Goal: Task Accomplishment & Management: Use online tool/utility

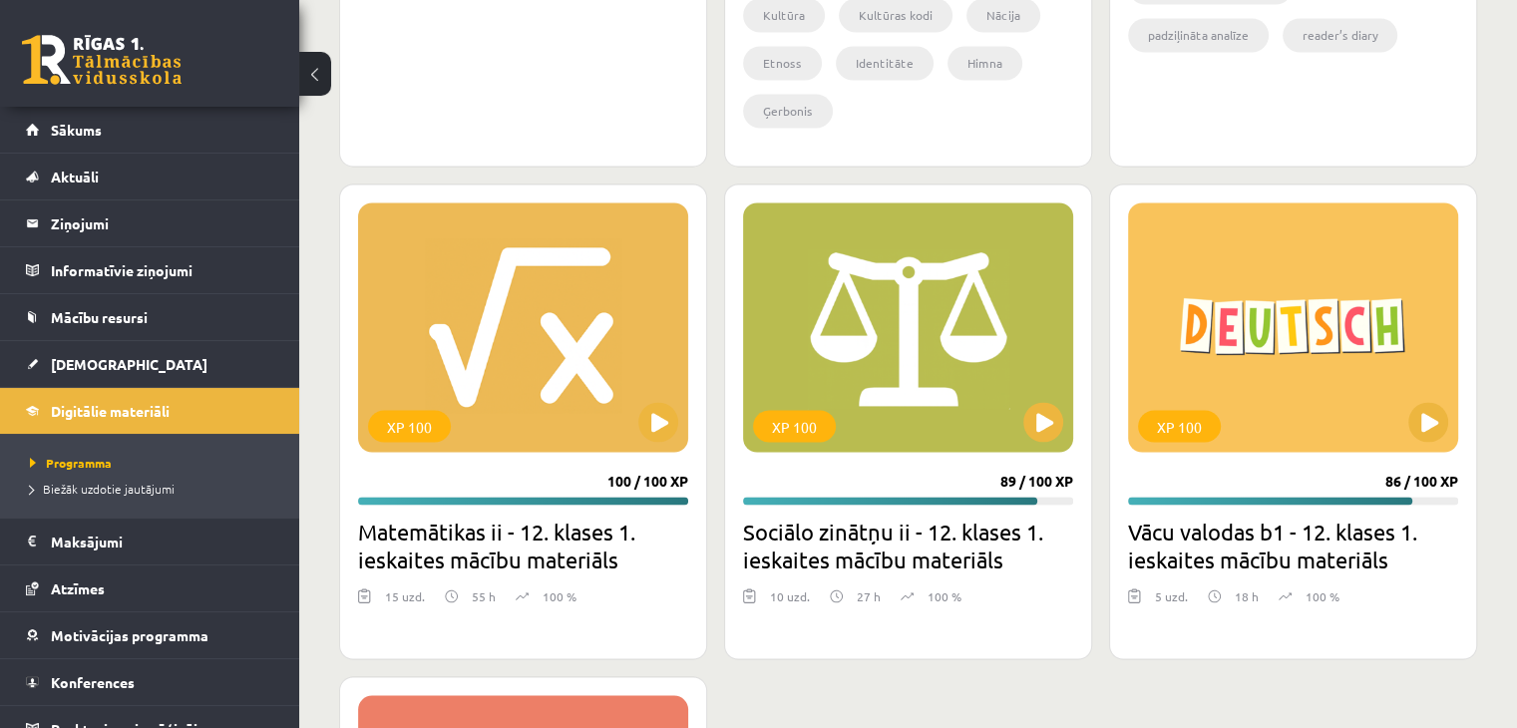
scroll to position [3409, 0]
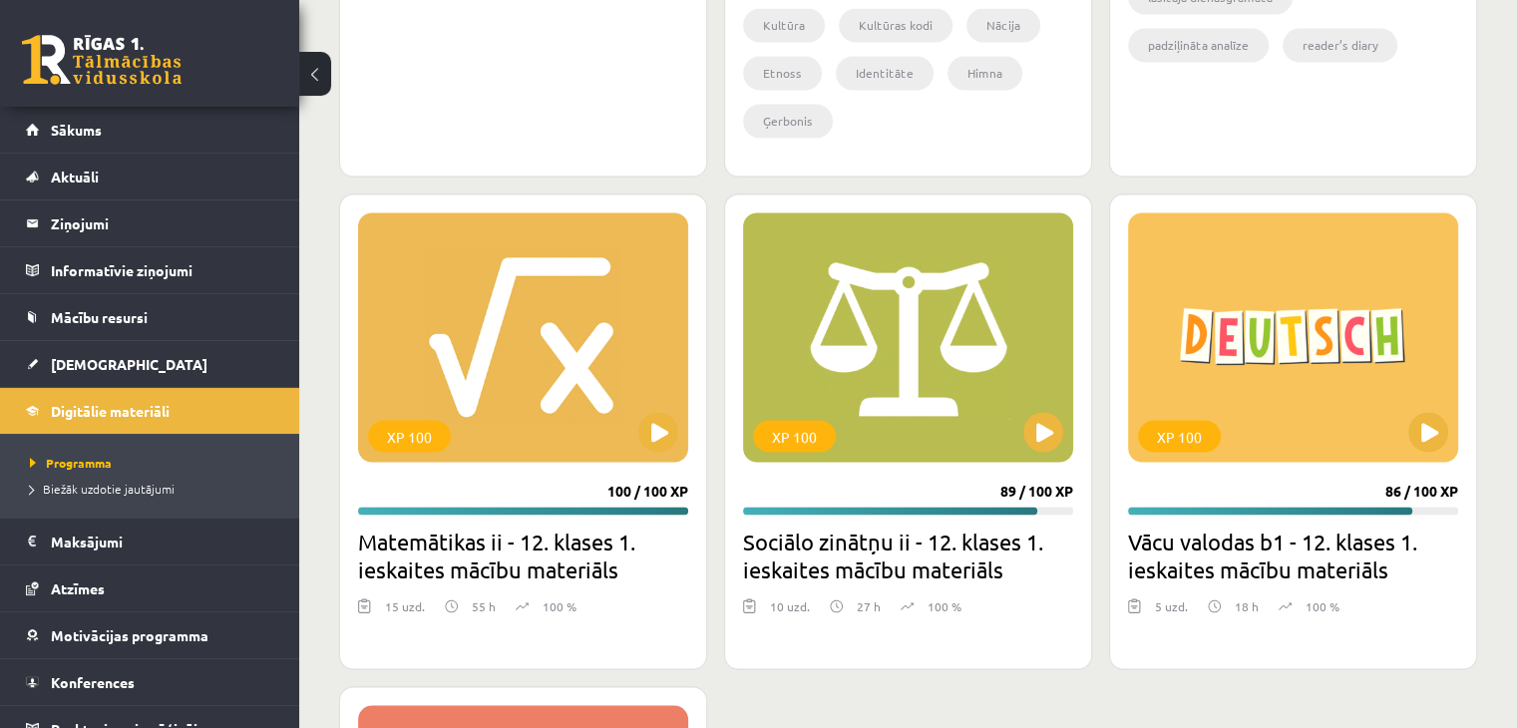
drag, startPoint x: 1494, startPoint y: 187, endPoint x: 1355, endPoint y: 104, distance: 162.3
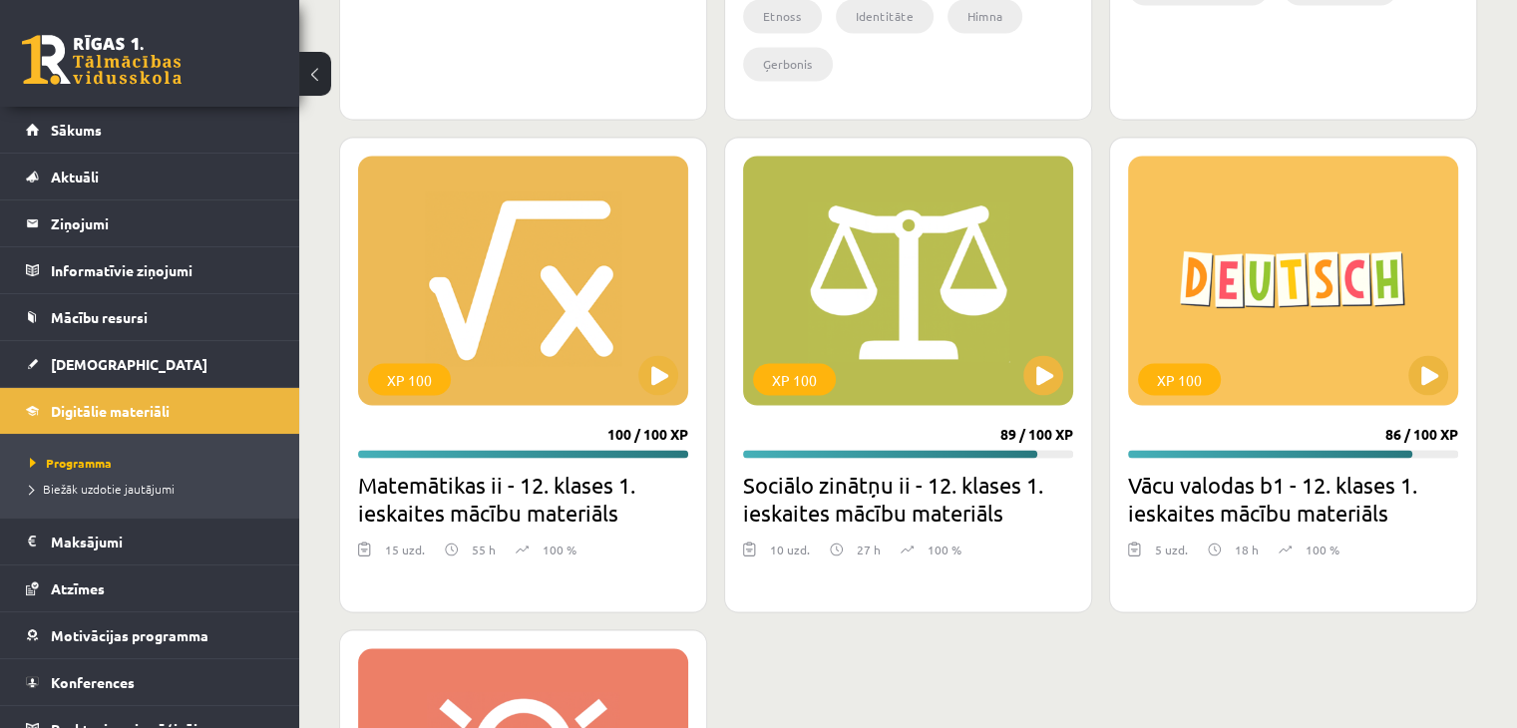
scroll to position [3309, 0]
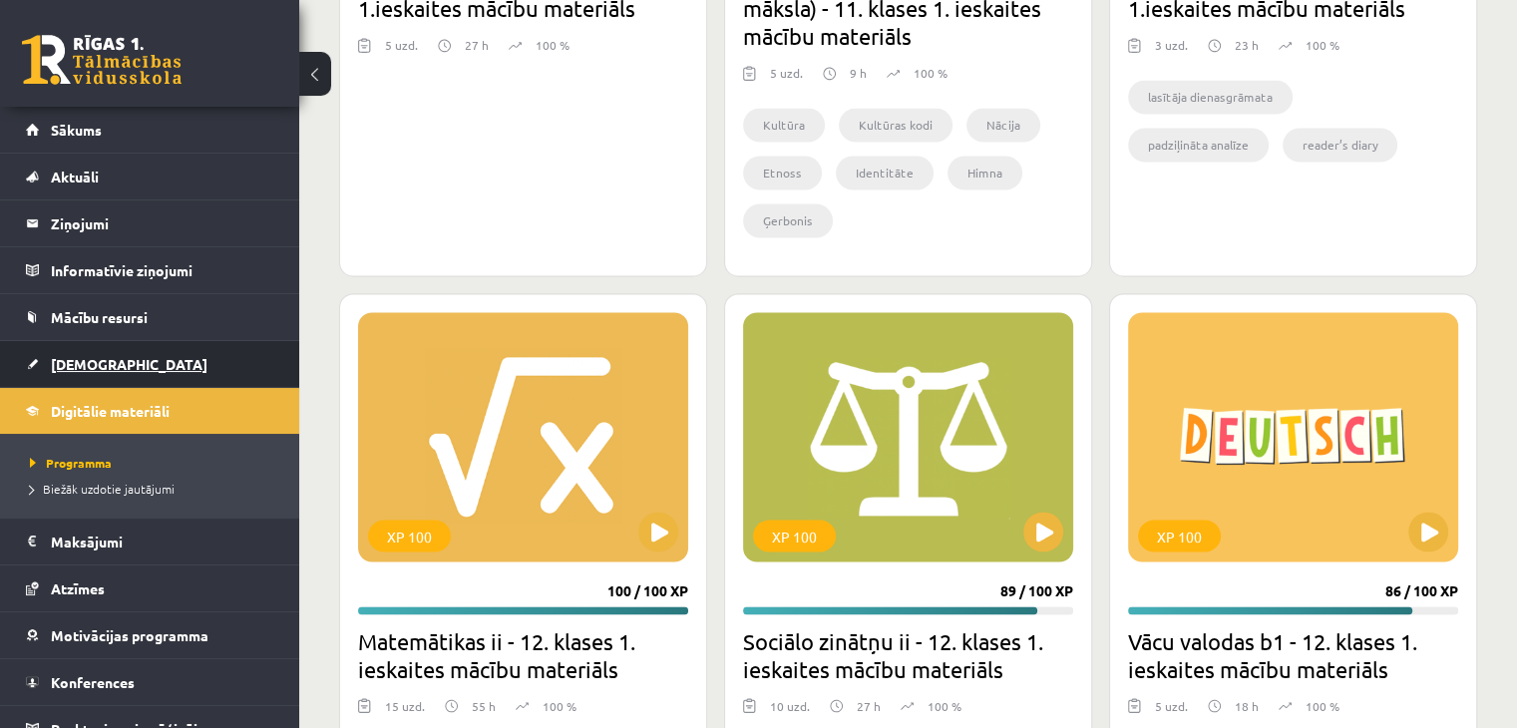
click at [144, 348] on link "[DEMOGRAPHIC_DATA]" at bounding box center [150, 364] width 248 height 46
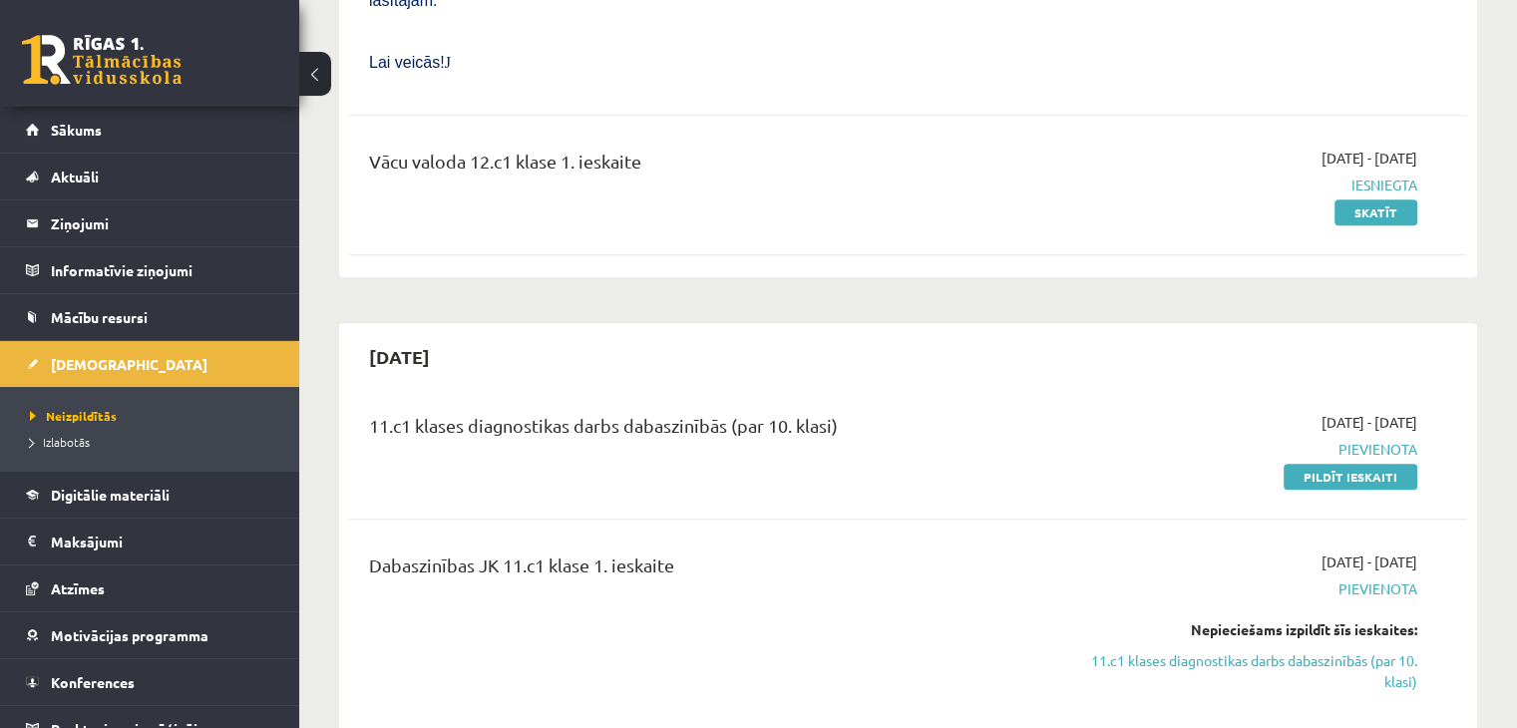
scroll to position [1297, 0]
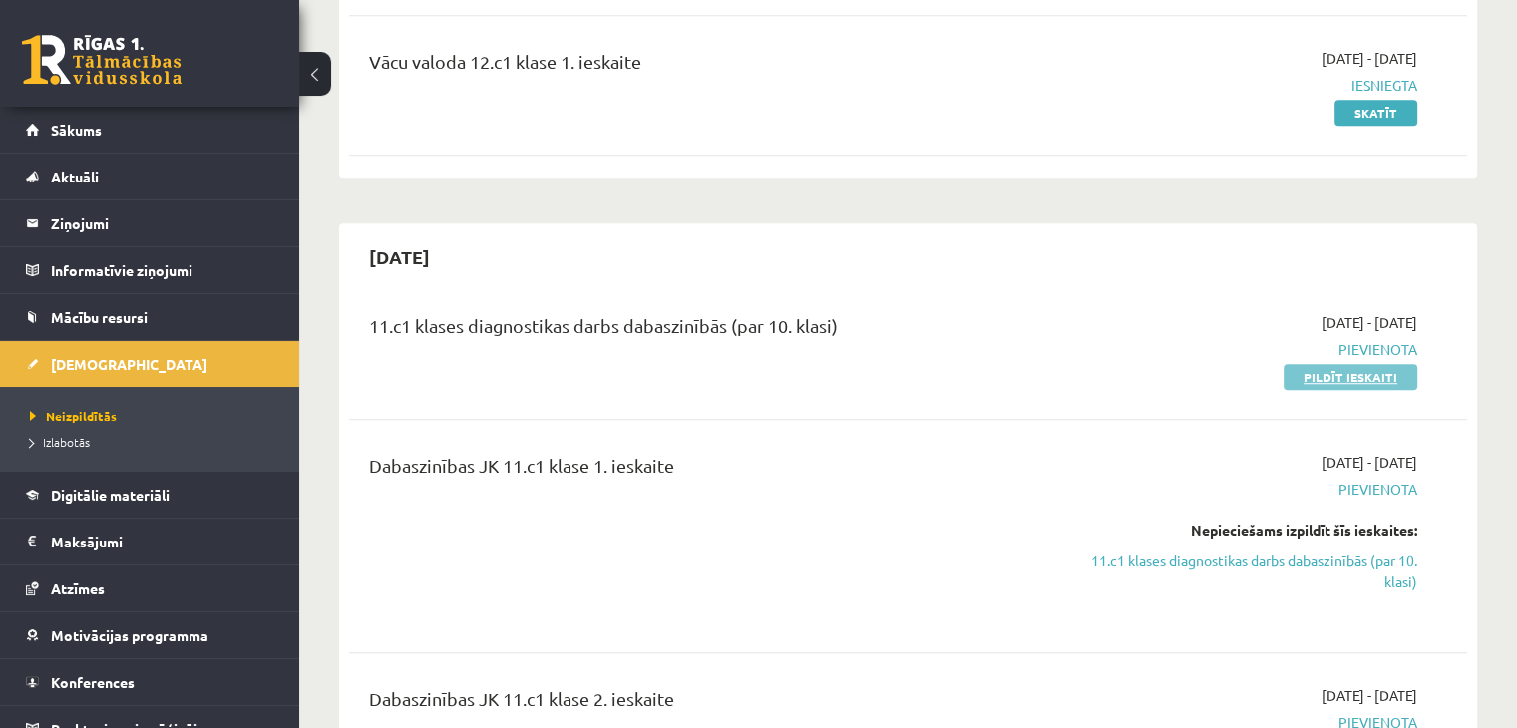
click at [1402, 364] on link "Pildīt ieskaiti" at bounding box center [1351, 377] width 134 height 26
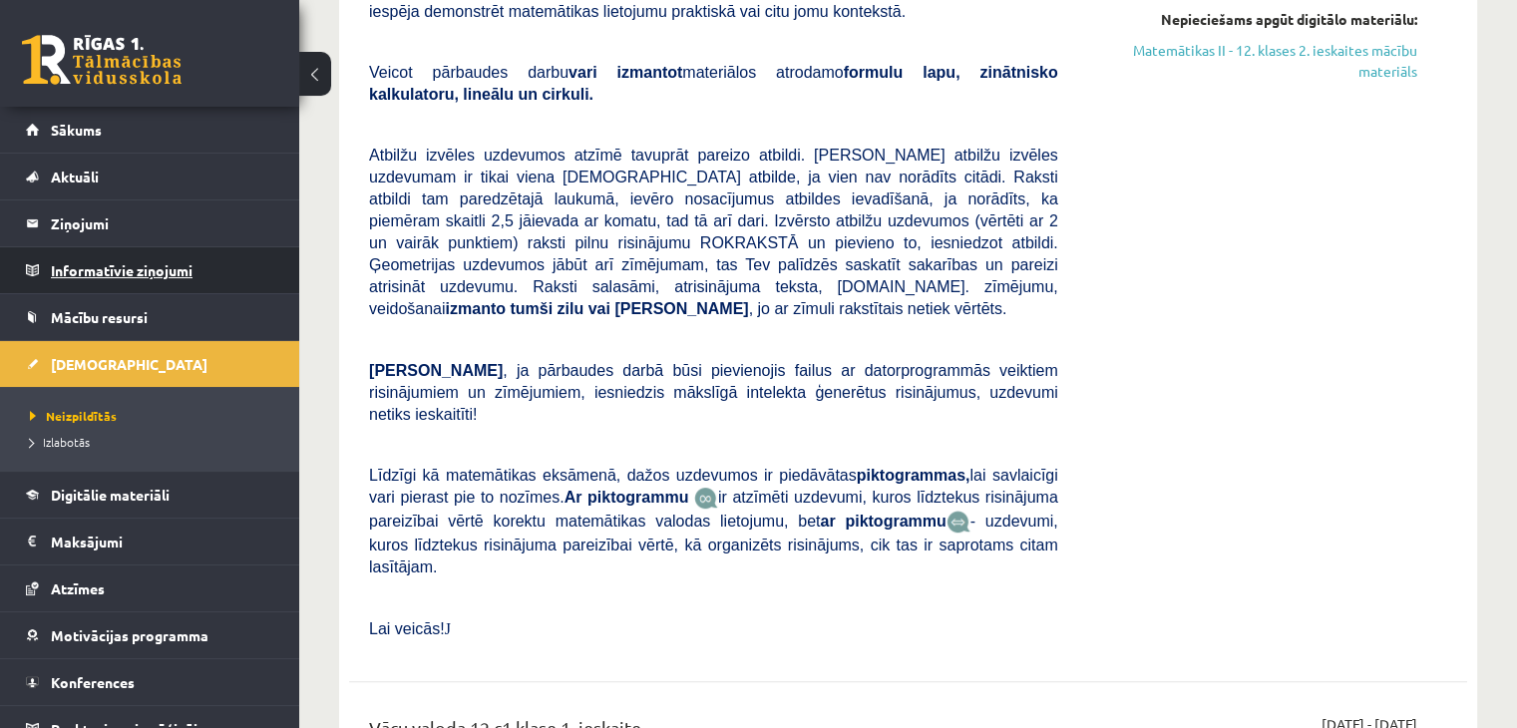
scroll to position [499, 0]
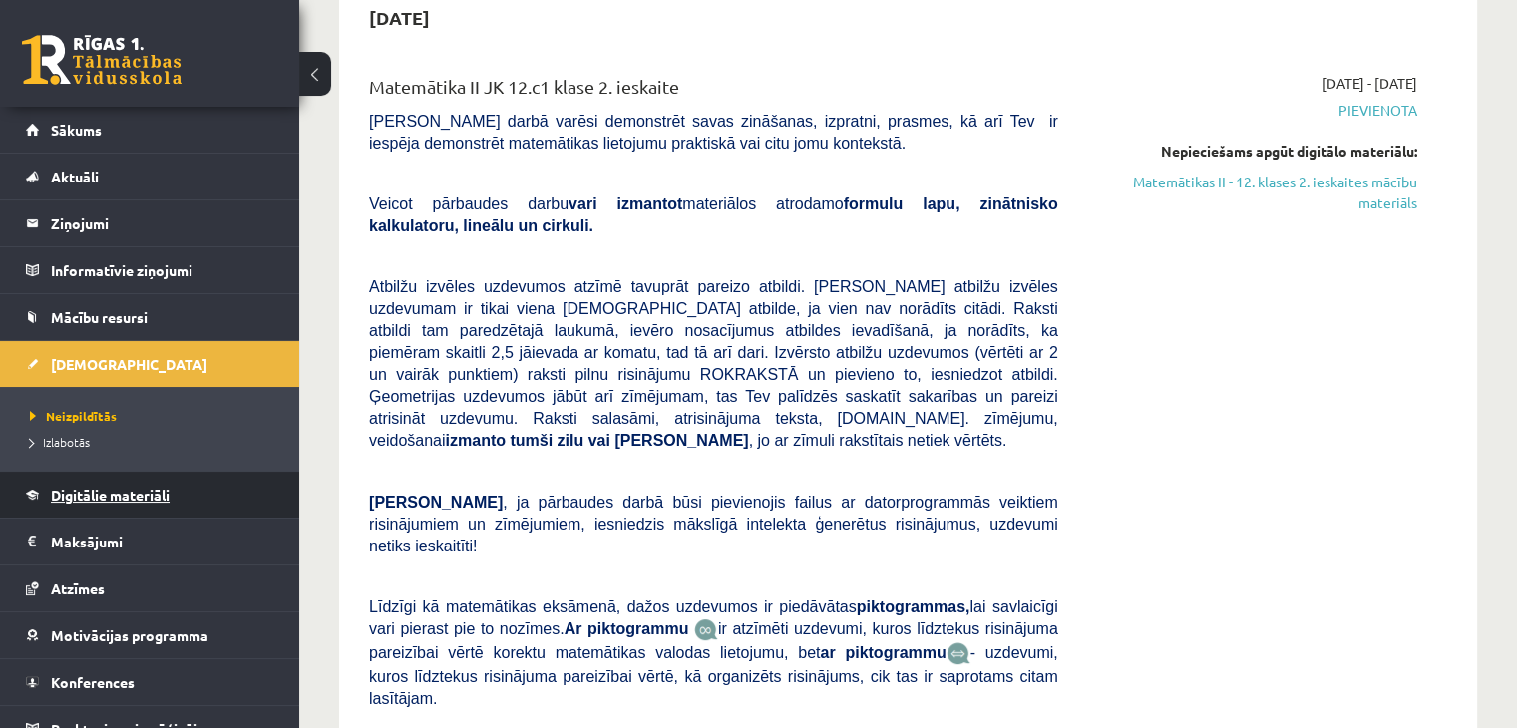
click at [219, 503] on link "Digitālie materiāli" at bounding box center [150, 495] width 248 height 46
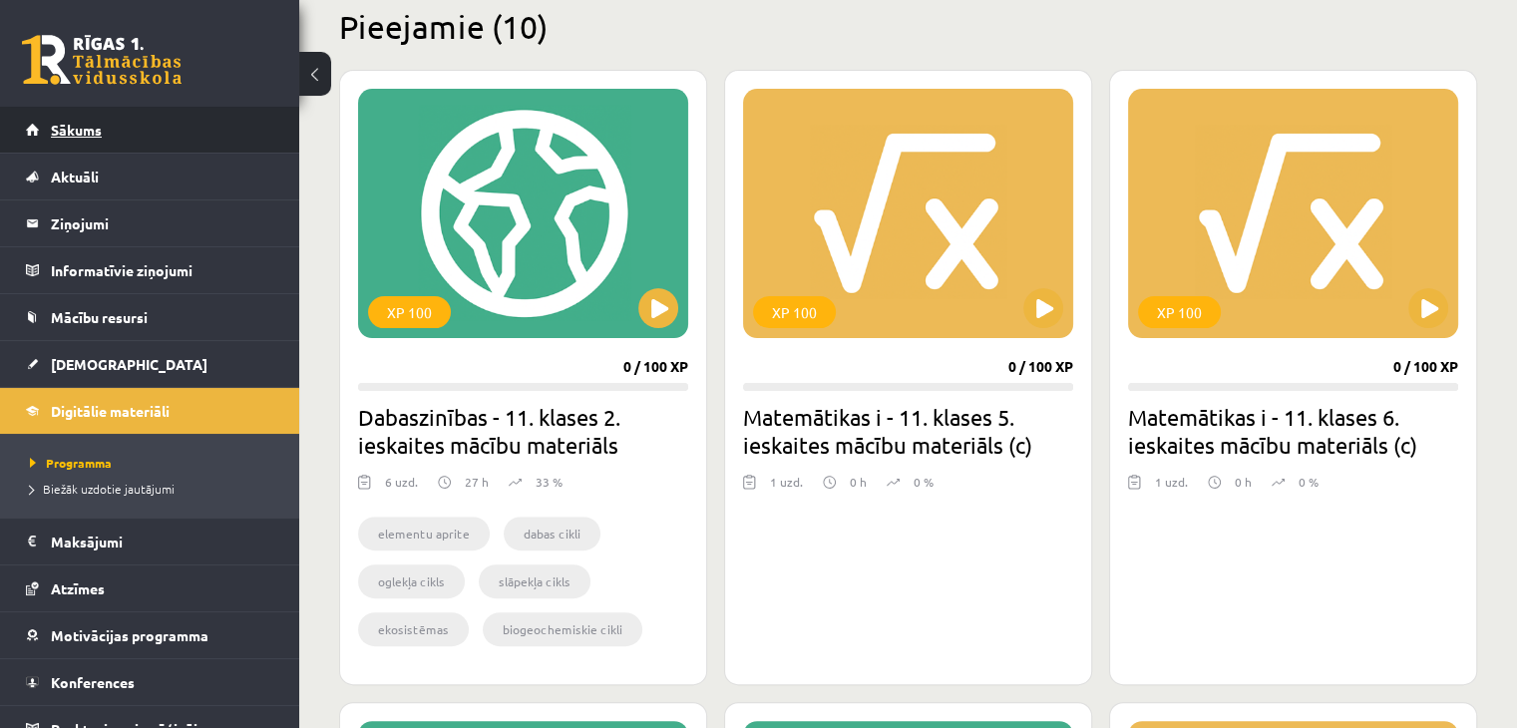
click at [93, 138] on link "Sākums" at bounding box center [150, 130] width 248 height 46
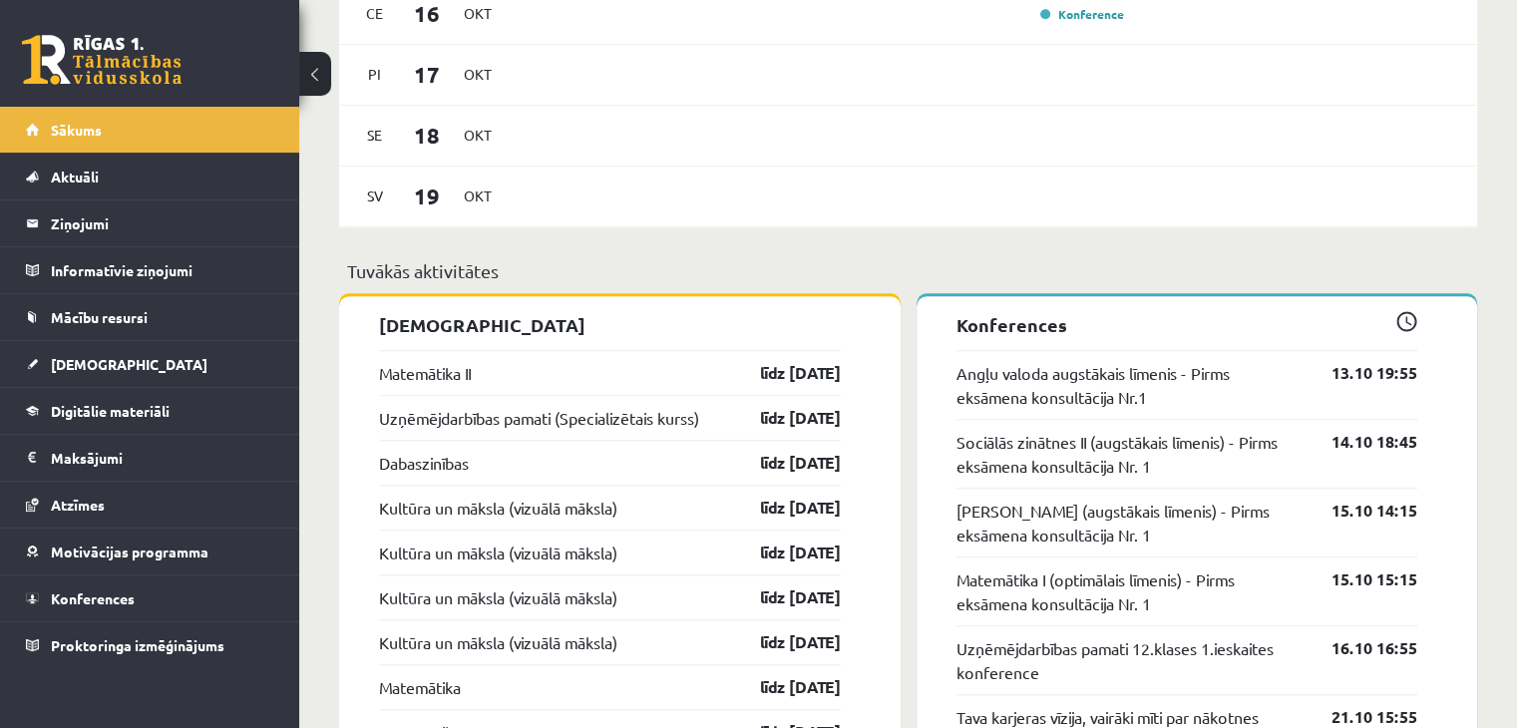
scroll to position [1596, 0]
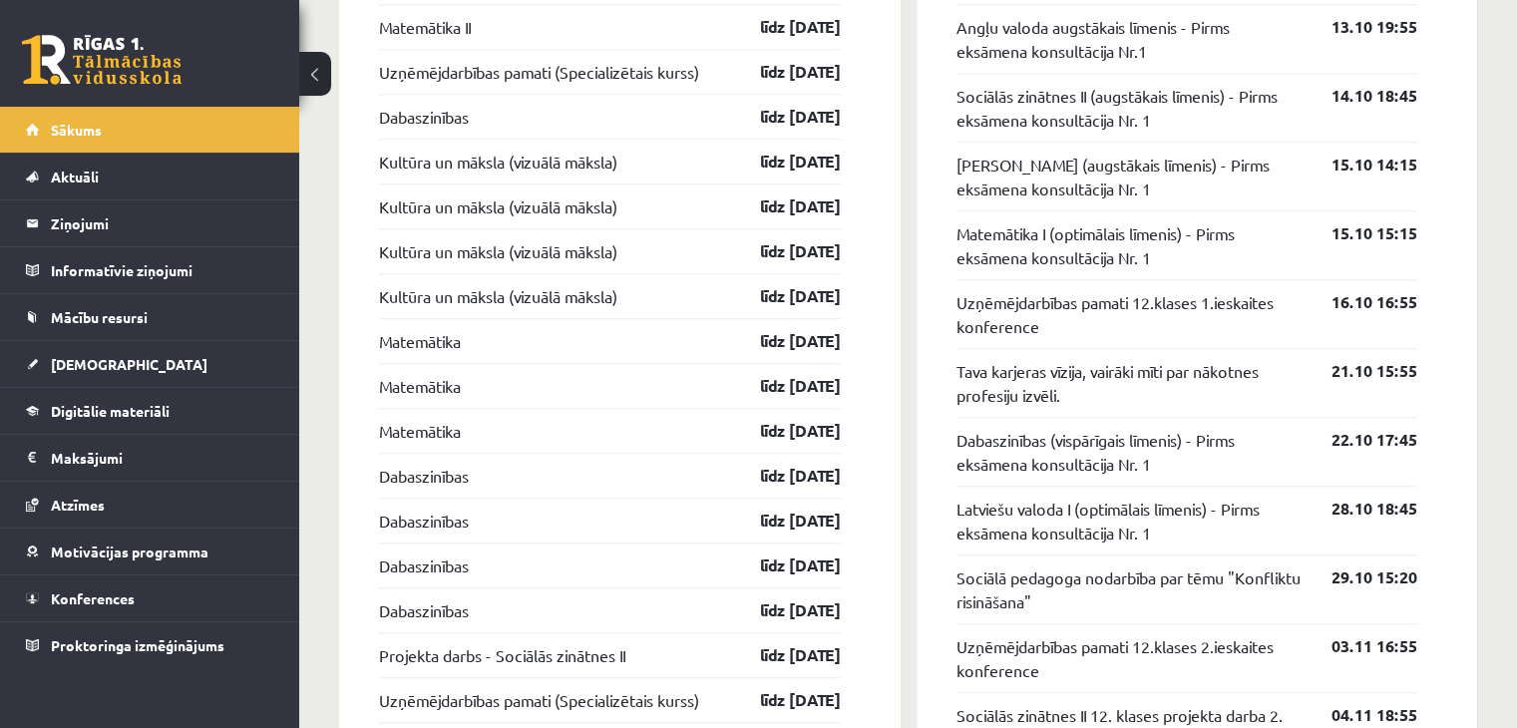
scroll to position [1795, 0]
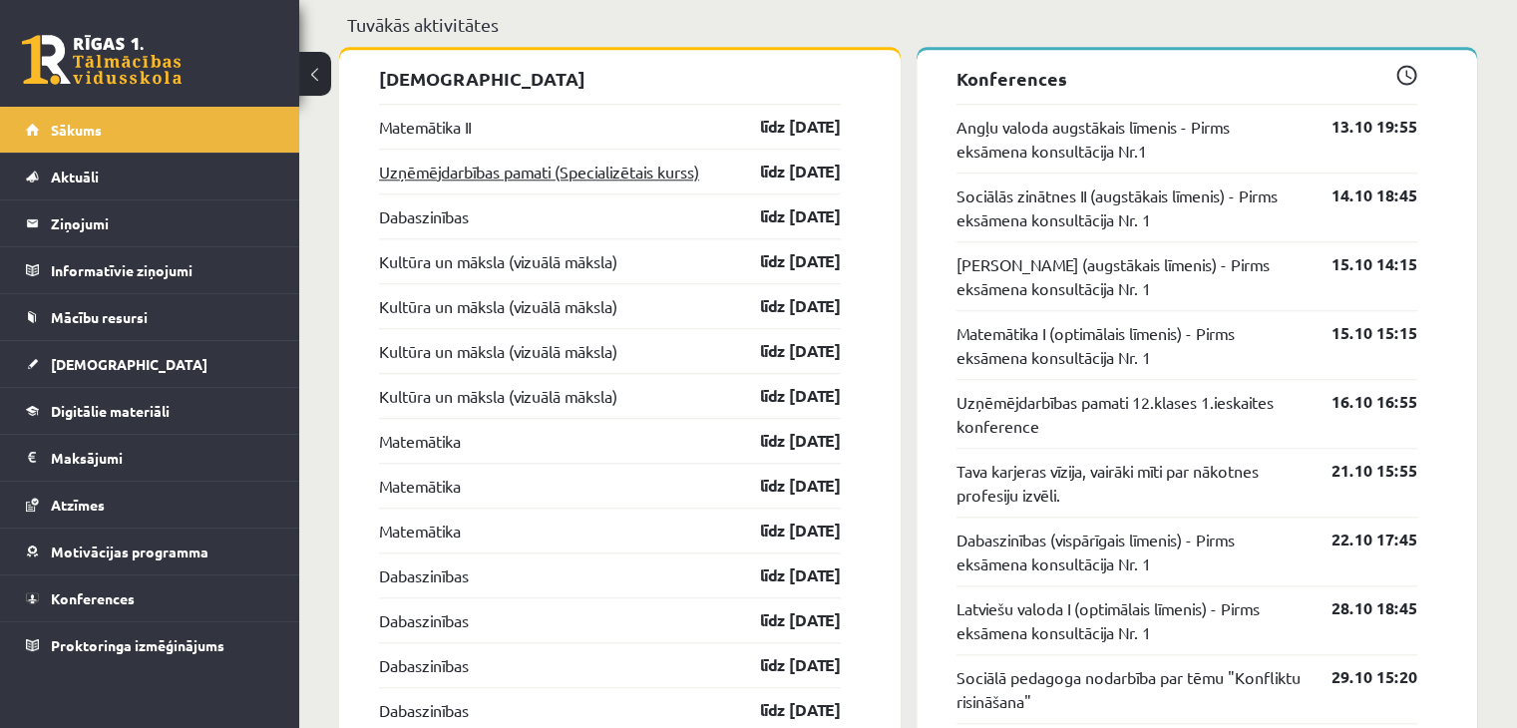
click at [590, 172] on link "Uzņēmējdarbības pamati (Specializētais kurss)" at bounding box center [539, 172] width 320 height 24
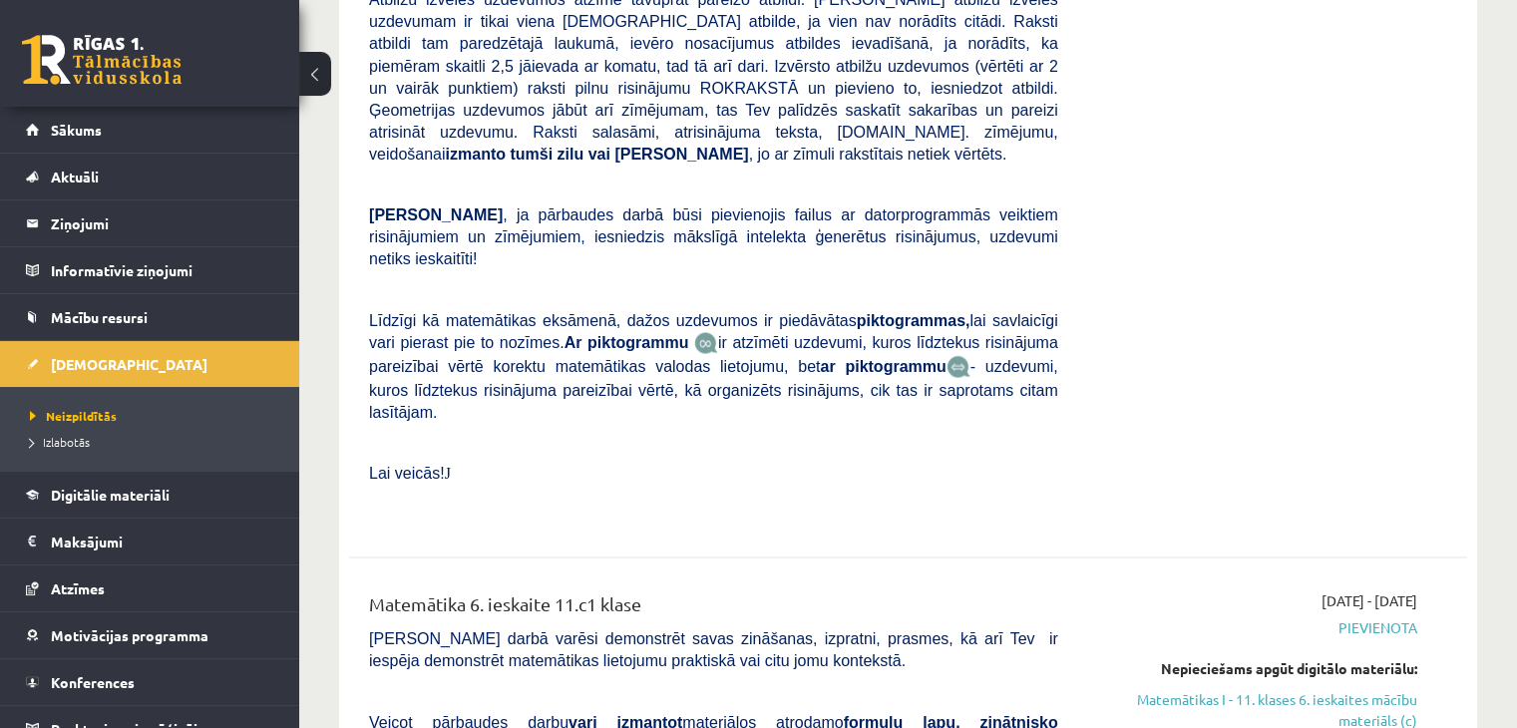
scroll to position [3591, 0]
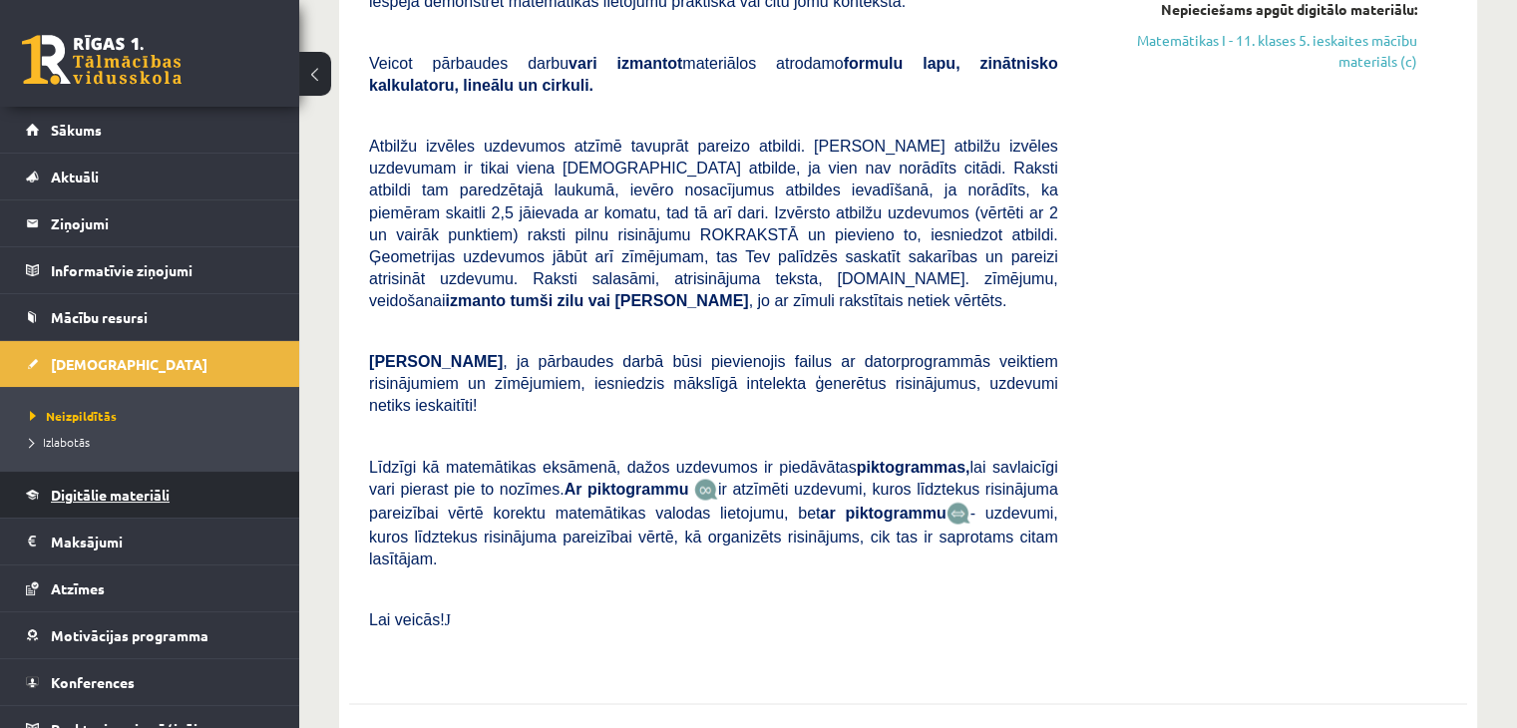
click at [163, 500] on span "Digitālie materiāli" at bounding box center [110, 495] width 119 height 18
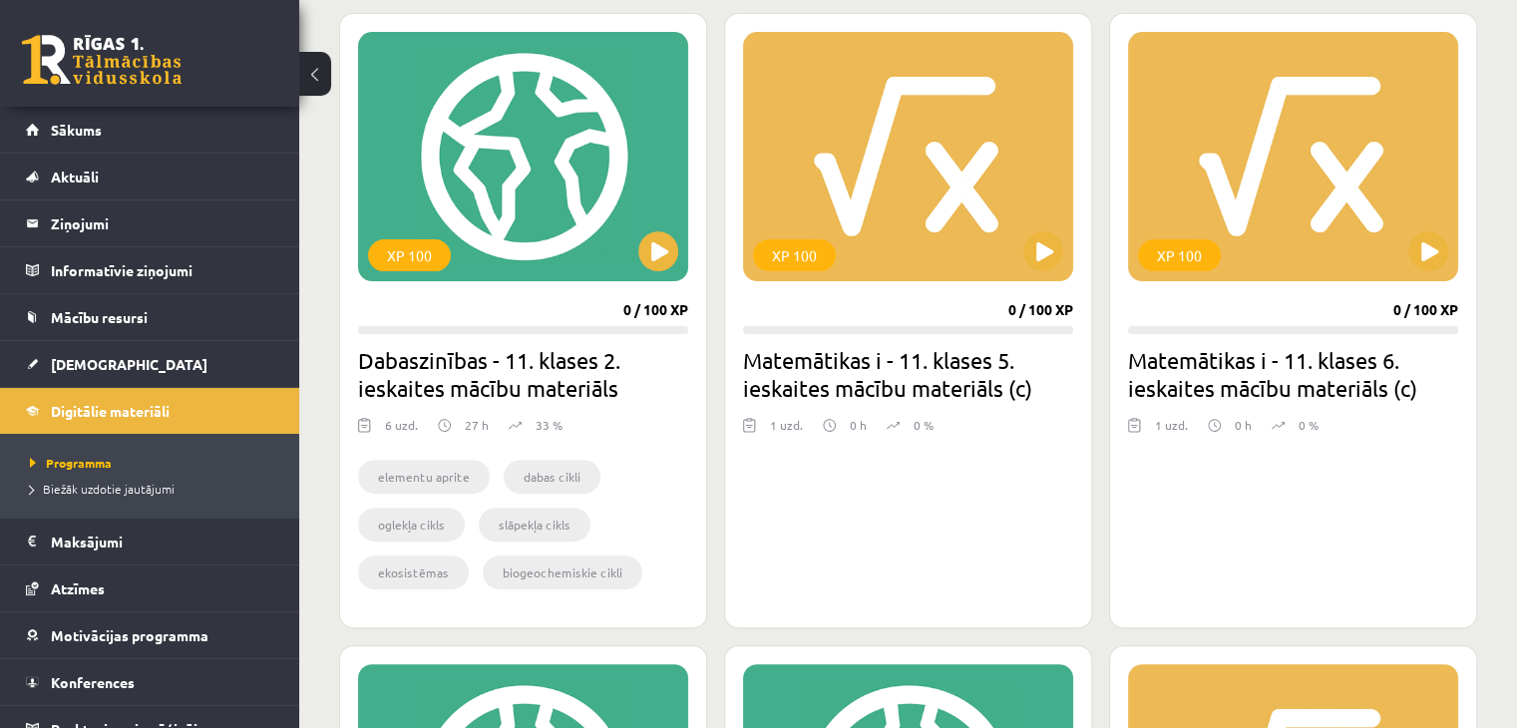
scroll to position [399, 0]
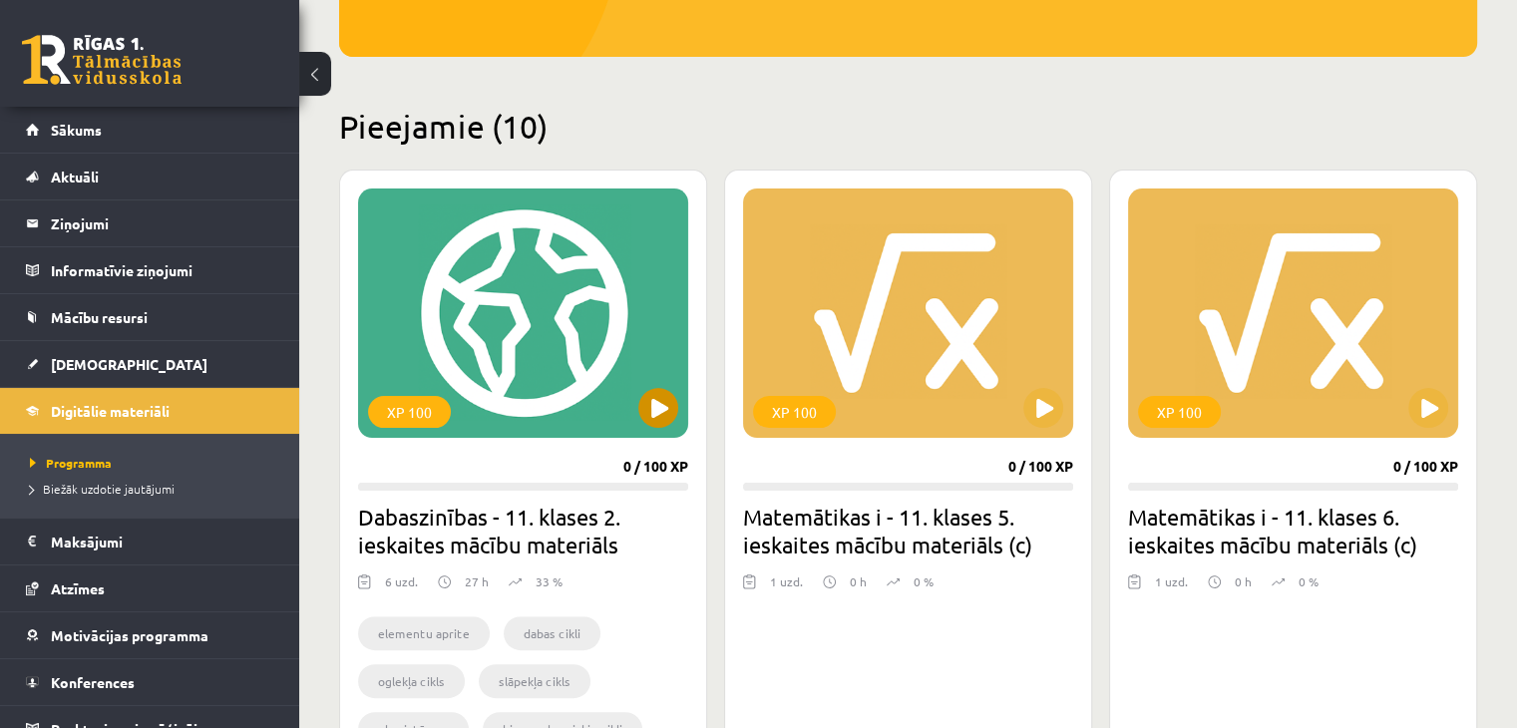
click at [667, 380] on div "XP 100" at bounding box center [523, 313] width 330 height 249
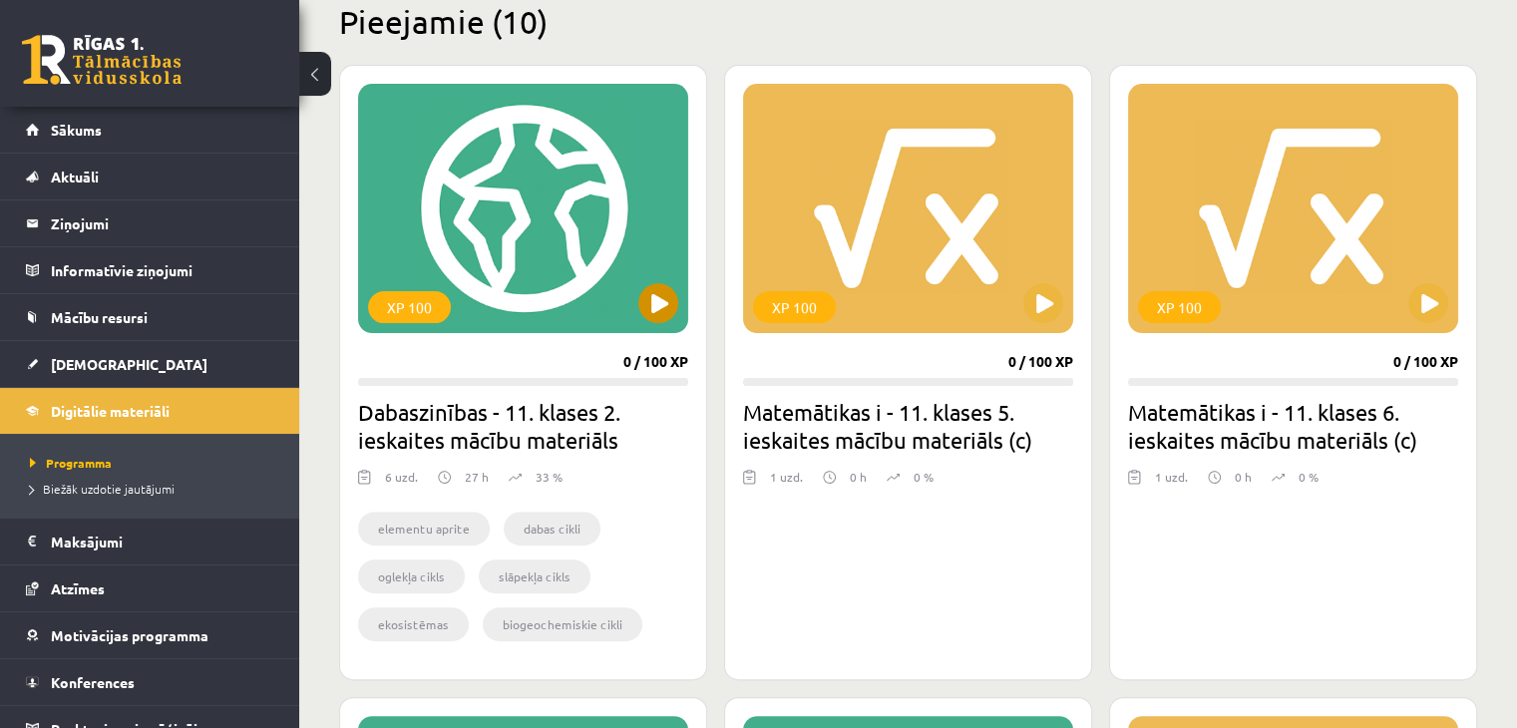
scroll to position [598, 0]
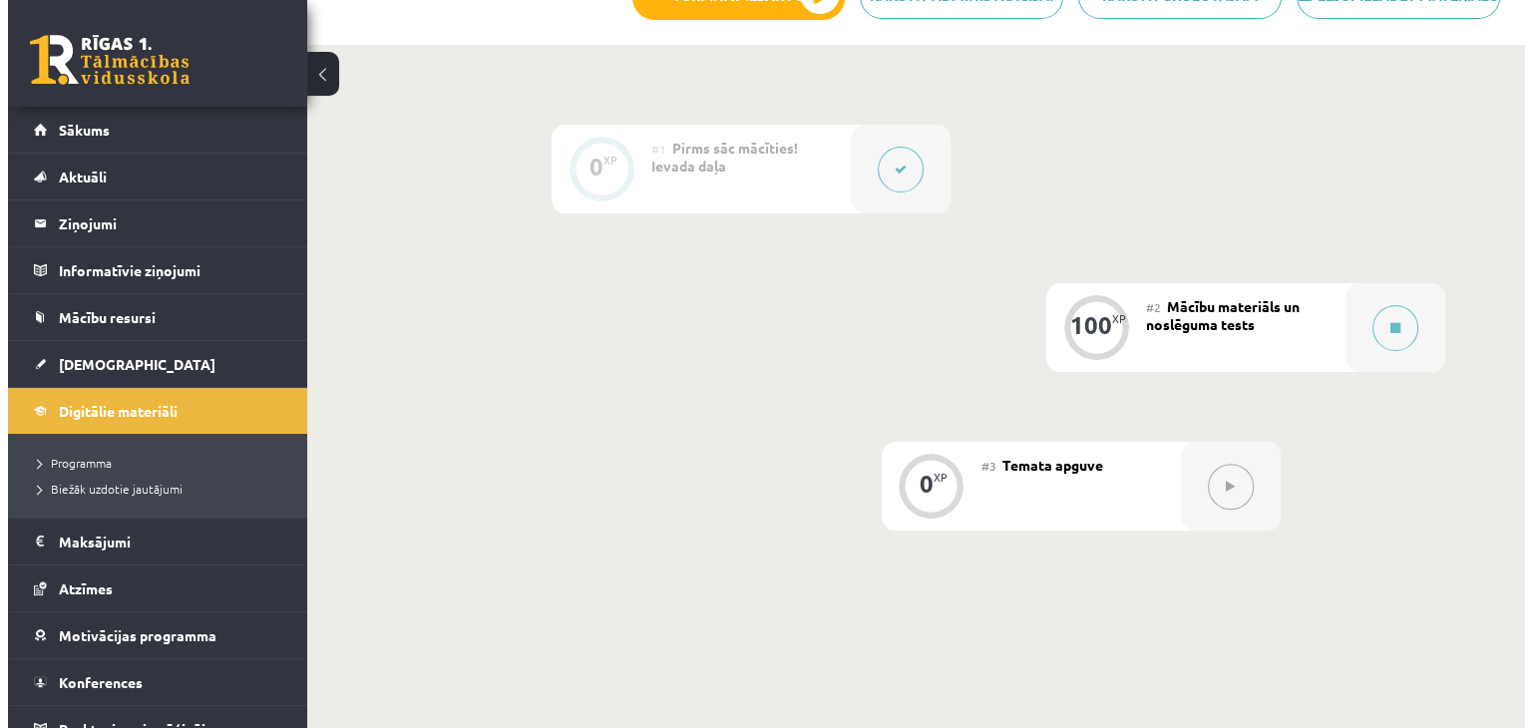
scroll to position [598, 0]
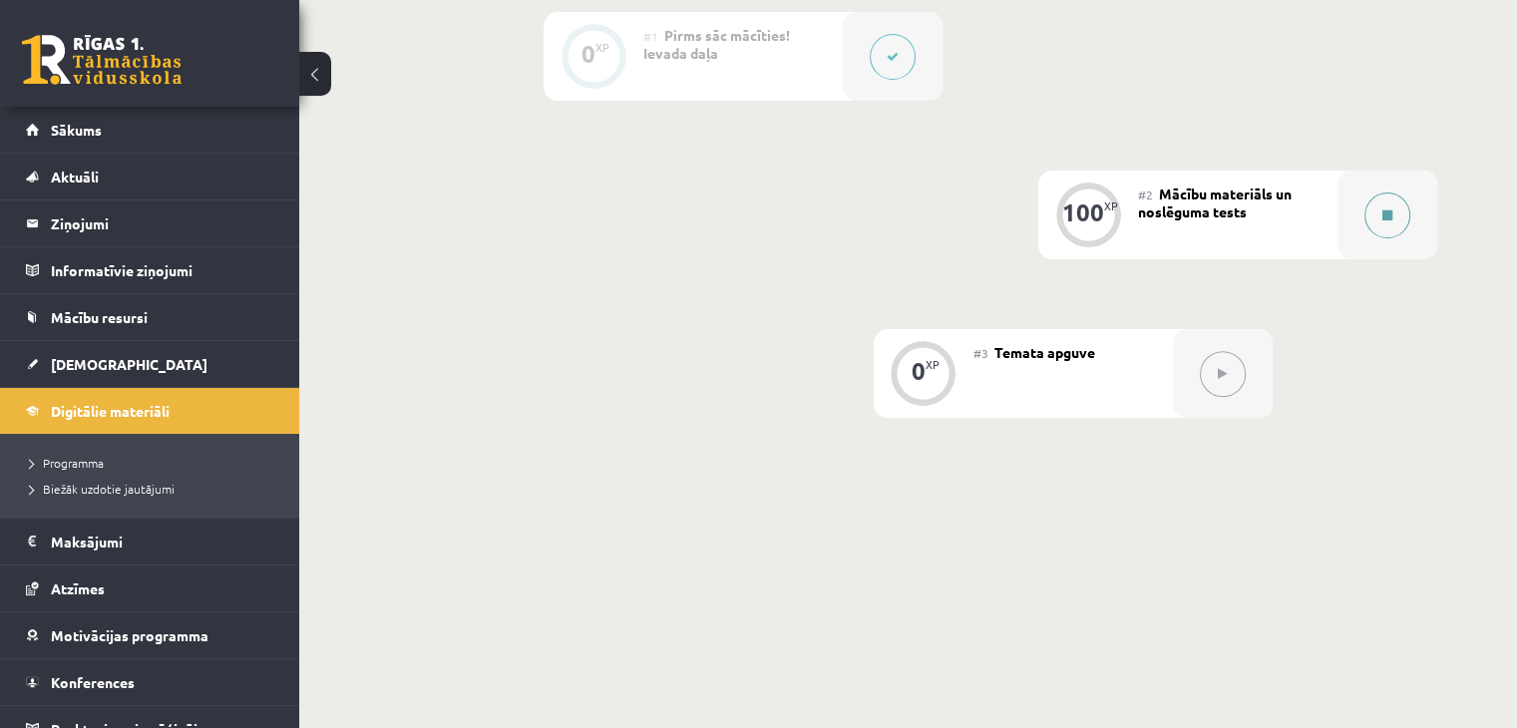
click at [1379, 238] on button at bounding box center [1387, 216] width 46 height 46
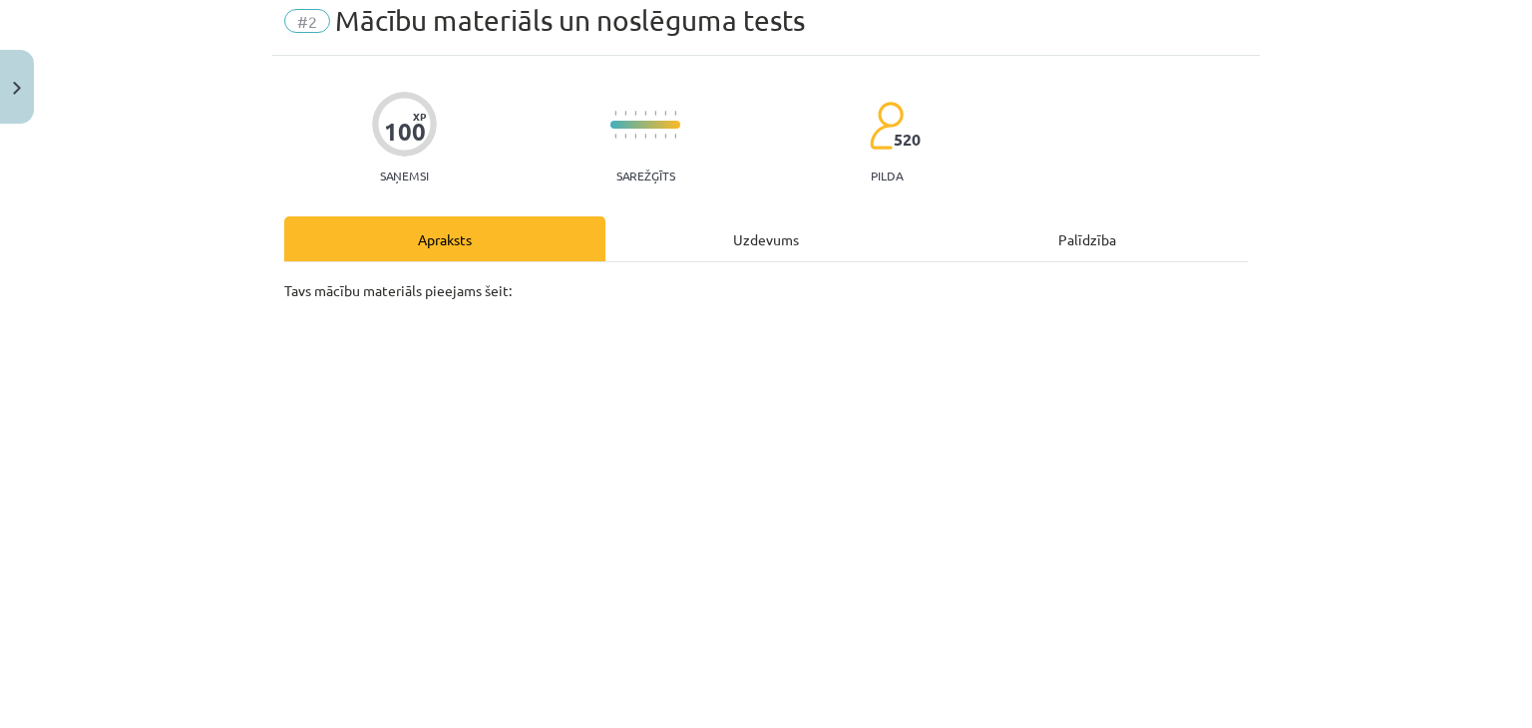
scroll to position [199, 0]
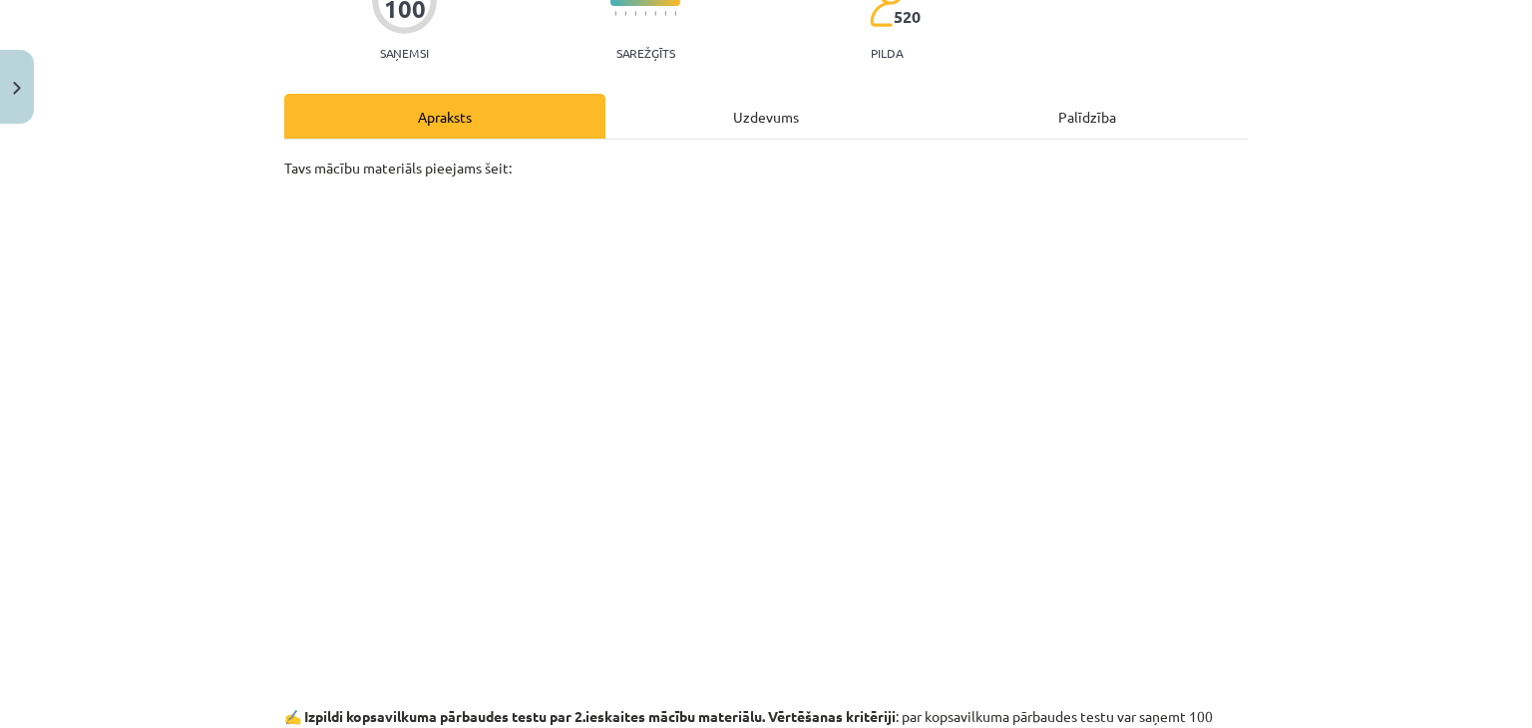
click at [748, 140] on div "Tavs mācību materiāls pieejams šeit: ✍️ Izpildi kopsavilkuma pārbaudes testu pa…" at bounding box center [766, 459] width 964 height 638
click at [748, 133] on div "Uzdevums" at bounding box center [765, 116] width 321 height 45
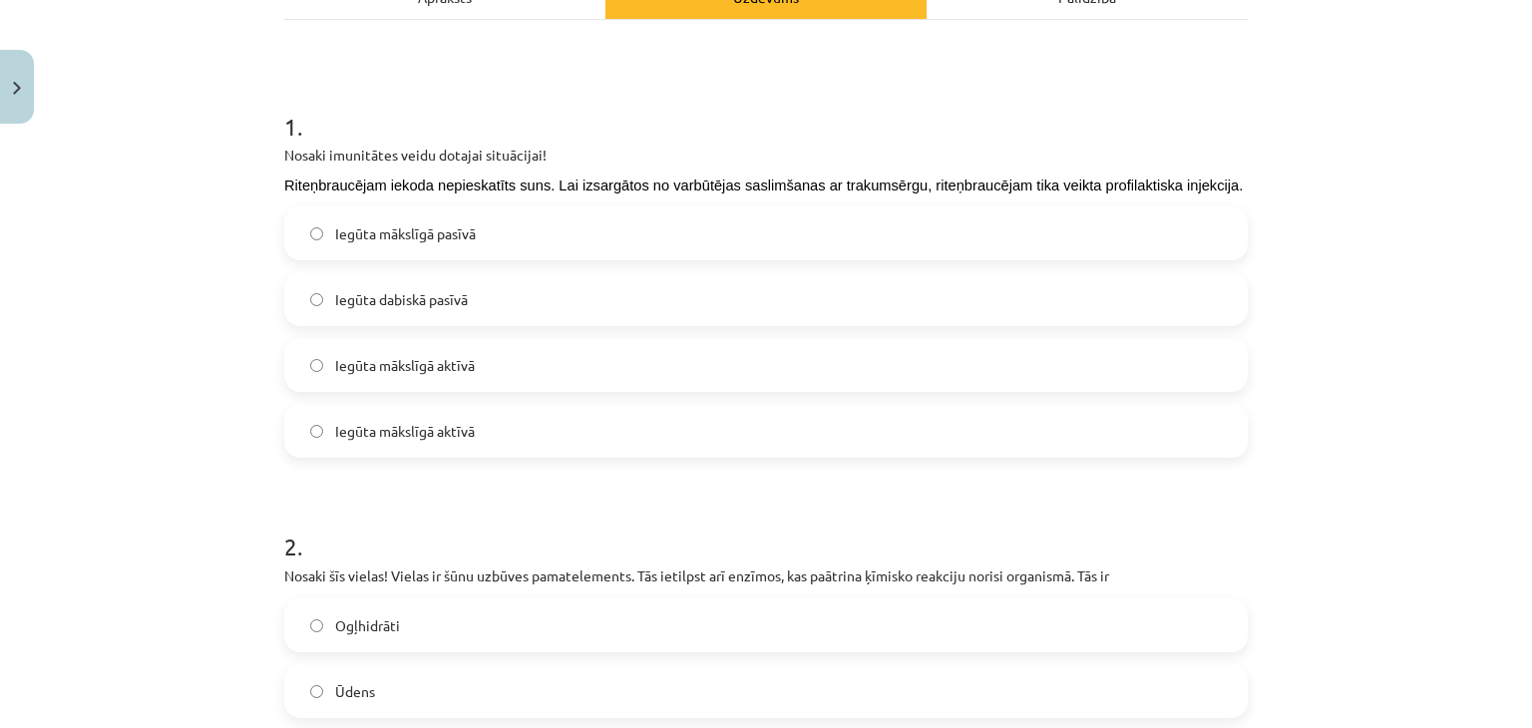
scroll to position [349, 0]
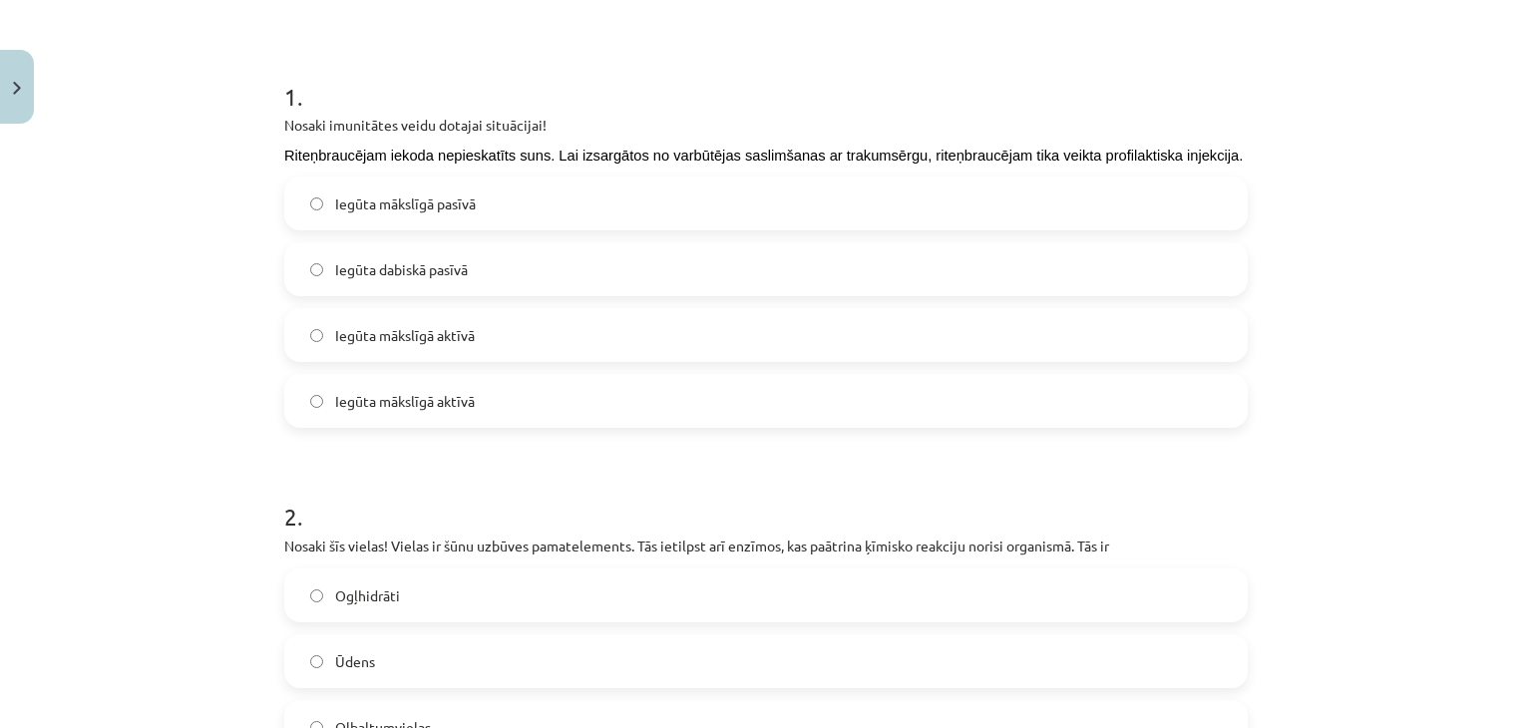
click at [567, 338] on label "Iegūta mākslīgā aktīvā" at bounding box center [766, 335] width 960 height 50
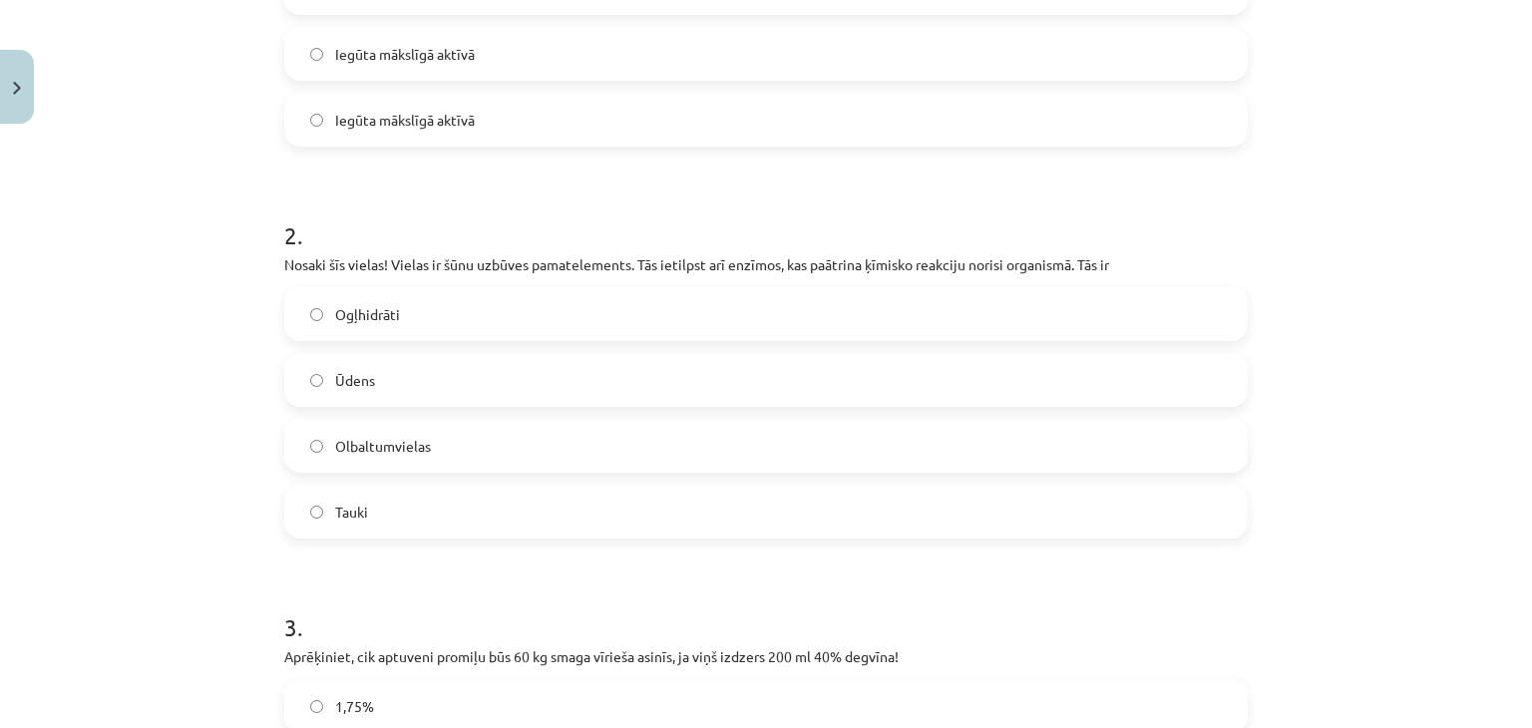
scroll to position [648, 0]
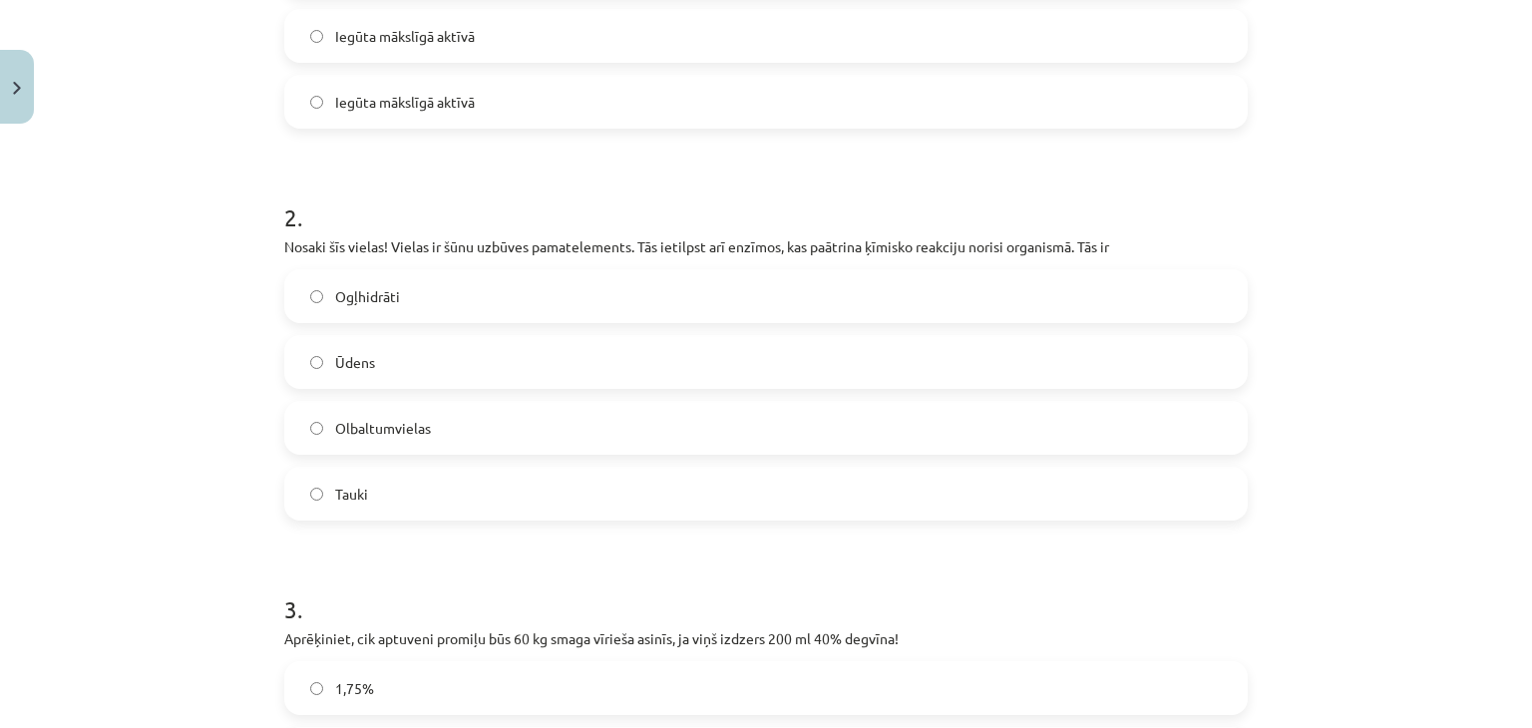
click at [411, 442] on label "Olbaltumvielas" at bounding box center [766, 428] width 960 height 50
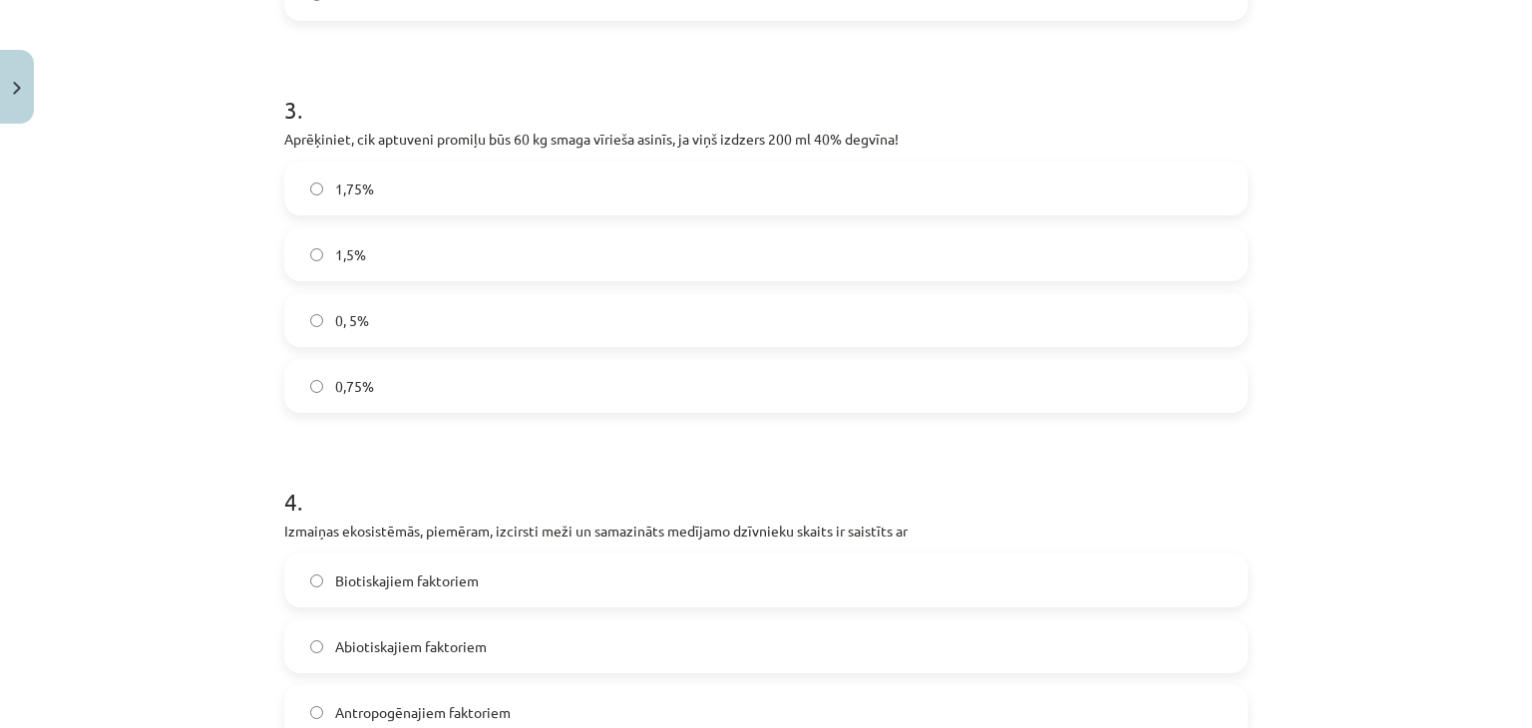
scroll to position [1147, 0]
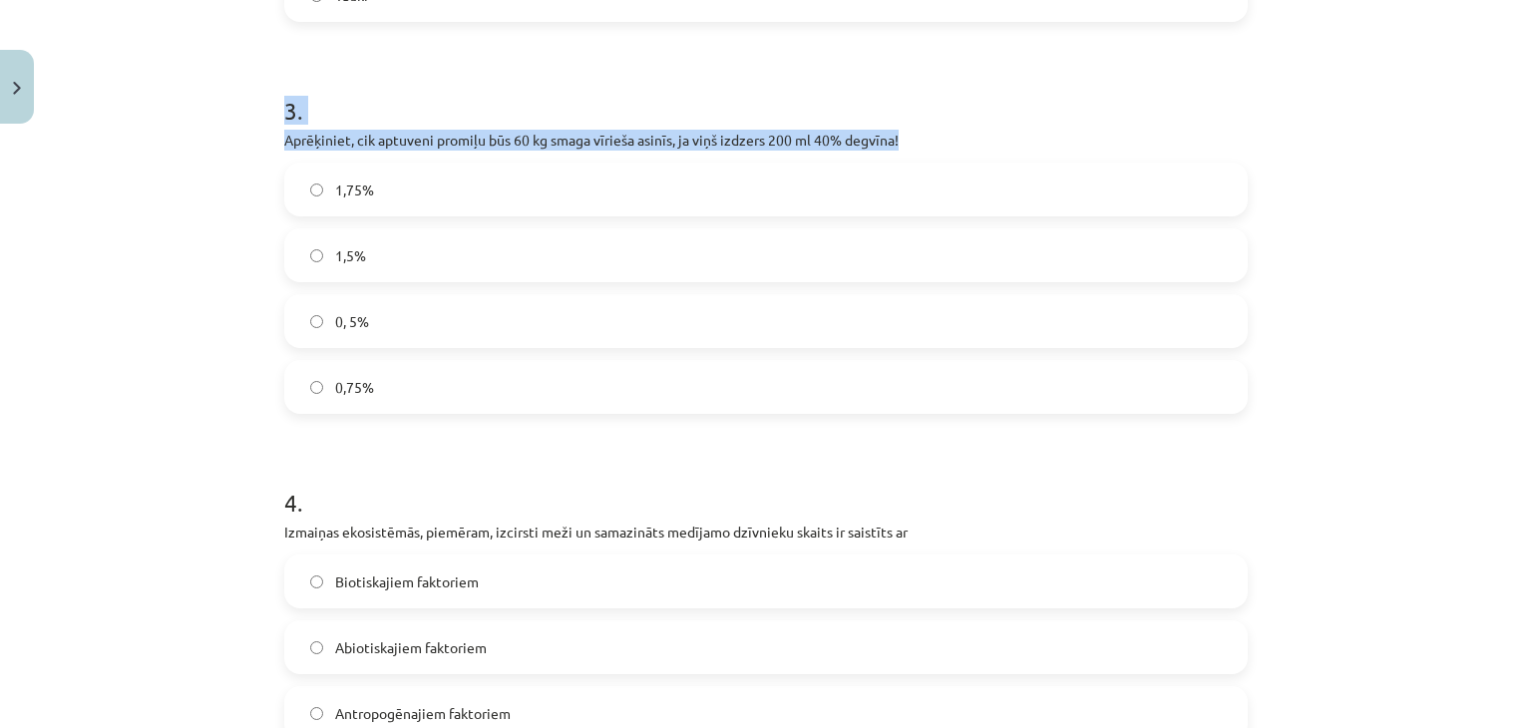
drag, startPoint x: 933, startPoint y: 141, endPoint x: 237, endPoint y: 115, distance: 695.7
click at [237, 115] on div "Mācību tēma: Dabaszinības - 11. klases 2. ieskaites mācību materiāls #2 Mācību …" at bounding box center [766, 364] width 1532 height 728
drag, startPoint x: 259, startPoint y: 135, endPoint x: 961, endPoint y: 145, distance: 701.3
click at [961, 145] on div "Mācību tēma: Dabaszinības - 11. klases 2. ieskaites mācību materiāls #2 Mācību …" at bounding box center [766, 364] width 1532 height 728
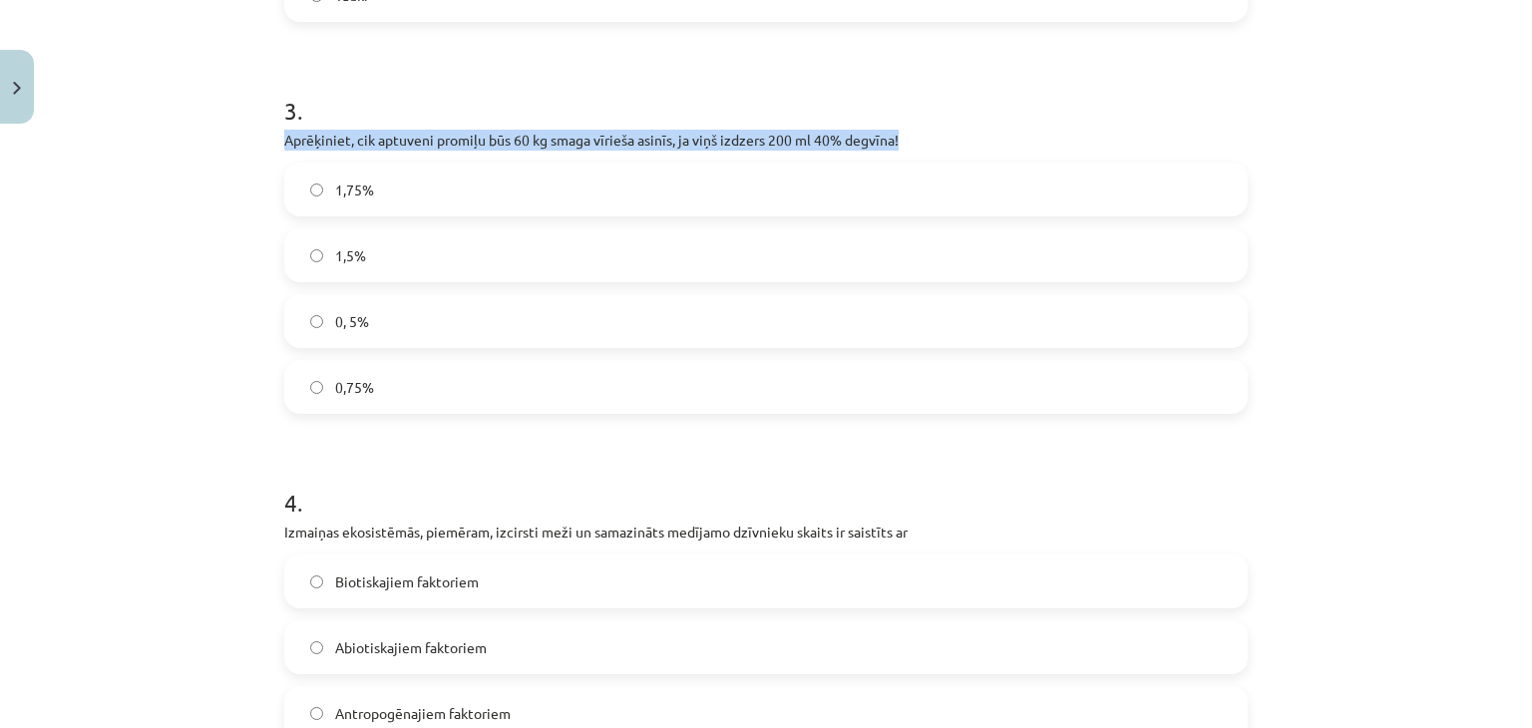
copy p "Aprēķiniet, cik aptuveni promiļu būs 60 kg smaga vīrieša asinīs, ja viņš izdzer…"
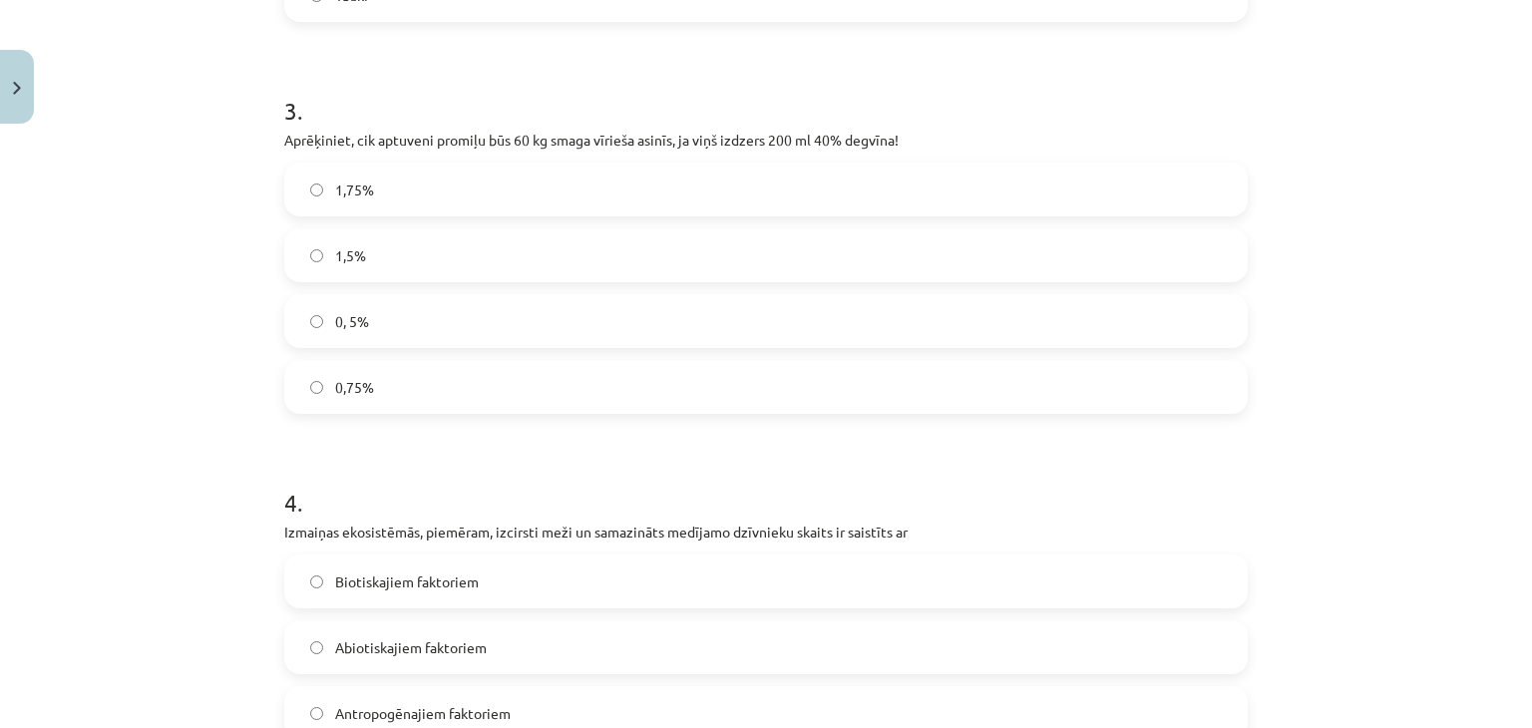
click at [423, 252] on label "1,5%" at bounding box center [766, 255] width 960 height 50
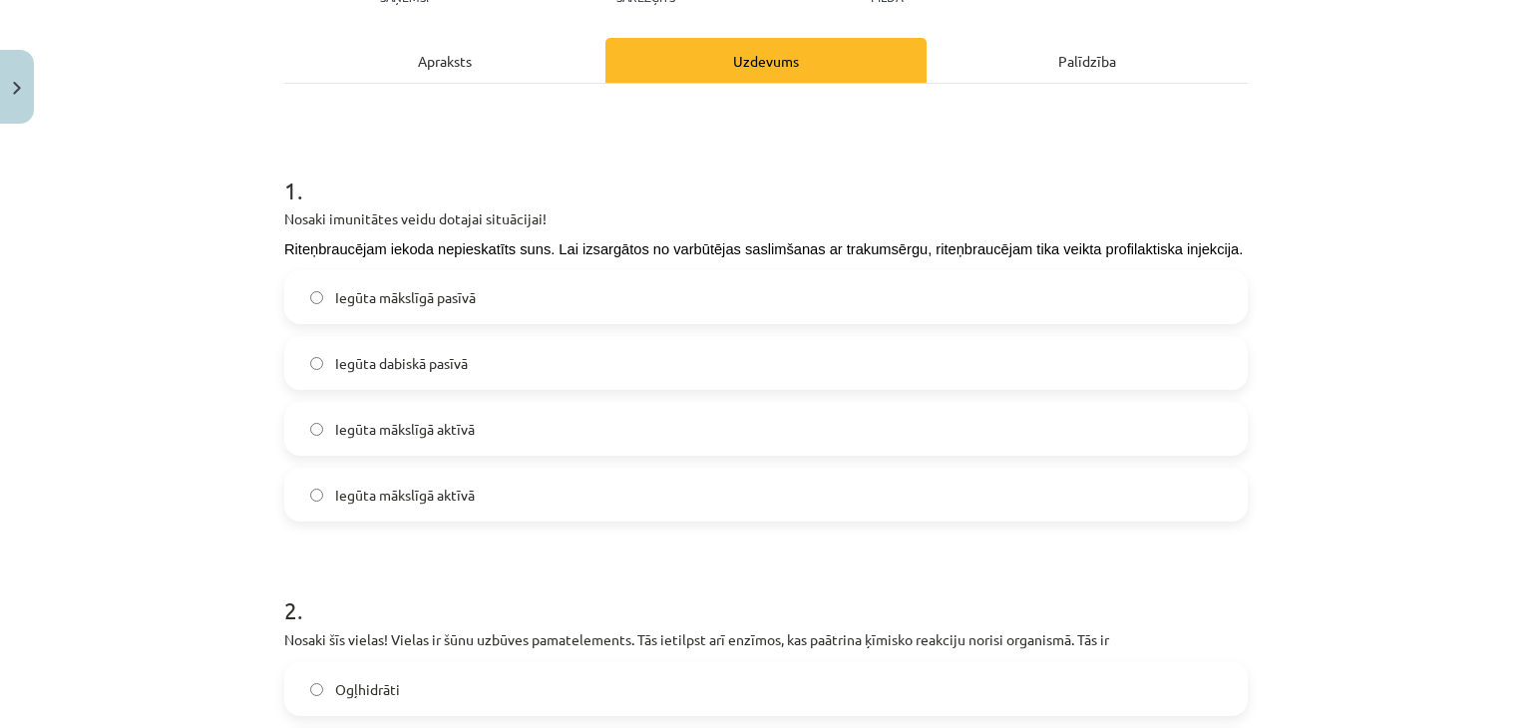
scroll to position [229, 0]
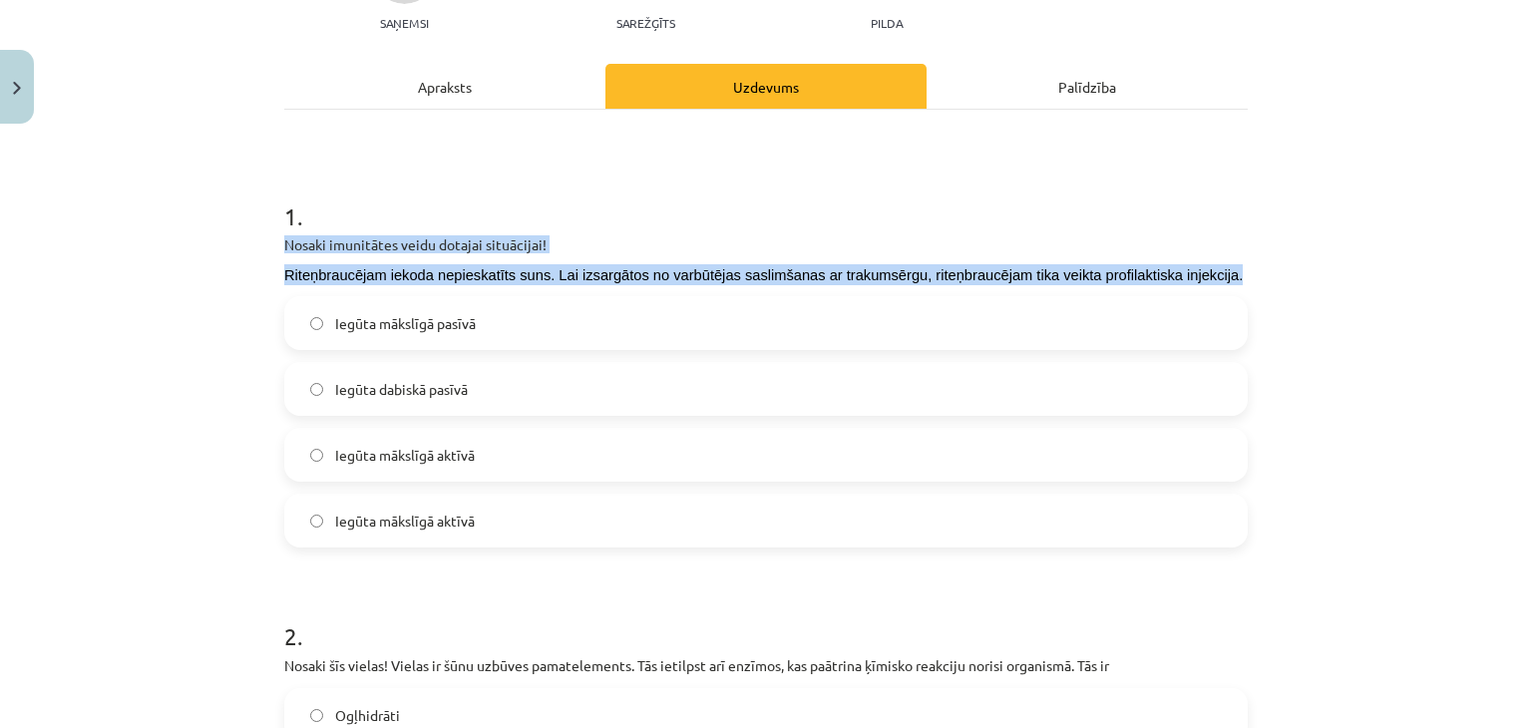
drag, startPoint x: 215, startPoint y: 230, endPoint x: 1226, endPoint y: 269, distance: 1011.1
click at [1226, 269] on div "Mācību tēma: Dabaszinības - 11. klases 2. ieskaites mācību materiāls #2 Mācību …" at bounding box center [766, 364] width 1532 height 728
copy div "Nosaki imunitātes veidu dotajai situācijai! Riteņbraucējam iekoda nepieskatīts …"
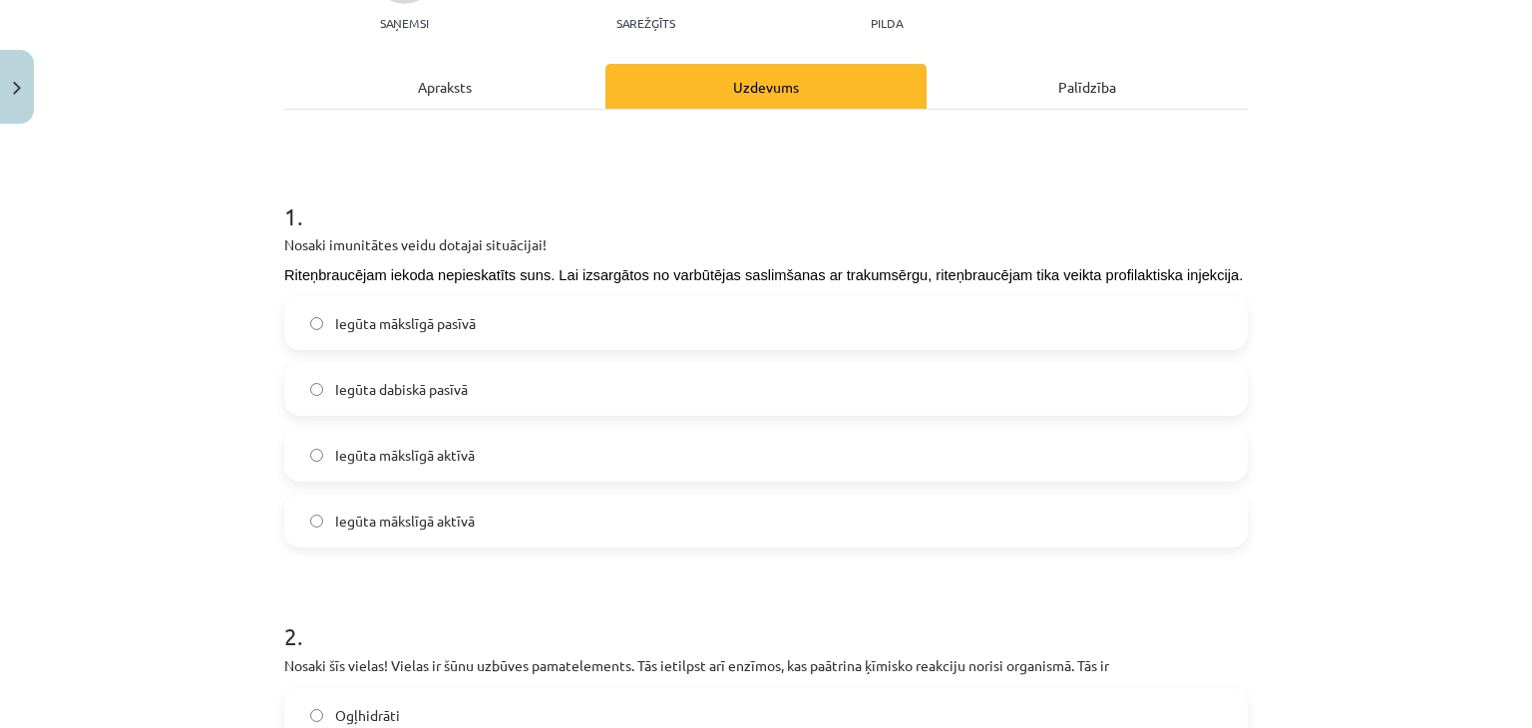
click at [467, 328] on span "Iegūta mākslīgā pasīvā" at bounding box center [405, 323] width 141 height 21
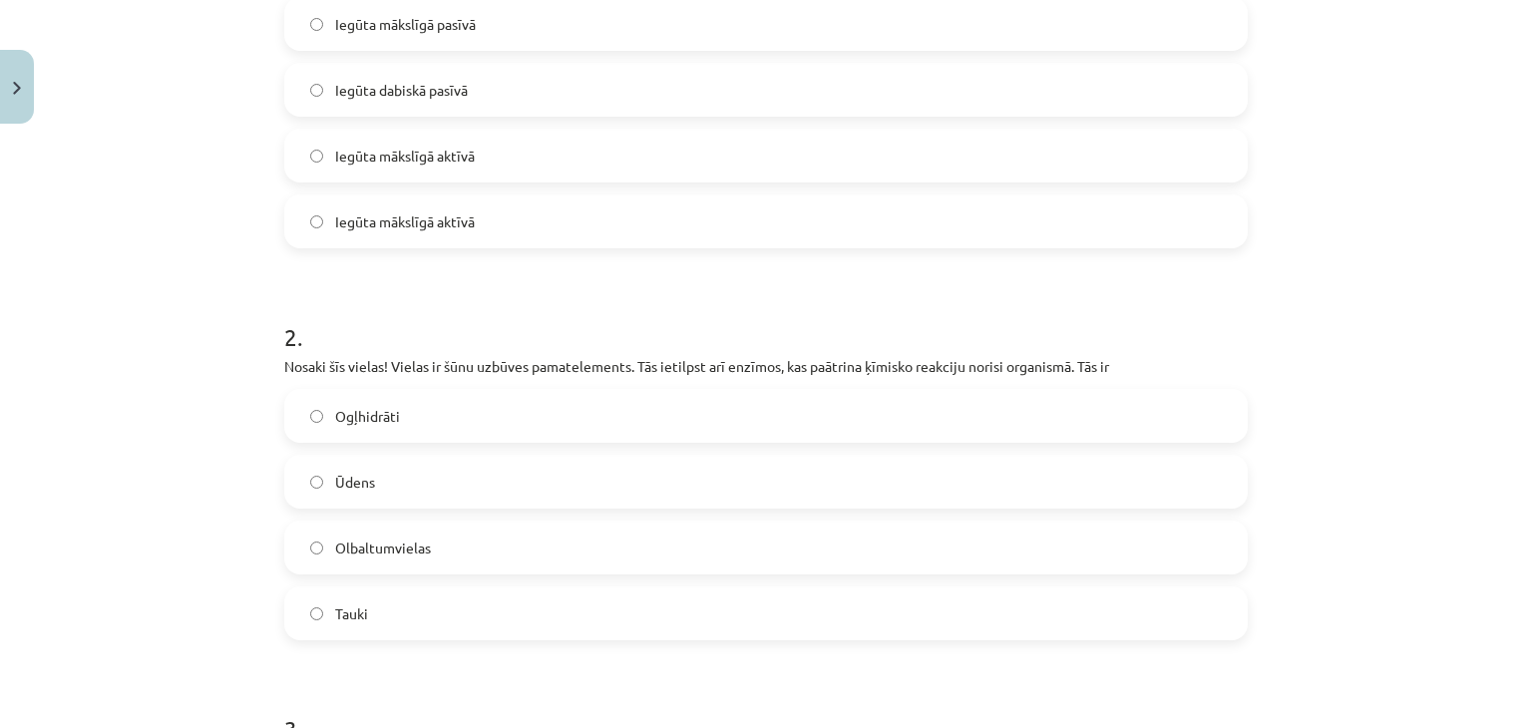
scroll to position [628, 0]
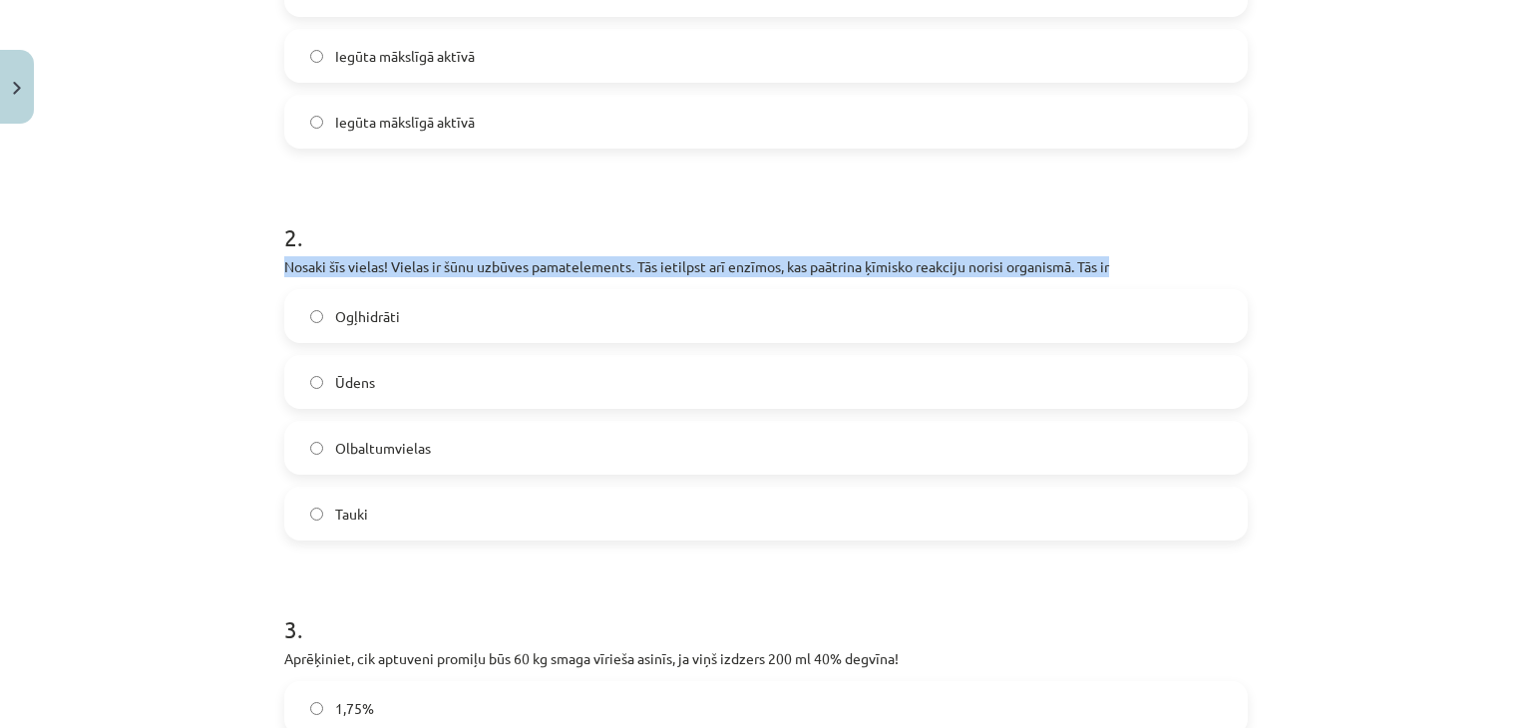
drag, startPoint x: 241, startPoint y: 264, endPoint x: 1126, endPoint y: 267, distance: 884.7
click at [1126, 267] on div "Mācību tēma: Dabaszinības - 11. klases 2. ieskaites mācību materiāls #2 Mācību …" at bounding box center [766, 364] width 1532 height 728
copy p "Nosaki šīs vielas! Vielas ir šūnu uzbūves pamatelements. Tās ietilpst arī enzīm…"
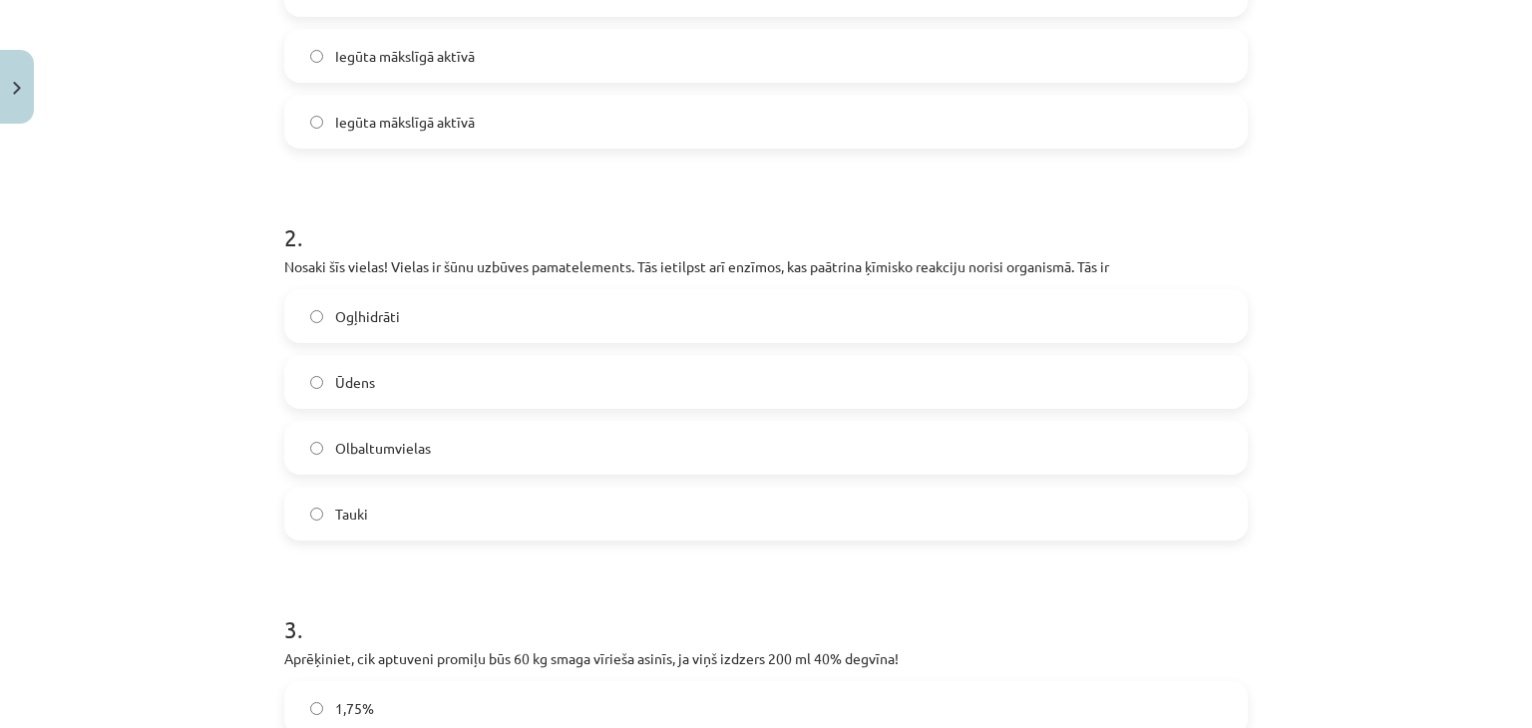
click at [439, 300] on label "Ogļhidrāti" at bounding box center [766, 316] width 960 height 50
click at [516, 436] on label "Olbaltumvielas" at bounding box center [766, 448] width 960 height 50
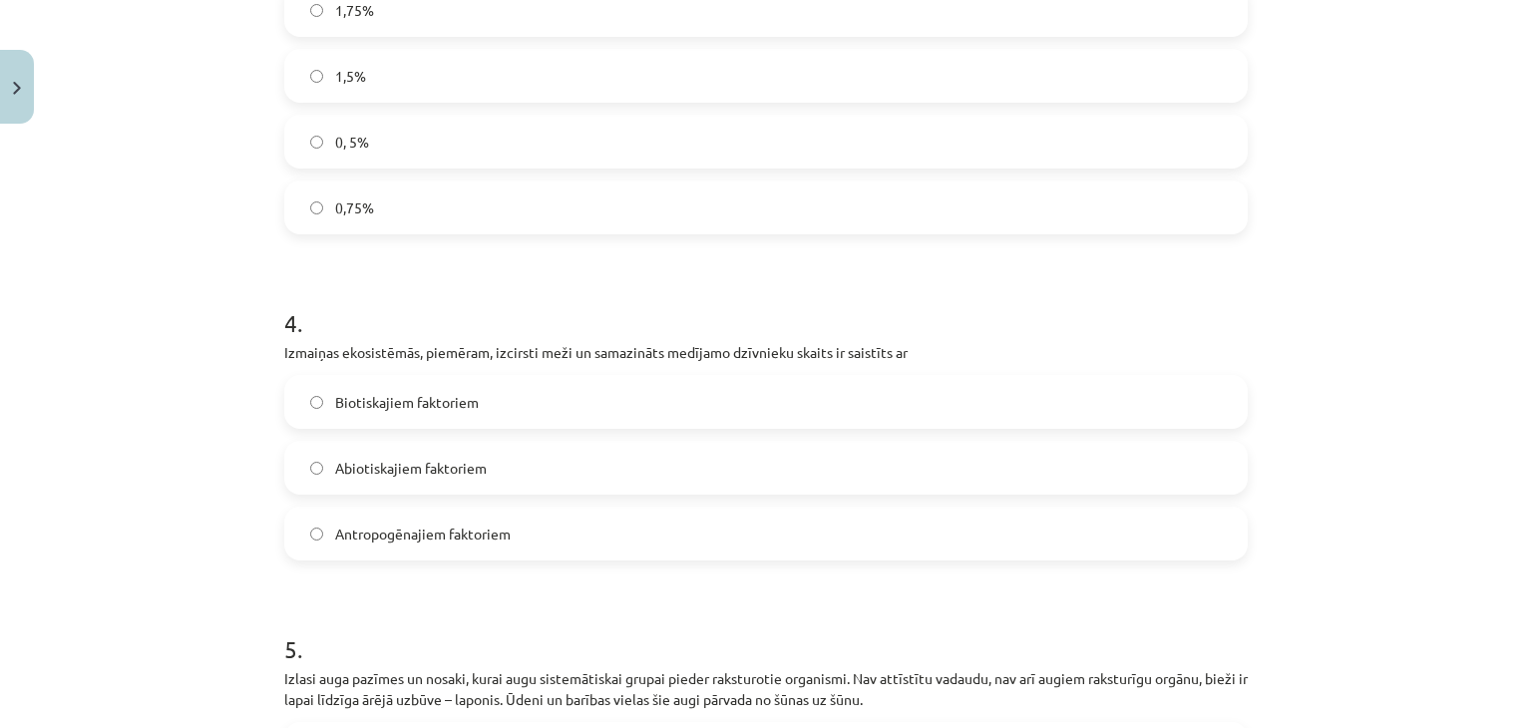
click at [189, 319] on div "Mācību tēma: Dabaszinības - 11. klases 2. ieskaites mācību materiāls #2 Mācību …" at bounding box center [766, 364] width 1532 height 728
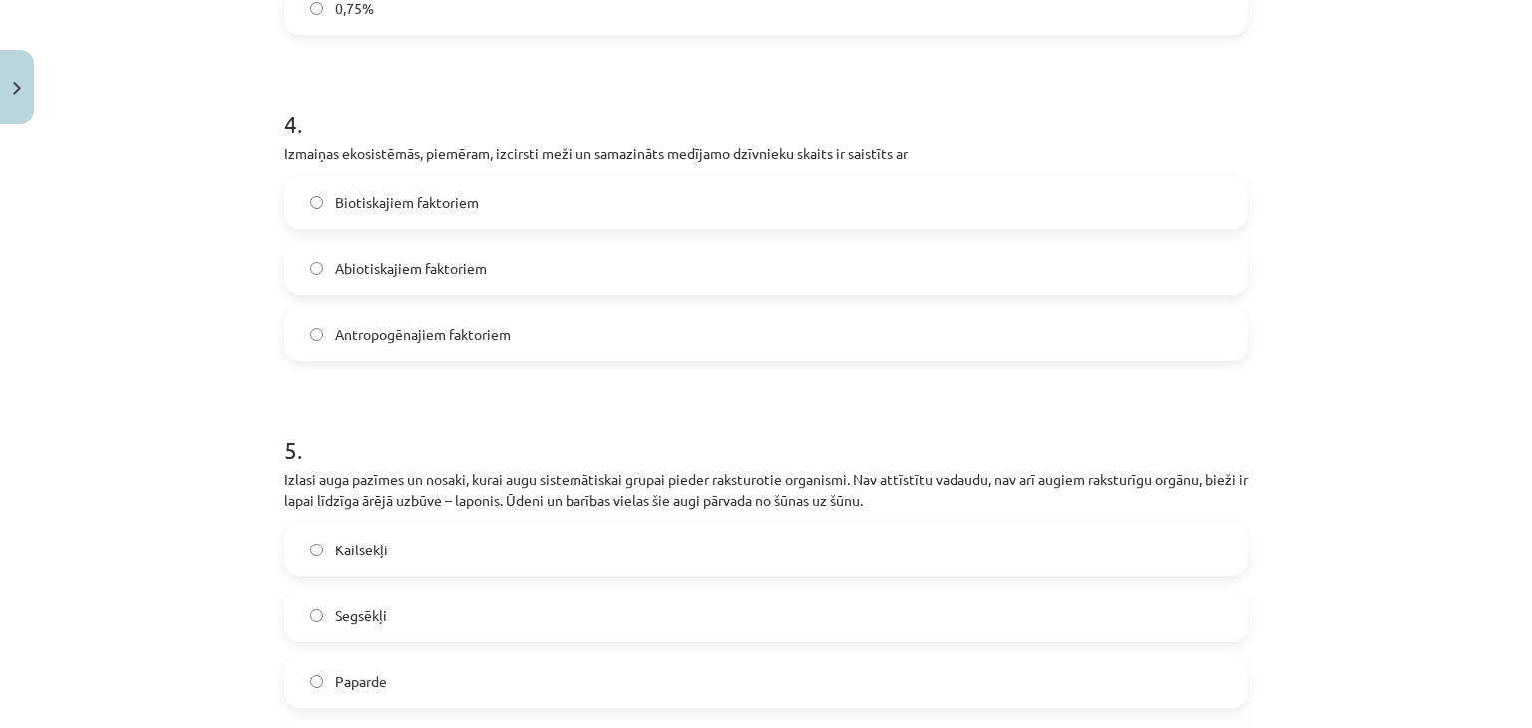
click at [515, 195] on label "Biotiskajiem faktoriem" at bounding box center [766, 203] width 960 height 50
drag, startPoint x: 237, startPoint y: 157, endPoint x: 915, endPoint y: 152, distance: 677.3
click at [915, 152] on div "Mācību tēma: Dabaszinības - 11. klases 2. ieskaites mācību materiāls #2 Mācību …" at bounding box center [766, 364] width 1532 height 728
copy p "Izmaiņas ekosistēmās, piemēram, izcirsti meži un samazināts medījamo dzīvnieku …"
click at [116, 328] on div "Mācību tēma: Dabaszinības - 11. klases 2. ieskaites mācību materiāls #2 Mācību …" at bounding box center [766, 364] width 1532 height 728
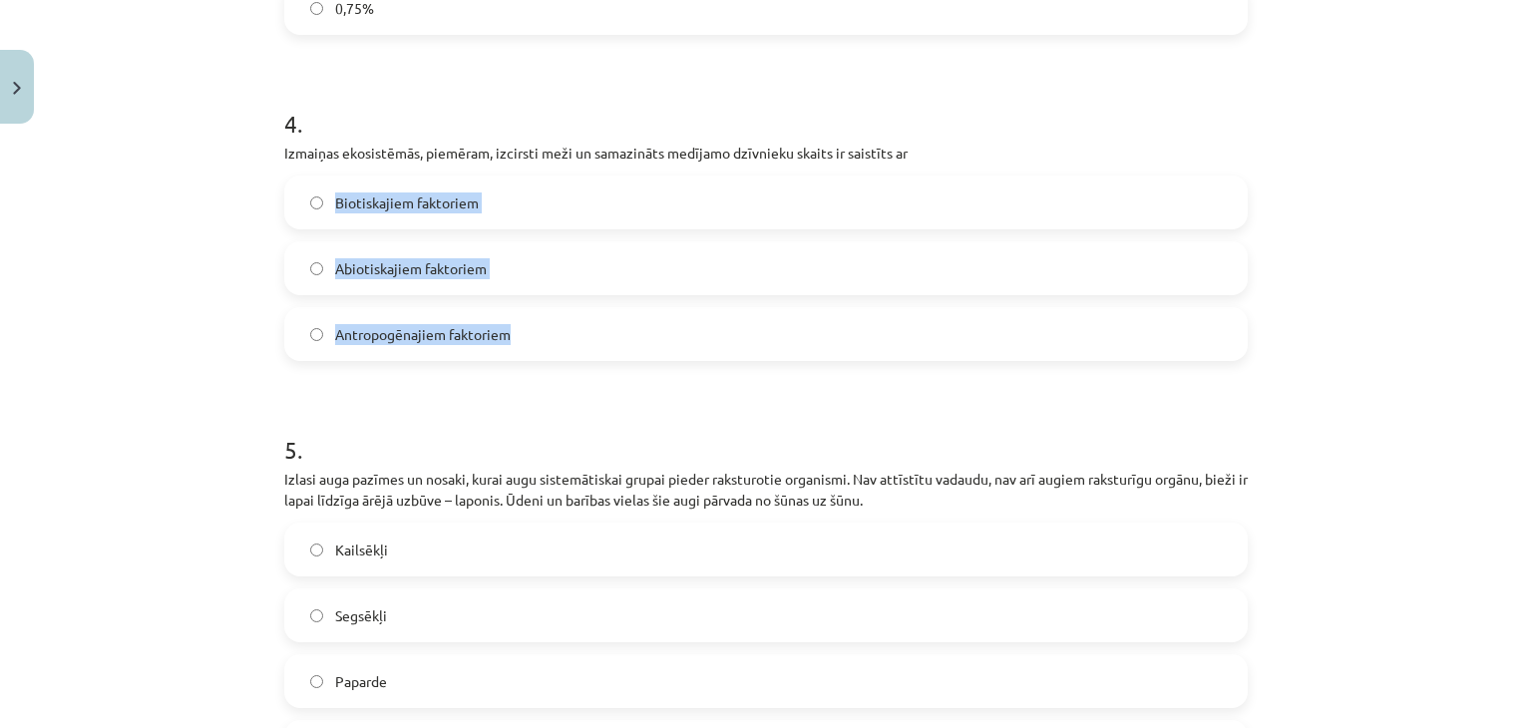
drag, startPoint x: 317, startPoint y: 208, endPoint x: 523, endPoint y: 357, distance: 253.6
click at [523, 357] on div "Mācību tēma: Dabaszinības - 11. klases 2. ieskaites mācību materiāls #2 Mācību …" at bounding box center [766, 364] width 1532 height 728
copy div "Biotiskajiem faktoriem Abiotiskajiem faktoriem Antropogēnajiem faktoriem"
click at [573, 349] on label "Antropogēnajiem faktoriem" at bounding box center [766, 334] width 960 height 50
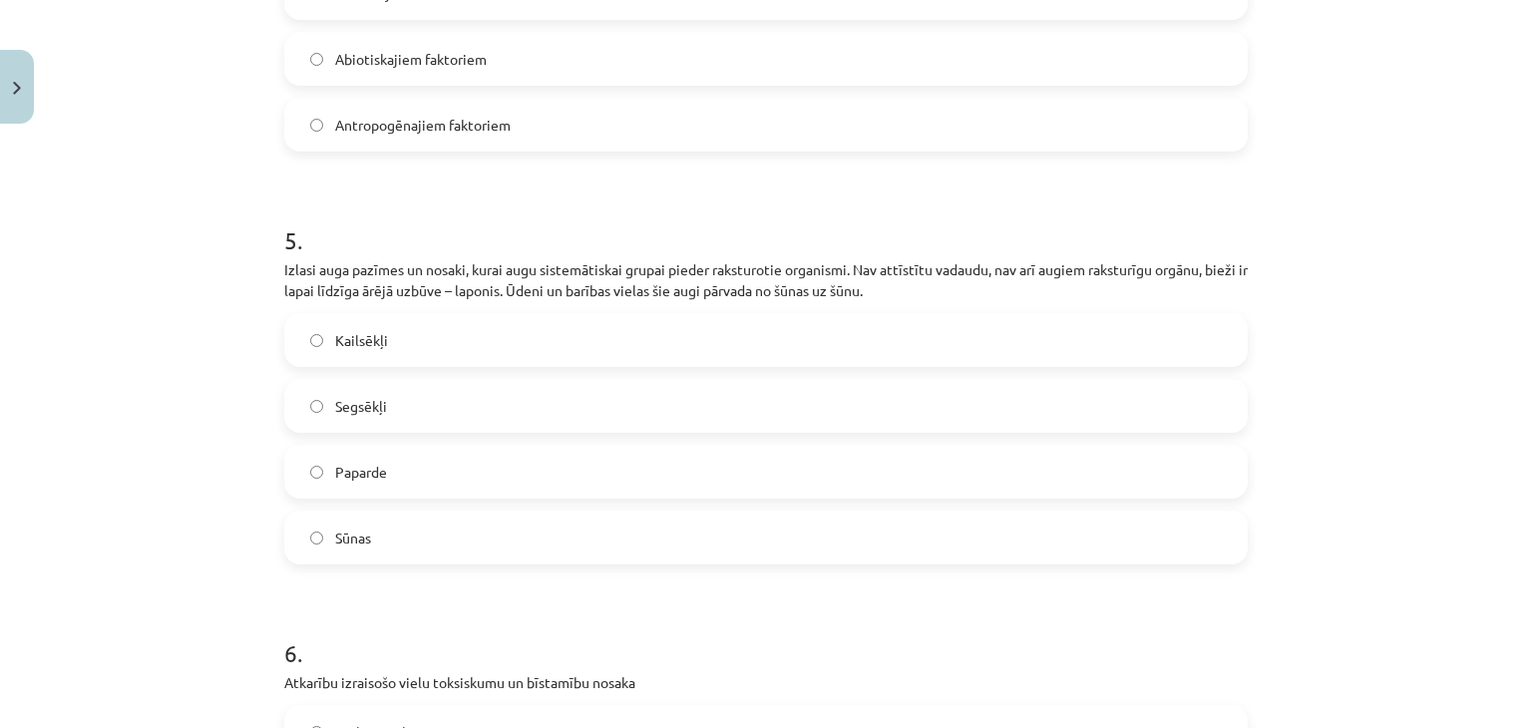
scroll to position [1825, 0]
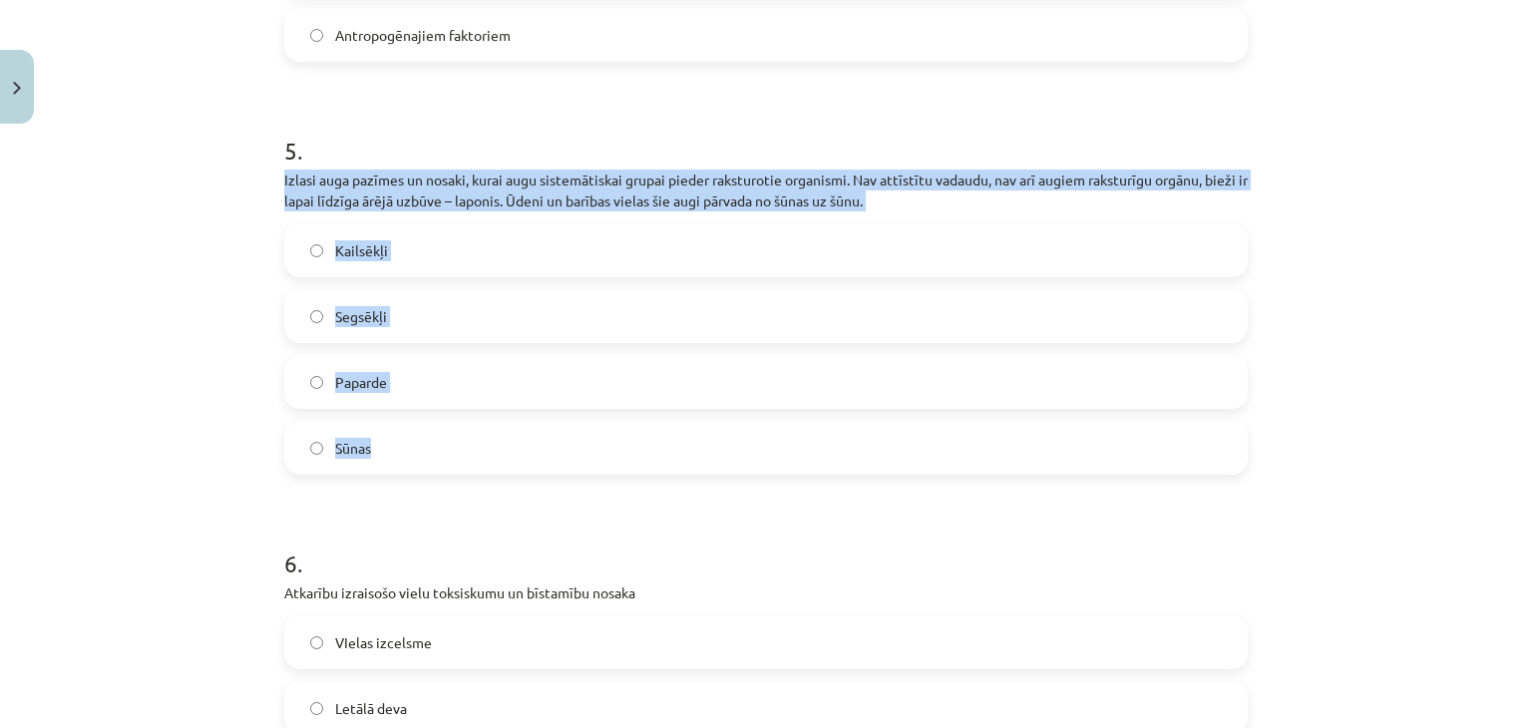
drag, startPoint x: 251, startPoint y: 179, endPoint x: 577, endPoint y: 453, distance: 425.4
click at [577, 453] on div "Mācību tēma: Dabaszinības - 11. klases 2. ieskaites mācību materiāls #2 Mācību …" at bounding box center [766, 364] width 1532 height 728
copy div "Izlasi auga pazīmes un nosaki, kurai augu sistemātiskai grupai pieder raksturot…"
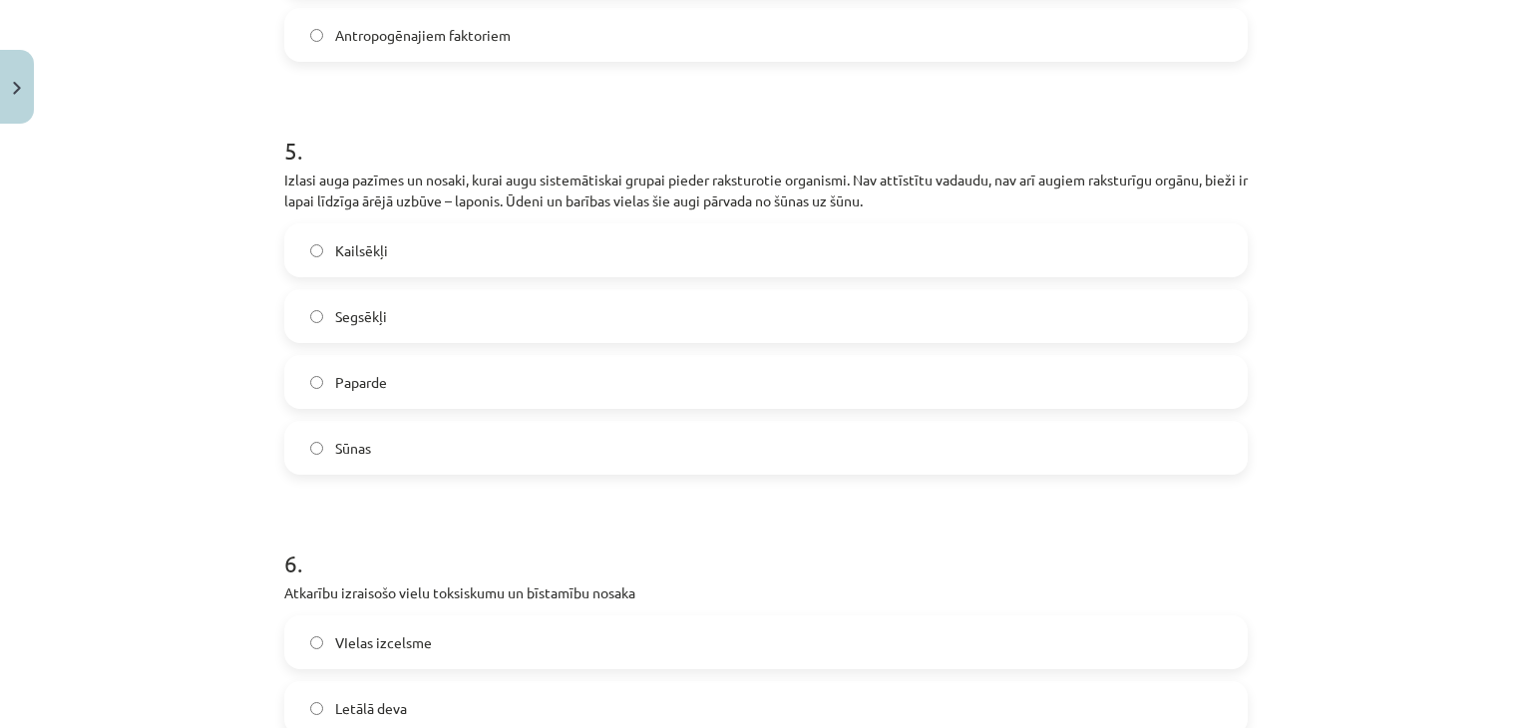
click at [573, 528] on h1 "6 ." at bounding box center [766, 546] width 964 height 62
click at [347, 456] on label "Sūnas" at bounding box center [766, 448] width 960 height 50
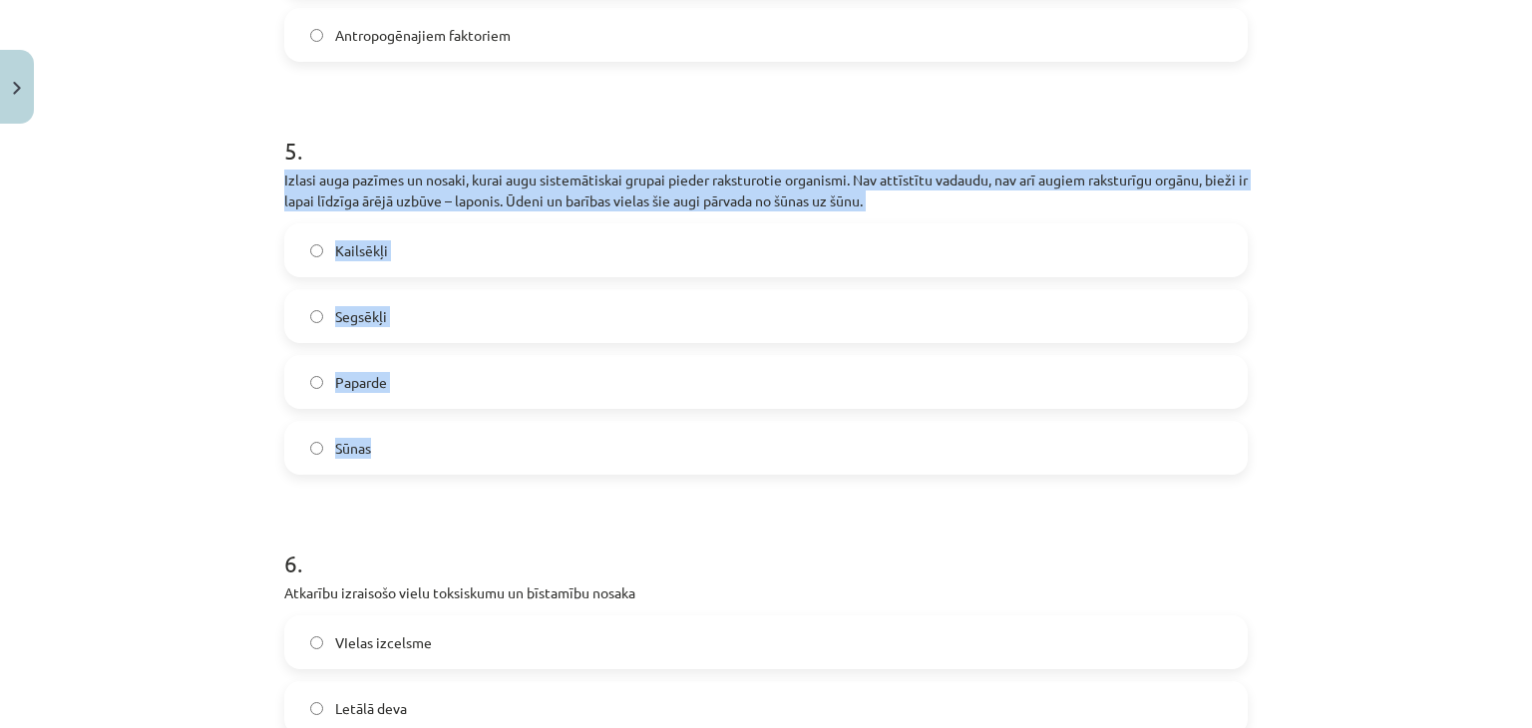
drag, startPoint x: 323, startPoint y: 182, endPoint x: 995, endPoint y: 429, distance: 716.3
click at [995, 429] on div "Mācību tēma: Dabaszinības - 11. klases 2. ieskaites mācību materiāls #2 Mācību …" at bounding box center [766, 364] width 1532 height 728
copy div "Izlasi auga pazīmes un nosaki, kurai augu sistemātiskai grupai pieder raksturot…"
click at [62, 205] on div "Mācību tēma: Dabaszinības - 11. klases 2. ieskaites mācību materiāls #2 Mācību …" at bounding box center [766, 364] width 1532 height 728
click at [47, 361] on div "Mācību tēma: Dabaszinības - 11. klases 2. ieskaites mācību materiāls #2 Mācību …" at bounding box center [766, 364] width 1532 height 728
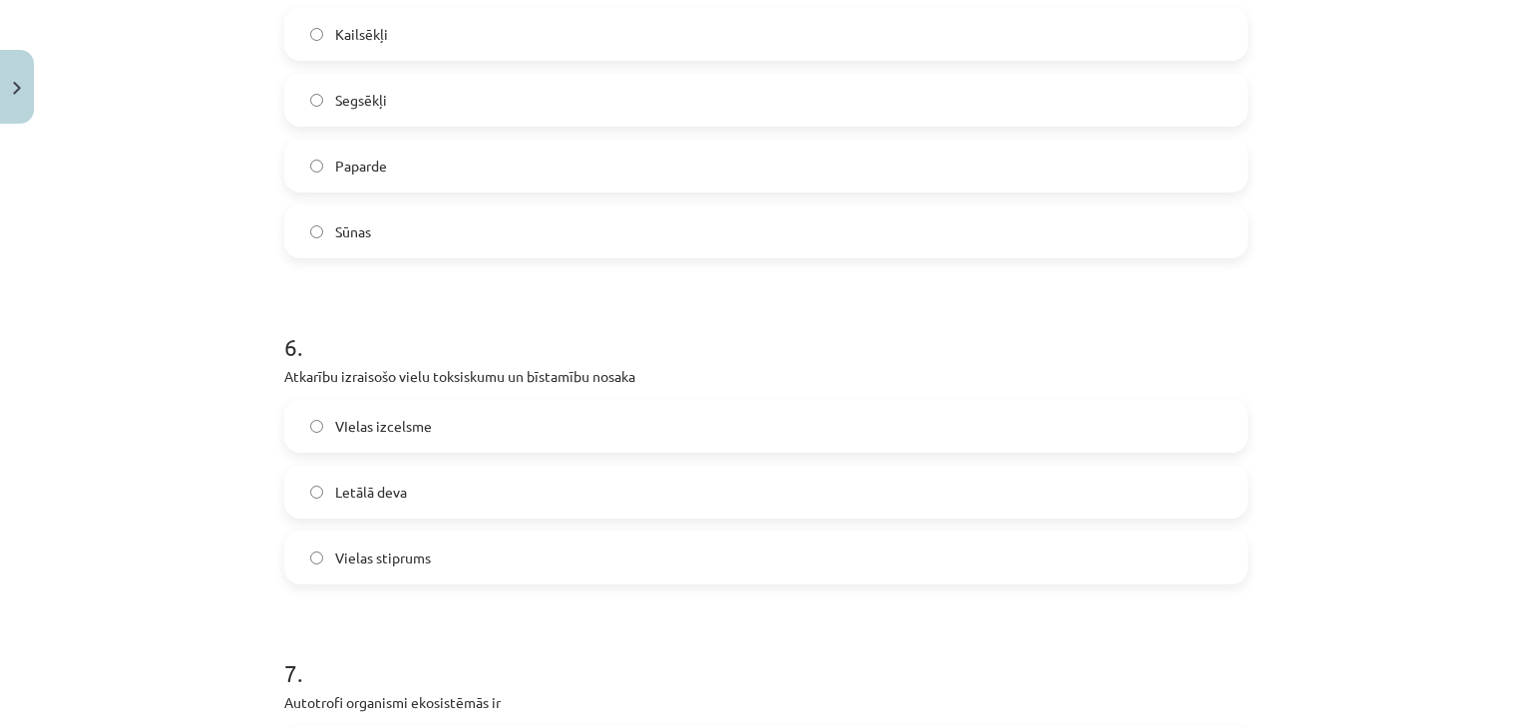
scroll to position [2241, 0]
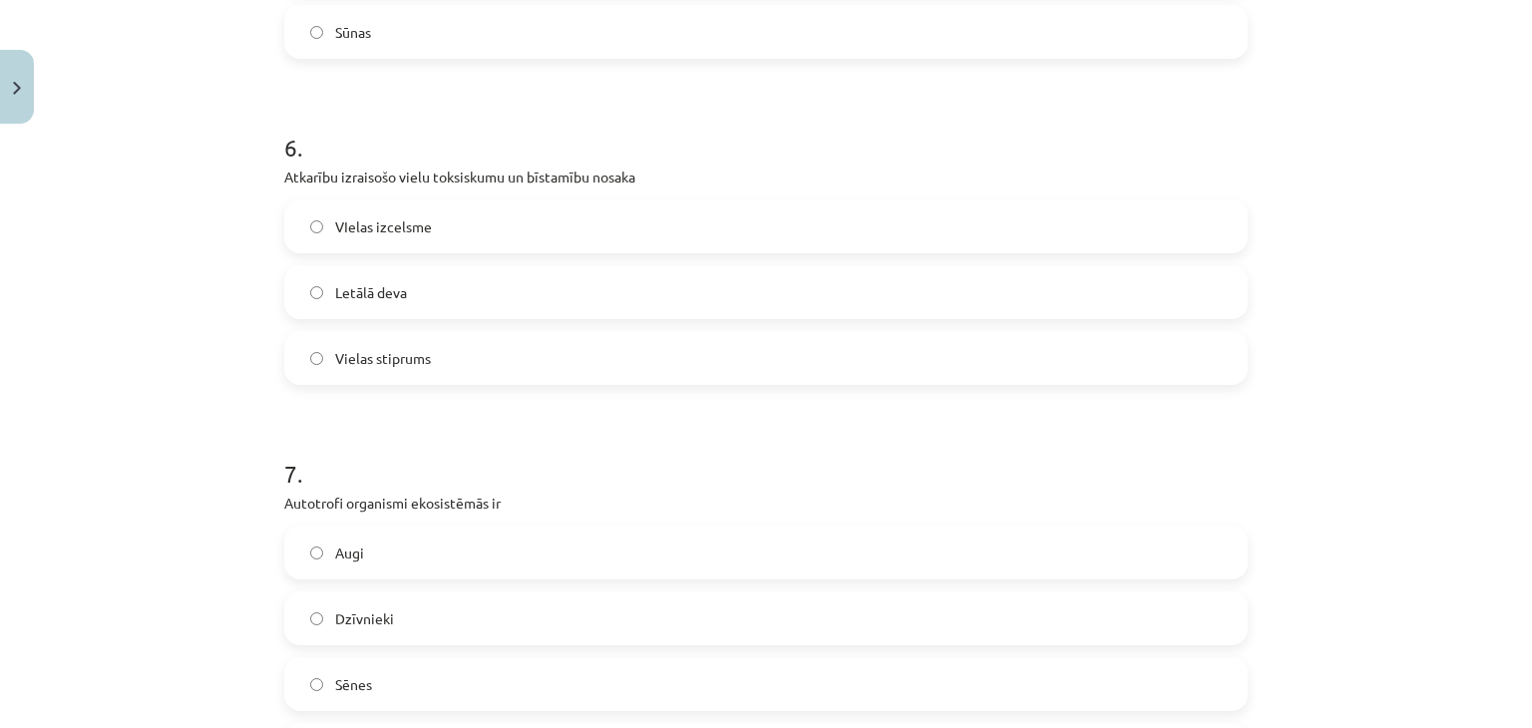
drag, startPoint x: 259, startPoint y: 168, endPoint x: 772, endPoint y: 166, distance: 512.7
click at [772, 166] on div "Mācību tēma: Dabaszinības - 11. klases 2. ieskaites mācību materiāls #2 Mācību …" at bounding box center [766, 364] width 1532 height 728
copy p "Atkarību izraisošo vielu toksiskumu un bīstamību nosaka"
click at [124, 276] on div "Mācību tēma: Dabaszinības - 11. klases 2. ieskaites mācību materiāls #2 Mācību …" at bounding box center [766, 364] width 1532 height 728
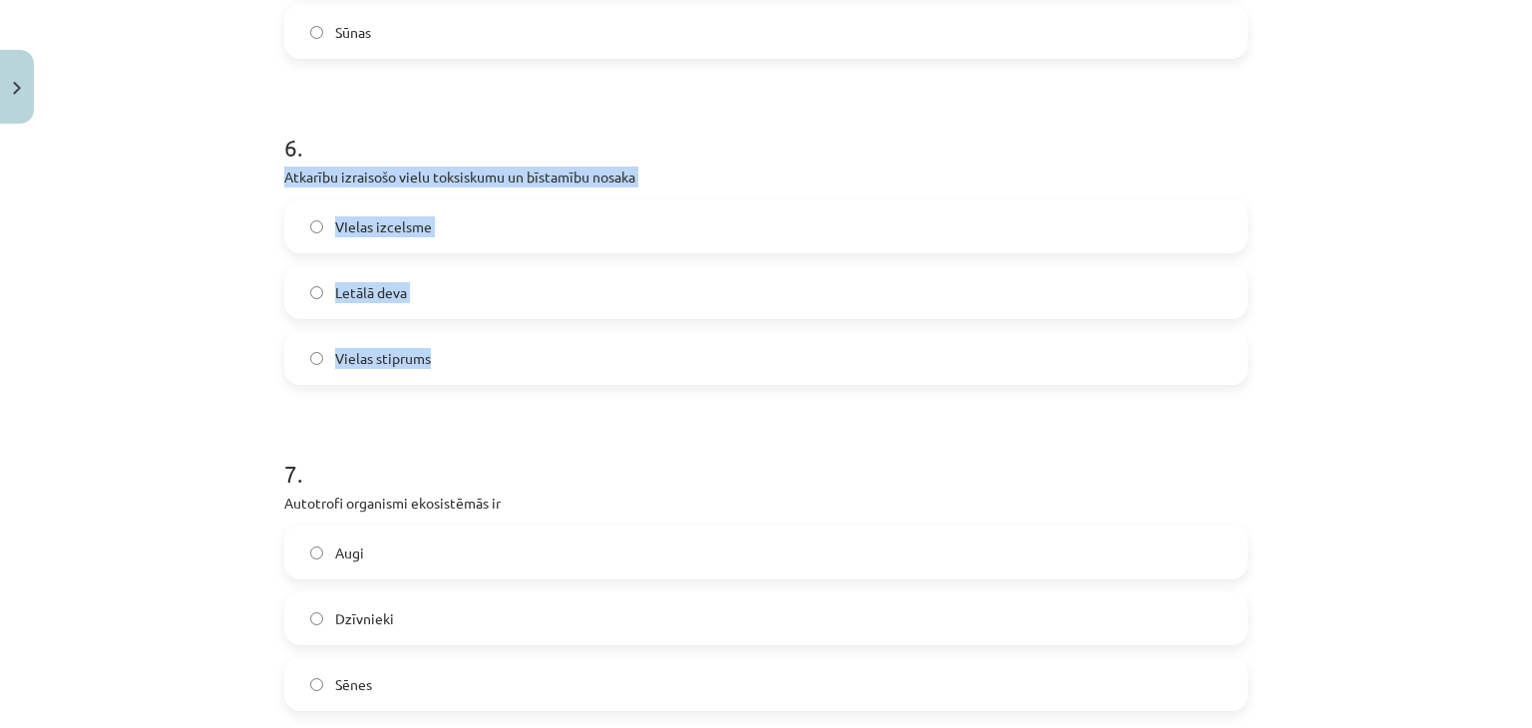
drag, startPoint x: 238, startPoint y: 161, endPoint x: 651, endPoint y: 370, distance: 463.0
click at [651, 370] on div "Mācību tēma: Dabaszinības - 11. klases 2. ieskaites mācību materiāls #2 Mācību …" at bounding box center [766, 364] width 1532 height 728
copy div "Atkarību izraisošo vielu toksiskumu un bīstamību nosaka VIelas izcelsme Letālā …"
click at [474, 268] on label "Letālā deva" at bounding box center [766, 292] width 960 height 50
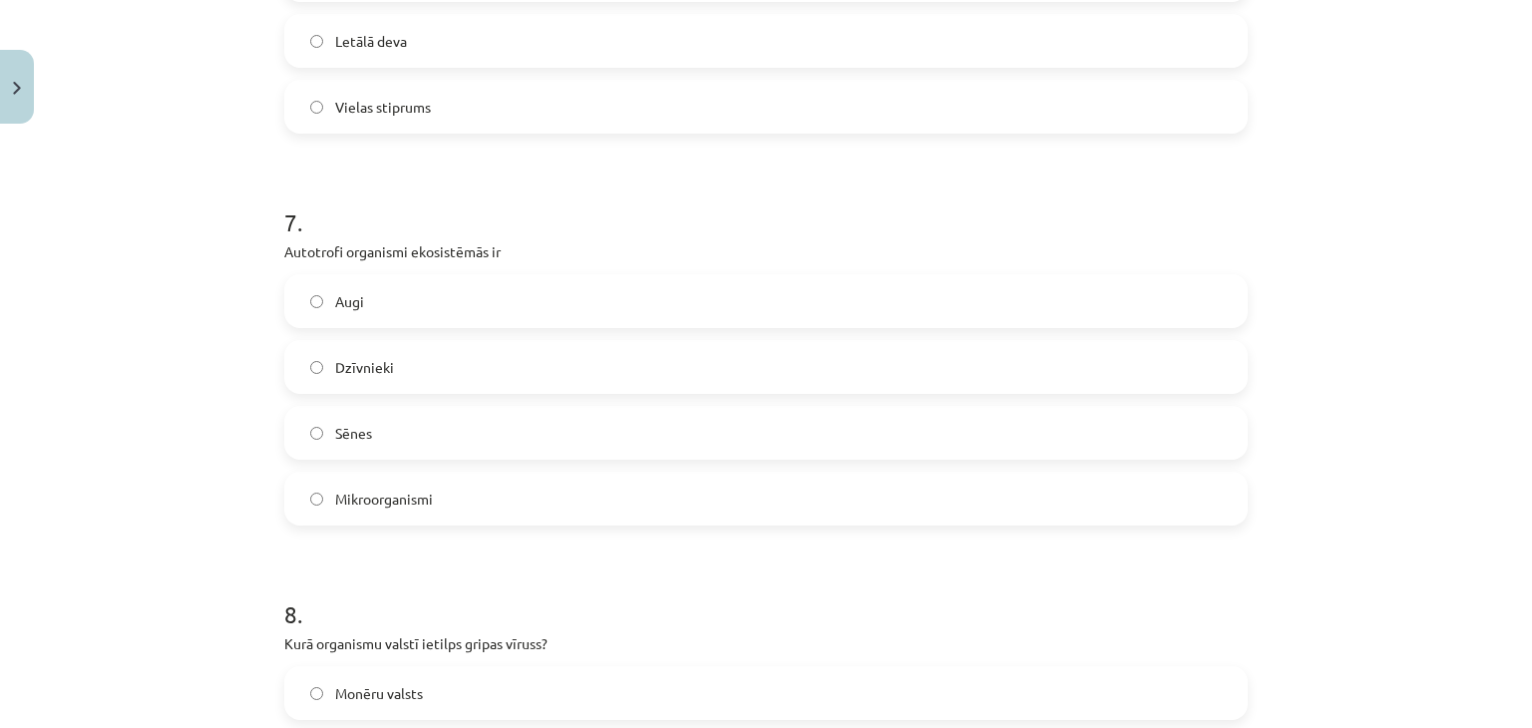
scroll to position [2540, 0]
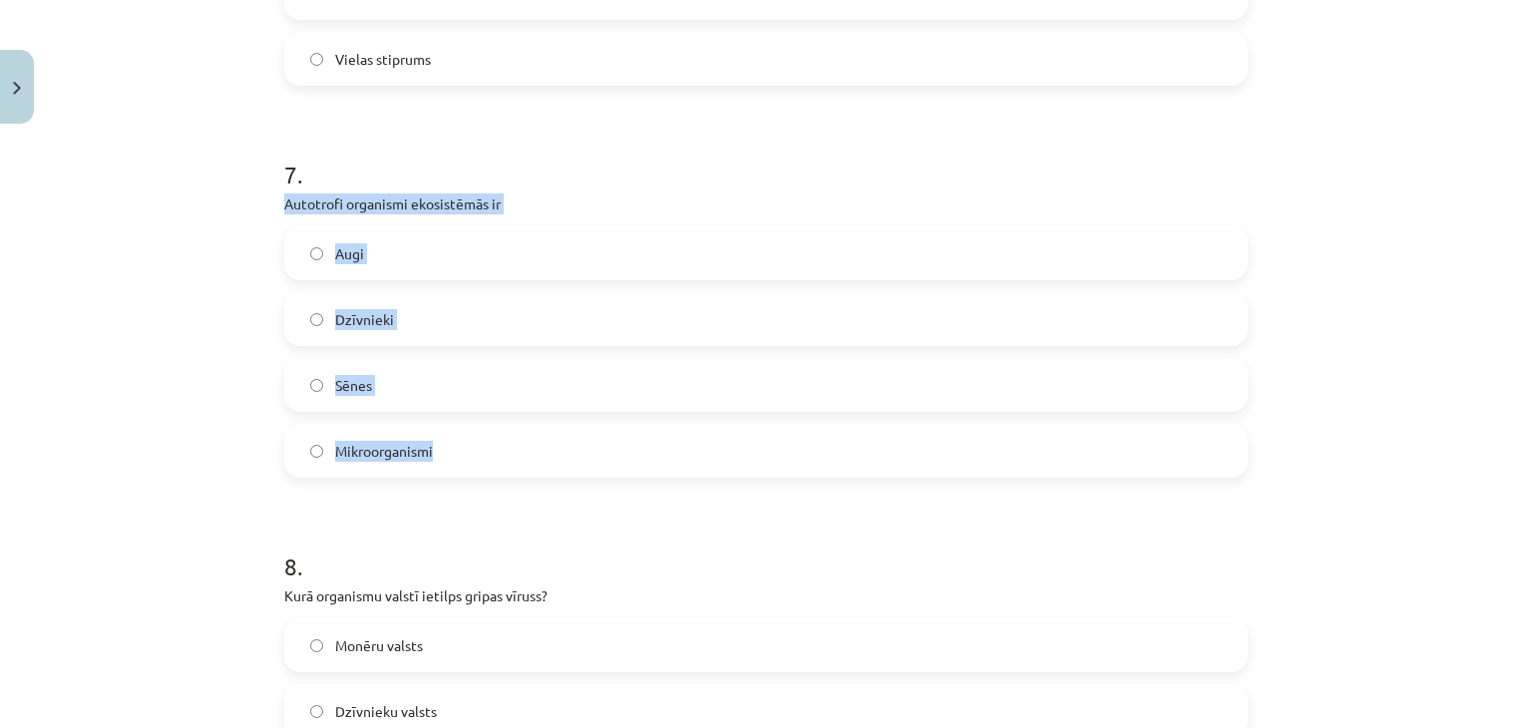
drag, startPoint x: 234, startPoint y: 186, endPoint x: 606, endPoint y: 428, distance: 444.0
click at [606, 428] on div "Mācību tēma: Dabaszinības - 11. klases 2. ieskaites mācību materiāls #2 Mācību …" at bounding box center [766, 364] width 1532 height 728
copy div "Autotrofi organismi ekosistēmās ir Augi Dzīvnieki Sēnes Mikroorganismi"
click at [778, 272] on label "Augi" at bounding box center [766, 253] width 960 height 50
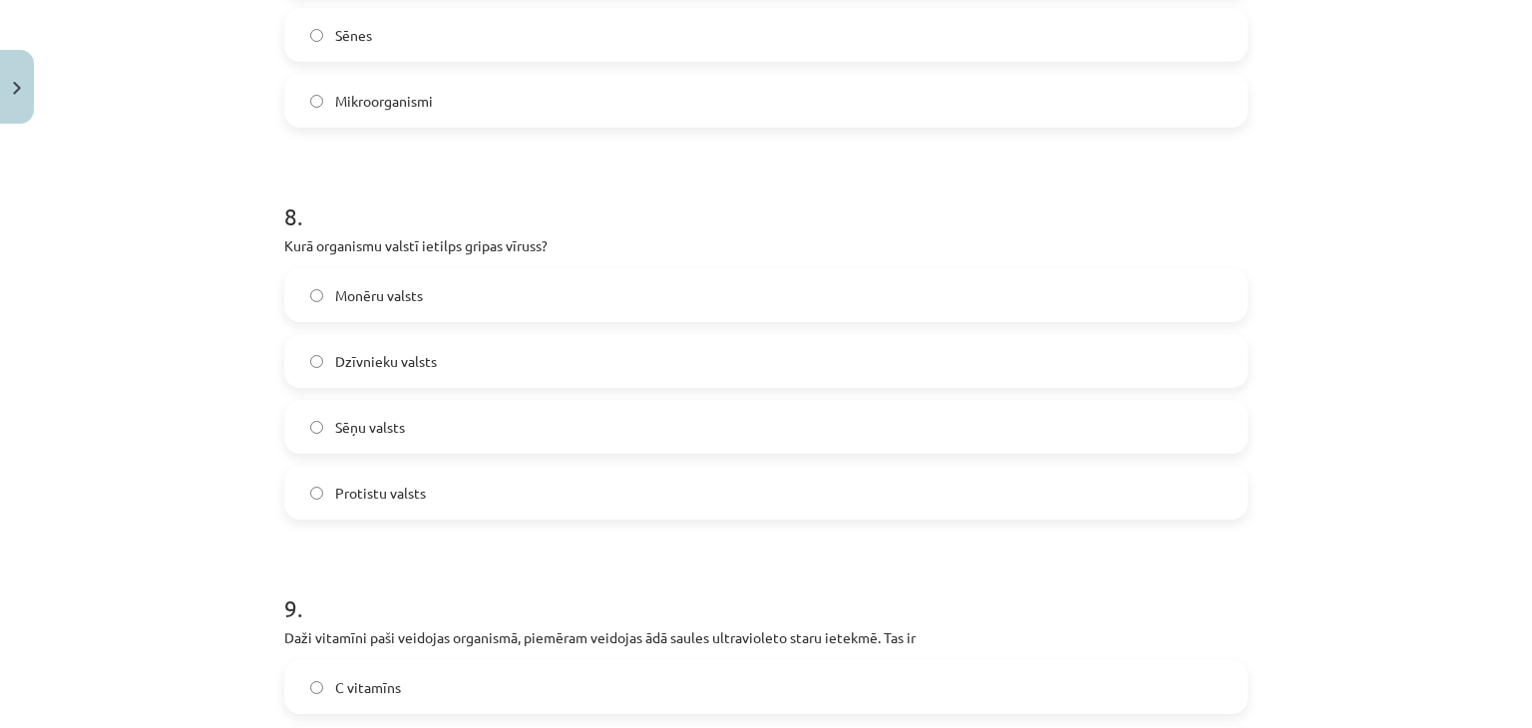
scroll to position [2939, 0]
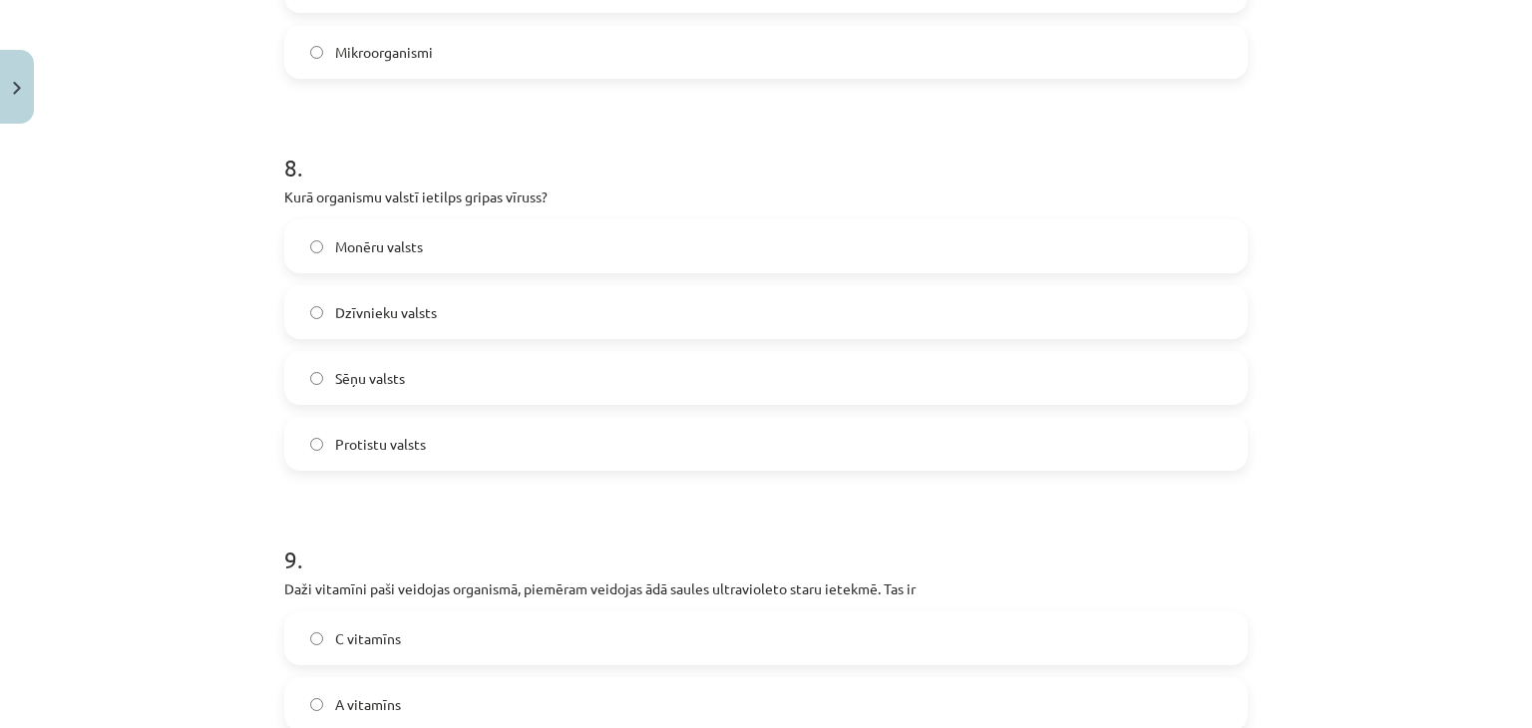
click at [499, 300] on label "Dzīvnieku valsts" at bounding box center [766, 312] width 960 height 50
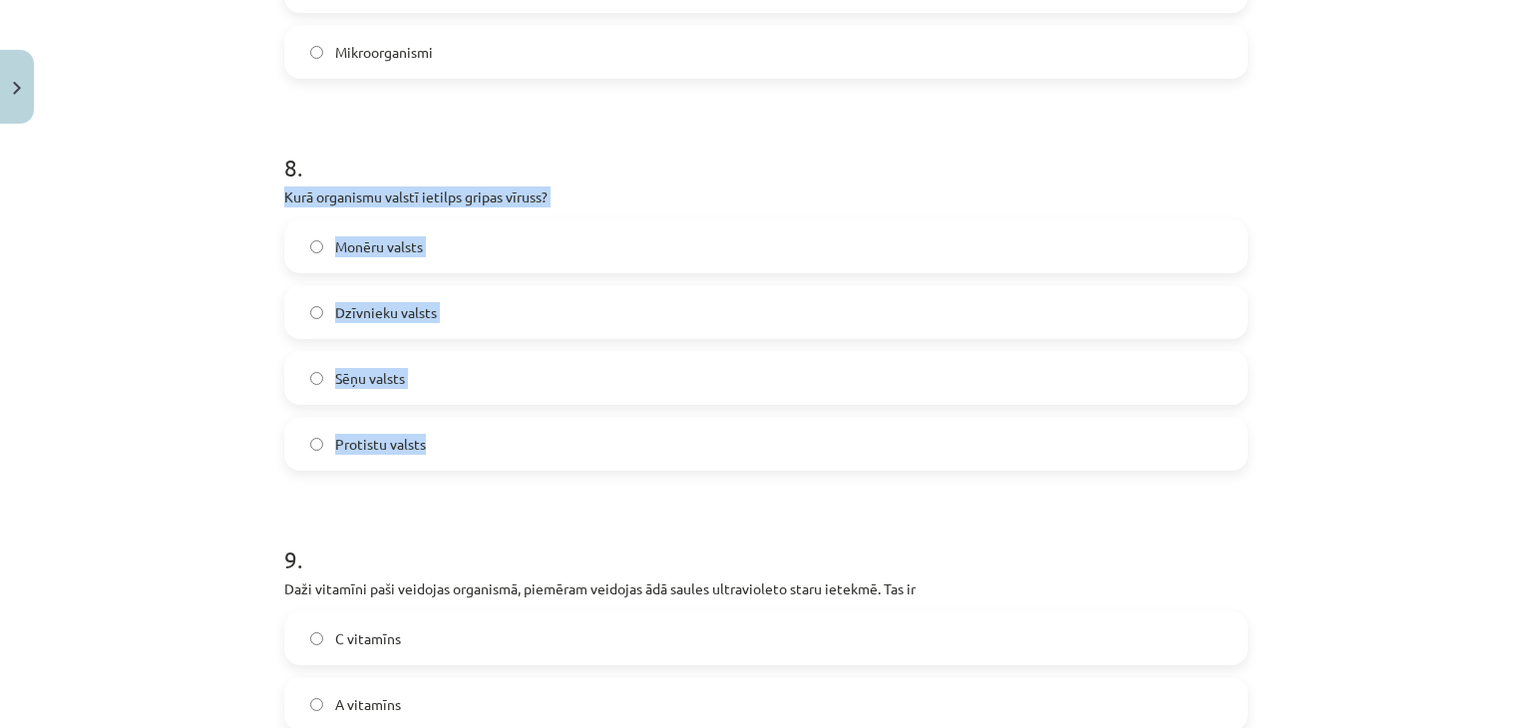
drag, startPoint x: 202, startPoint y: 191, endPoint x: 503, endPoint y: 404, distance: 368.4
click at [503, 404] on div "Mācību tēma: Dabaszinības - 11. klases 2. ieskaites mācību materiāls #2 Mācību …" at bounding box center [766, 364] width 1532 height 728
click at [1284, 303] on div "Mācību tēma: Dabaszinības - 11. klases 2. ieskaites mācību materiāls #2 Mācību …" at bounding box center [766, 364] width 1532 height 728
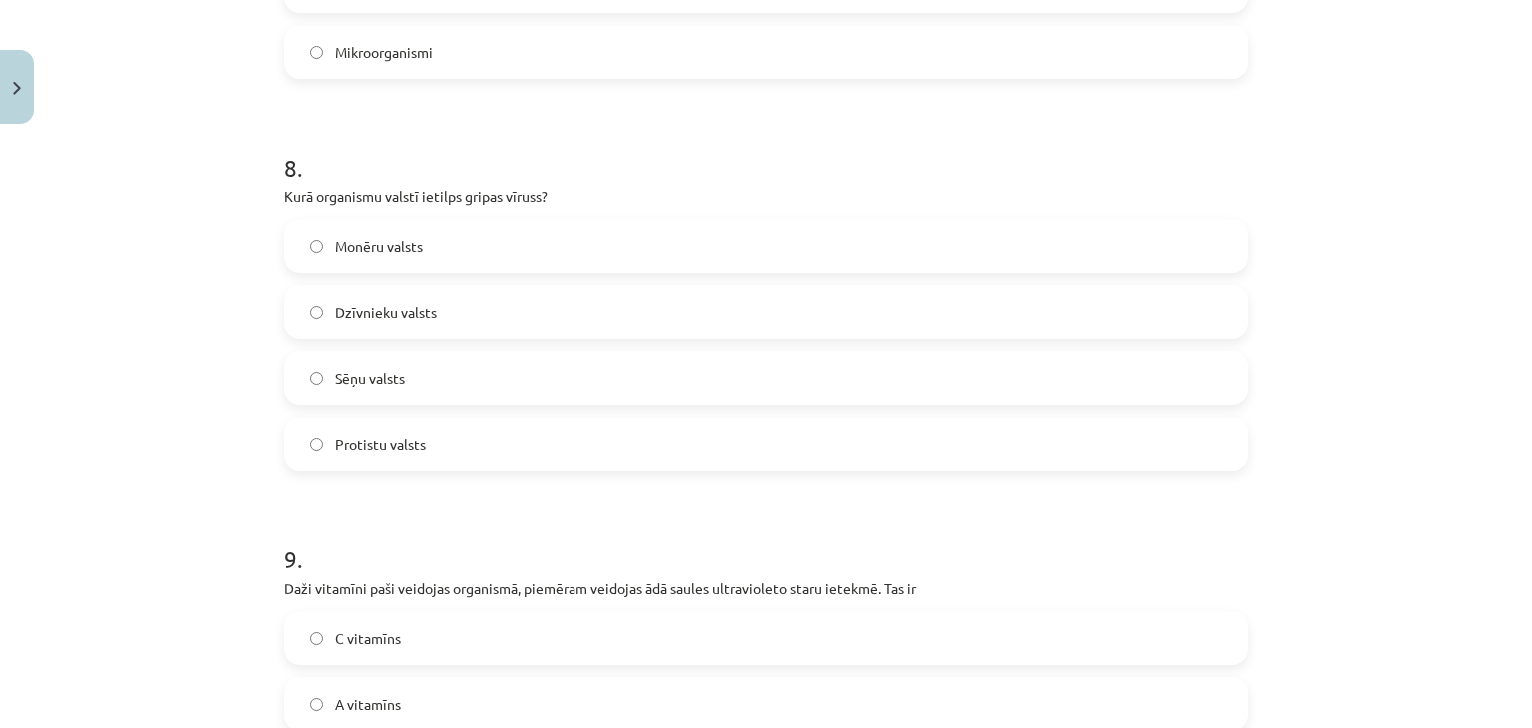
click at [0, 216] on div "Mācību tēma: Dabaszinības - 11. klases 2. ieskaites mācību materiāls #2 Mācību …" at bounding box center [766, 364] width 1532 height 728
drag, startPoint x: 614, startPoint y: 452, endPoint x: 645, endPoint y: 468, distance: 34.8
click at [630, 460] on label "Protistu valsts" at bounding box center [766, 444] width 960 height 50
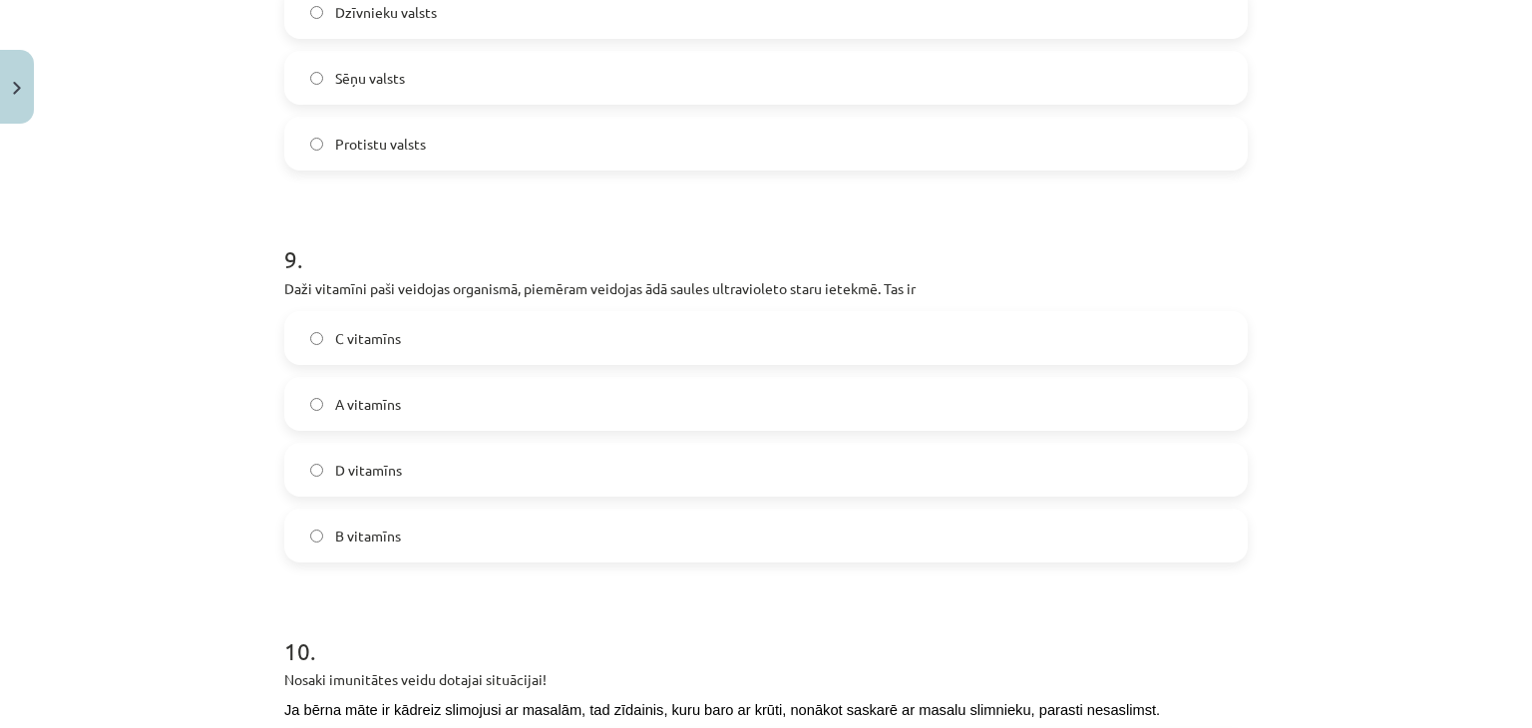
scroll to position [3338, 0]
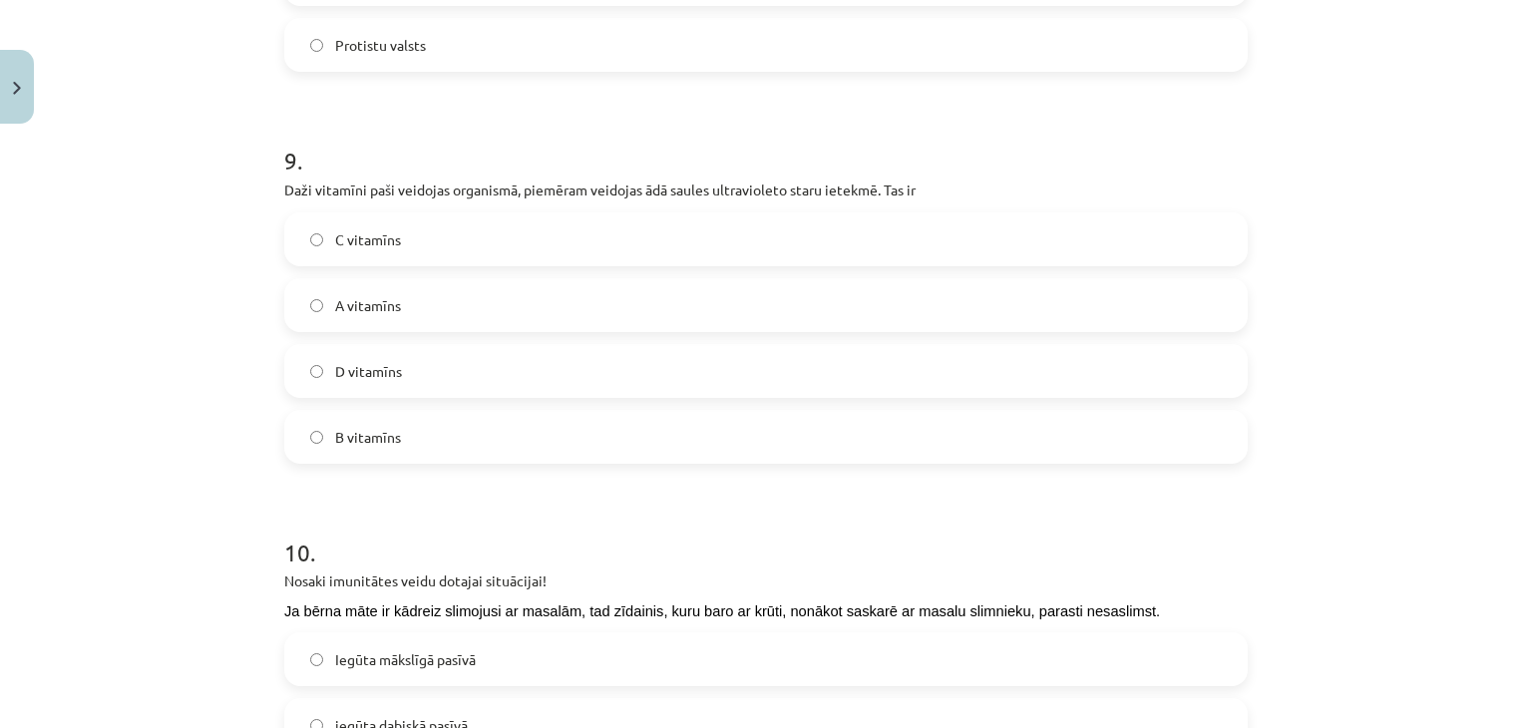
click at [527, 364] on label "D vitamīns" at bounding box center [766, 371] width 960 height 50
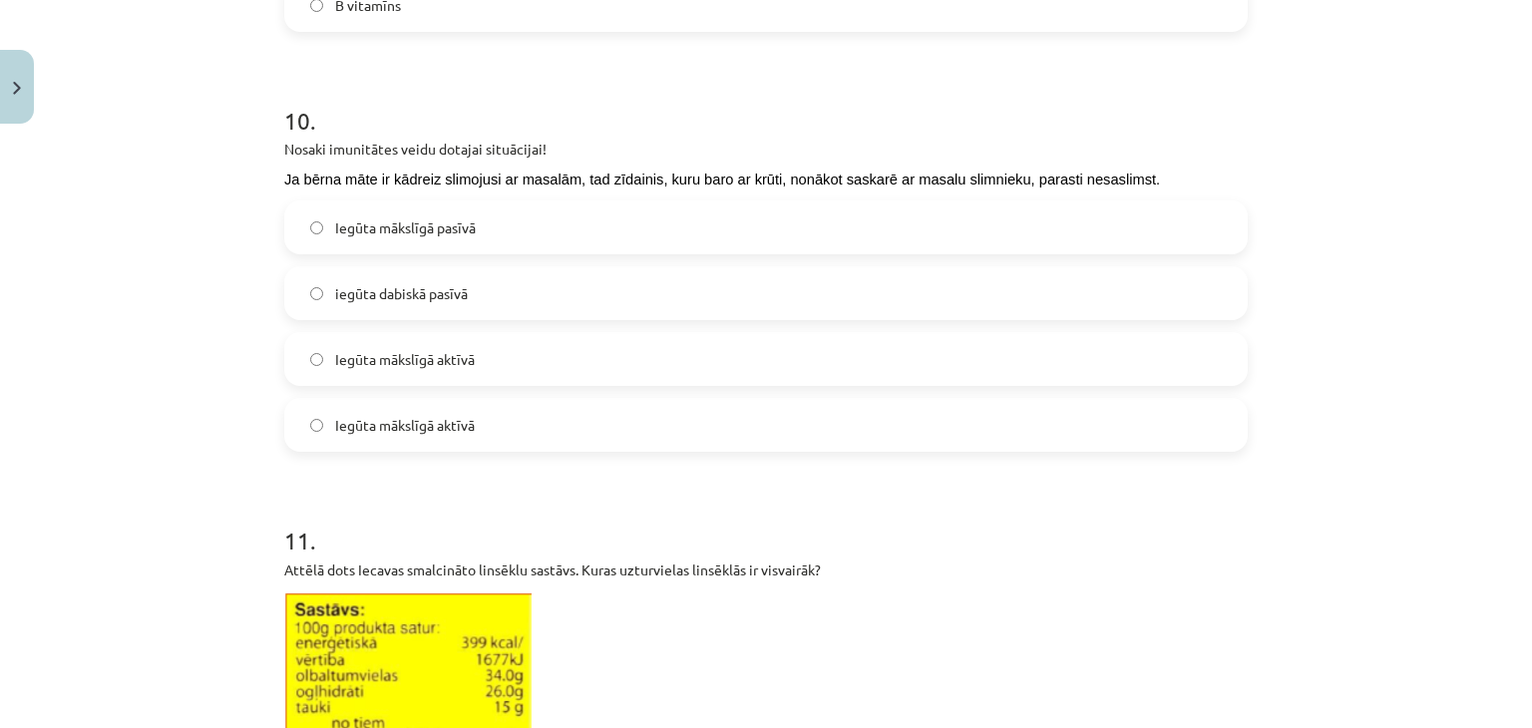
scroll to position [3737, 0]
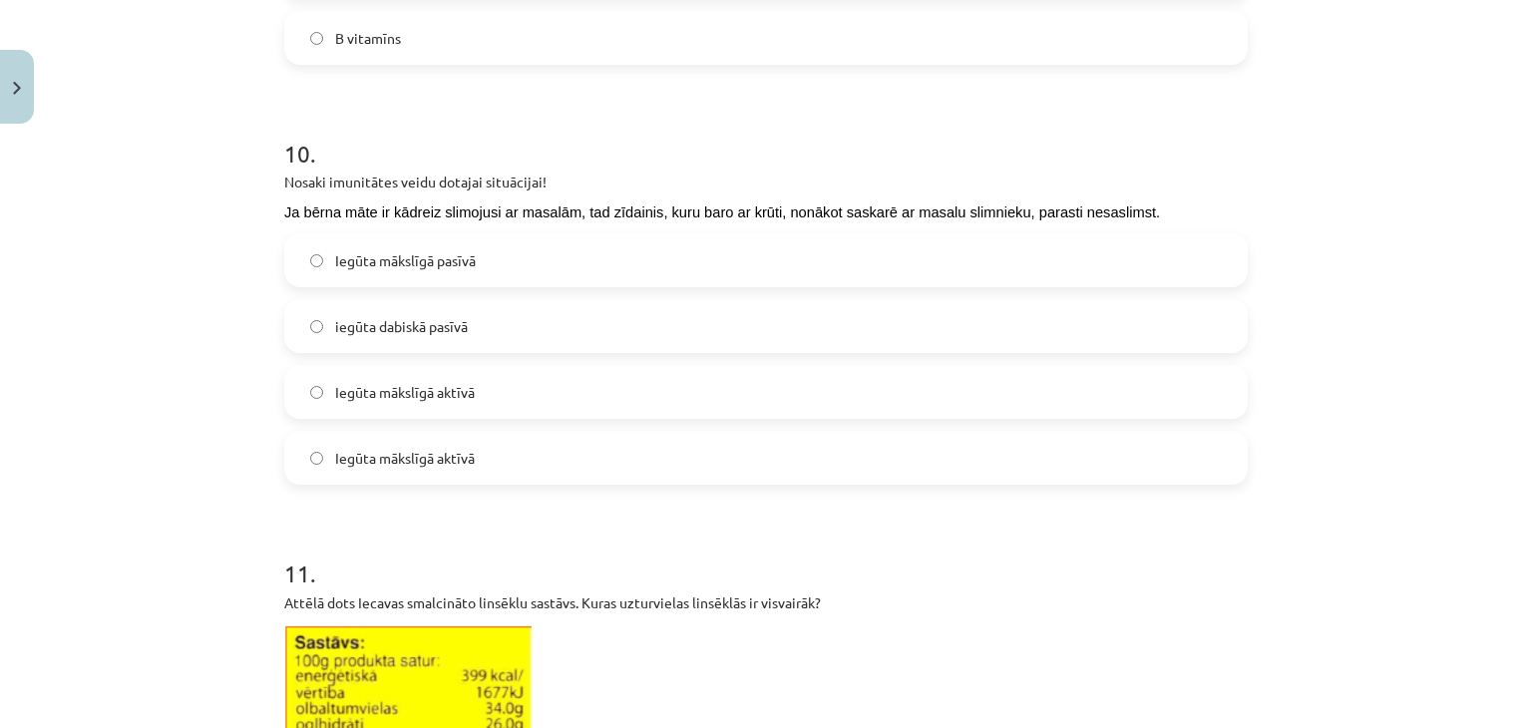
click at [522, 205] on span "Ja bērna māte ir kādreiz slimojusi ar masalām, tad zīdainis, kuru baro ar krūti…" at bounding box center [722, 212] width 876 height 16
click at [1302, 149] on div "Mācību tēma: Dabaszinības - 11. klases 2. ieskaites mācību materiāls #2 Mācību …" at bounding box center [766, 364] width 1532 height 728
click at [524, 328] on label "iegūta dabiskā pasīvā" at bounding box center [766, 326] width 960 height 50
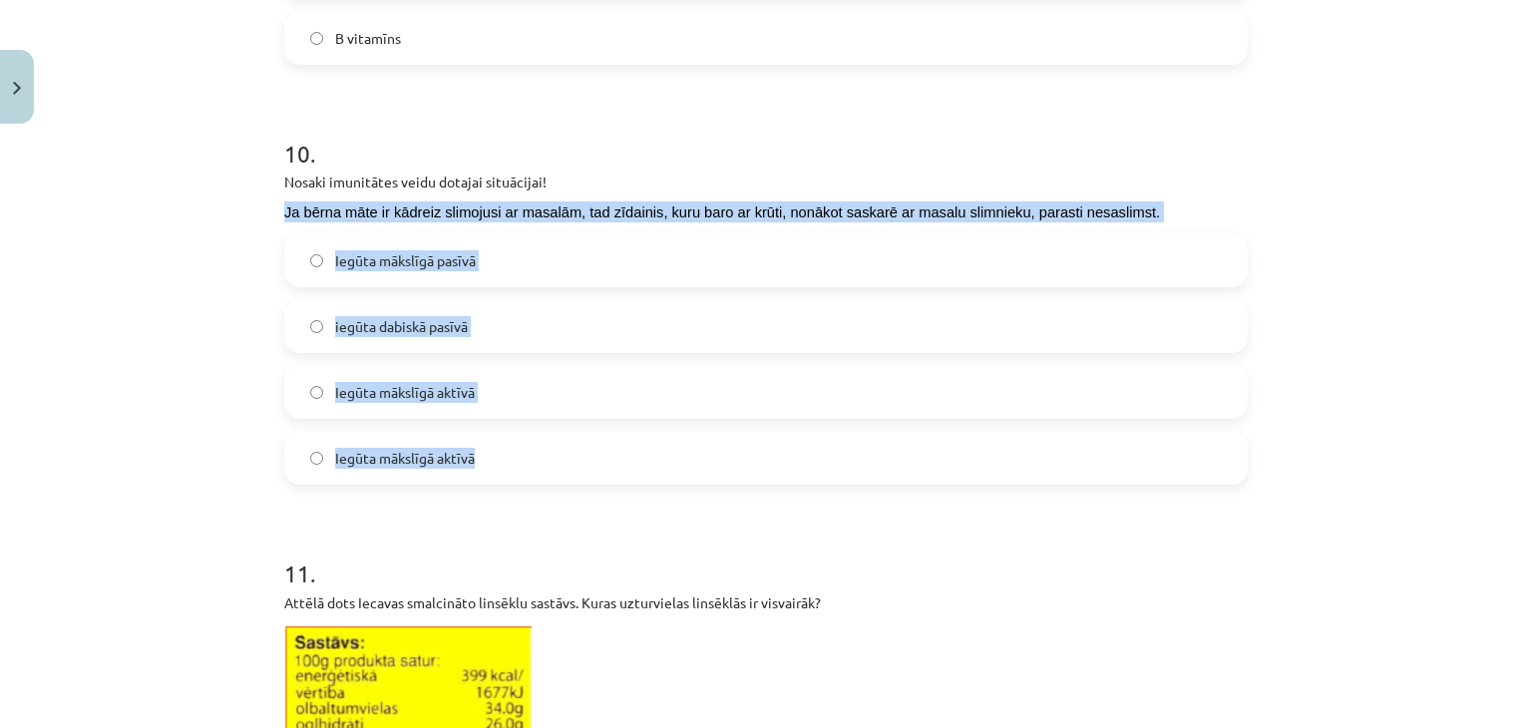
drag, startPoint x: 263, startPoint y: 209, endPoint x: 618, endPoint y: 460, distance: 434.5
click at [618, 460] on div "Mācību tēma: Dabaszinības - 11. klases 2. ieskaites mācību materiāls #2 Mācību …" at bounding box center [766, 364] width 1532 height 728
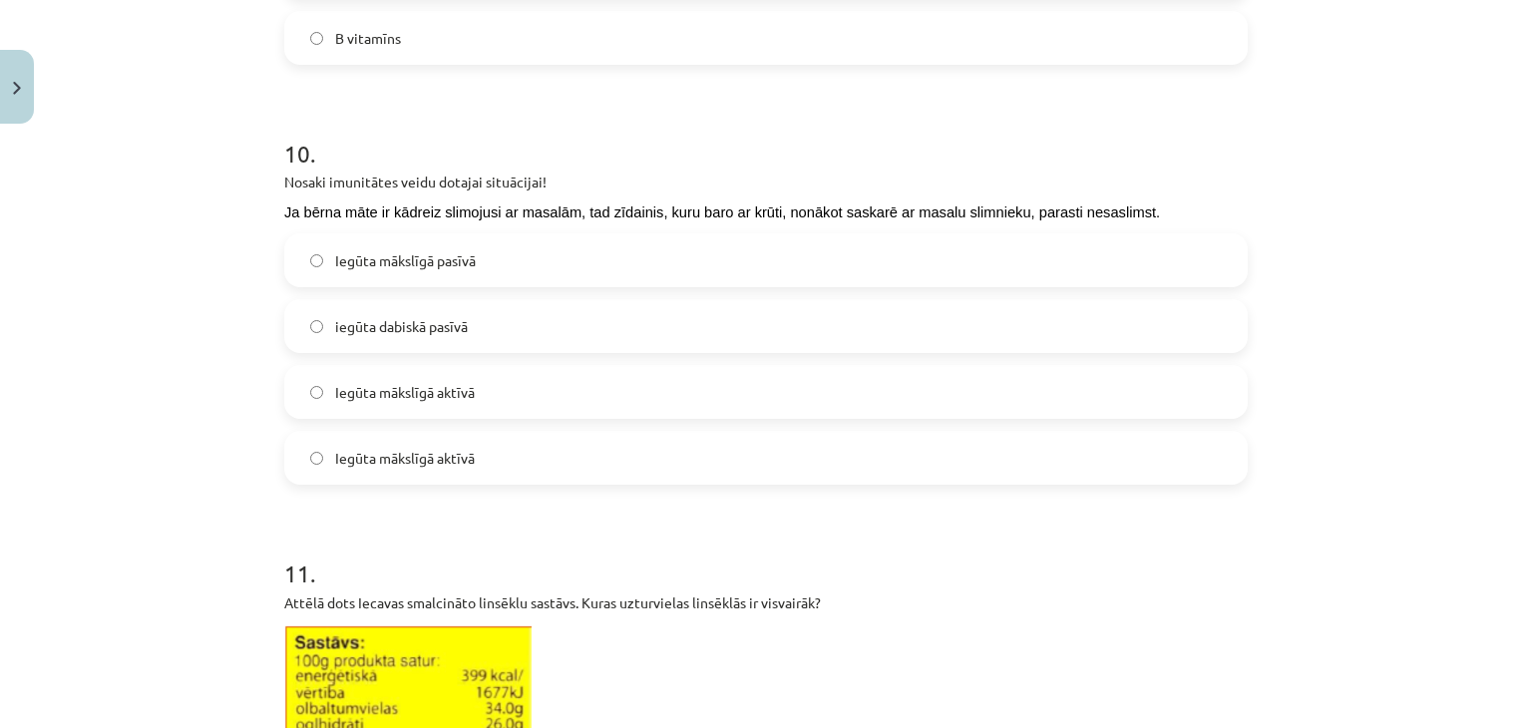
click at [1425, 516] on div "Mācību tēma: Dabaszinības - 11. klases 2. ieskaites mācību materiāls #2 Mācību …" at bounding box center [766, 364] width 1532 height 728
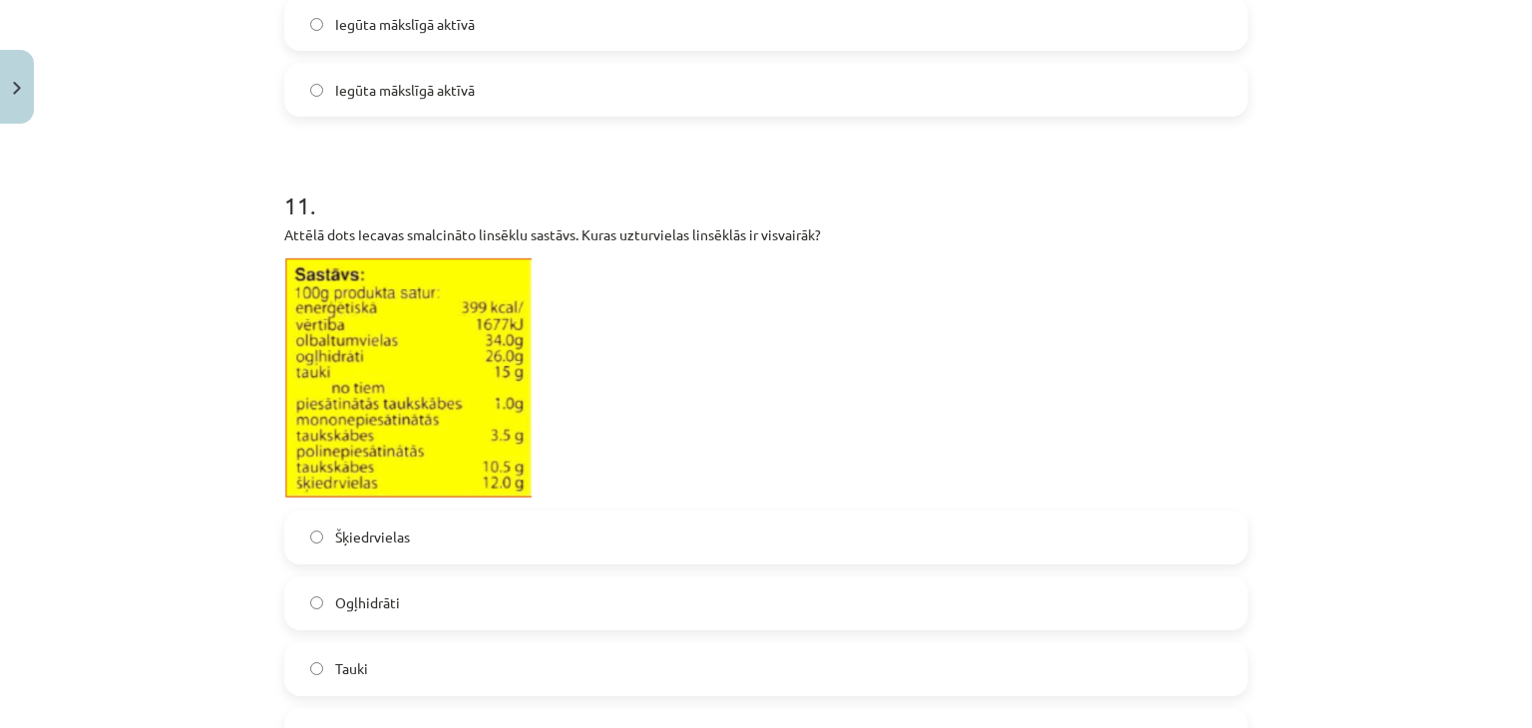
scroll to position [4236, 0]
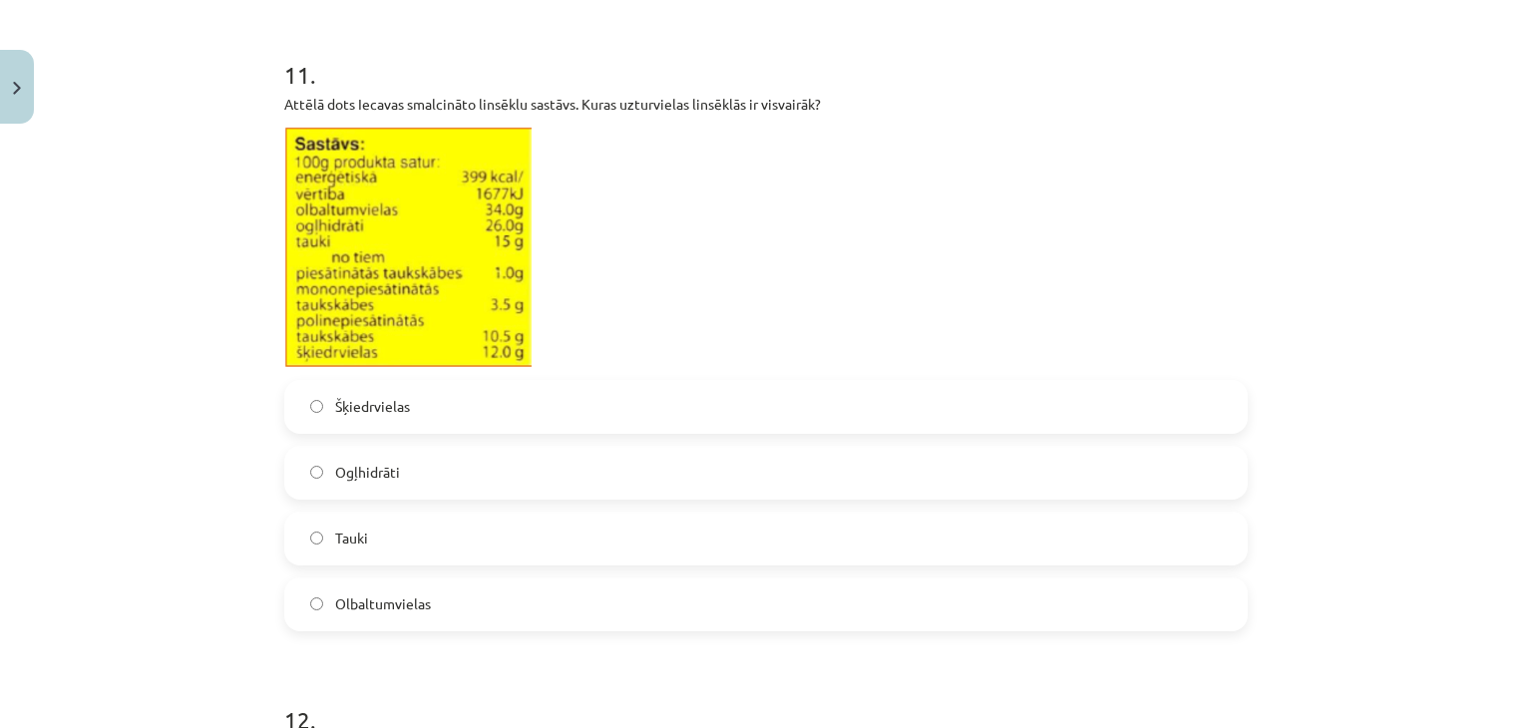
click at [725, 99] on p "Attēlā dots Iecavas smalcināto linsēklu sastāvs. Kuras uzturvielas linsēklās ir…" at bounding box center [766, 104] width 964 height 21
click at [763, 109] on p "Attēlā dots Iecavas smalcināto linsēklu sastāvs. Kuras uzturvielas linsēklās ir…" at bounding box center [766, 104] width 964 height 21
click at [510, 601] on label "Olbaltumvielas" at bounding box center [766, 605] width 960 height 50
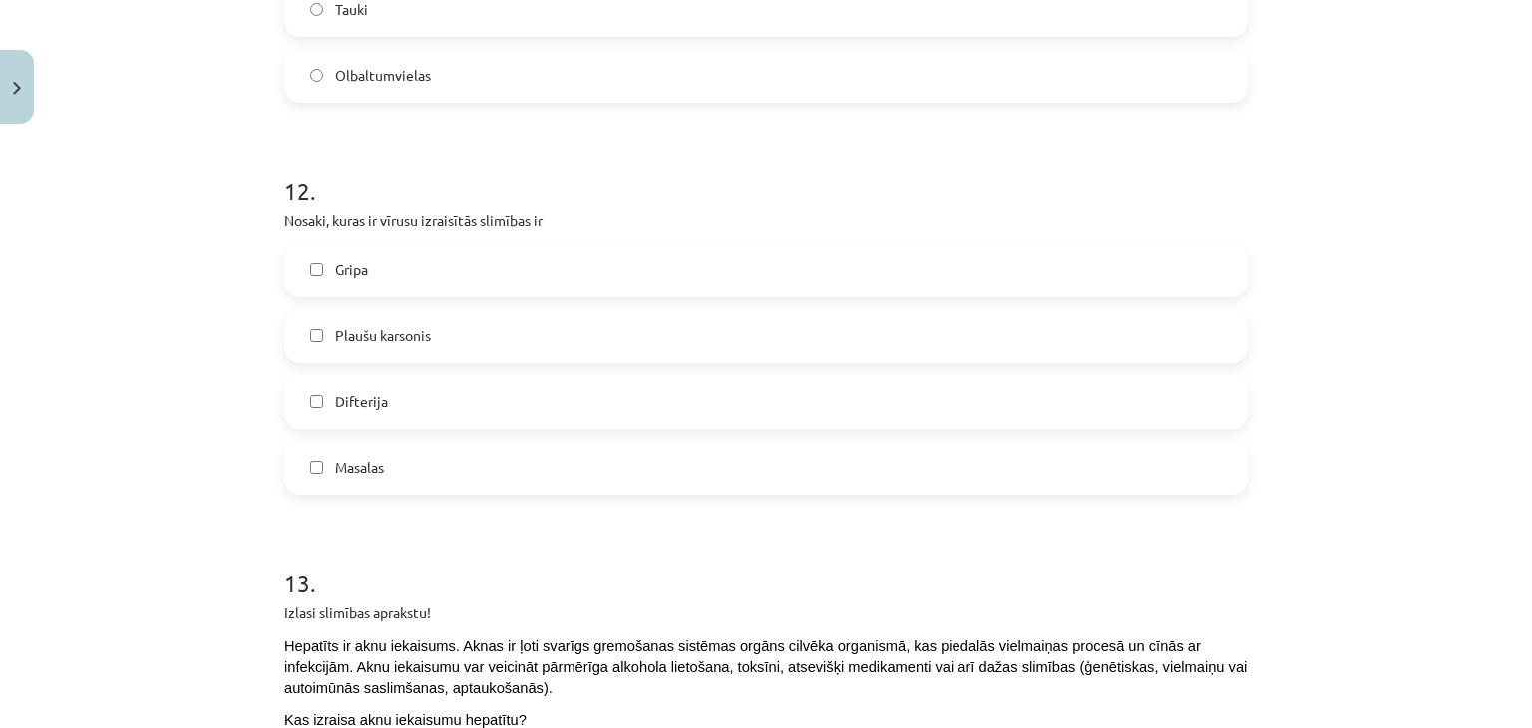
scroll to position [4766, 0]
click at [215, 448] on div "Mācību tēma: Dabaszinības - 11. klases 2. ieskaites mācību materiāls #2 Mācību …" at bounding box center [766, 364] width 1532 height 728
click at [403, 290] on label "Gripa" at bounding box center [766, 269] width 960 height 50
click at [380, 408] on label "Difterija" at bounding box center [766, 401] width 960 height 50
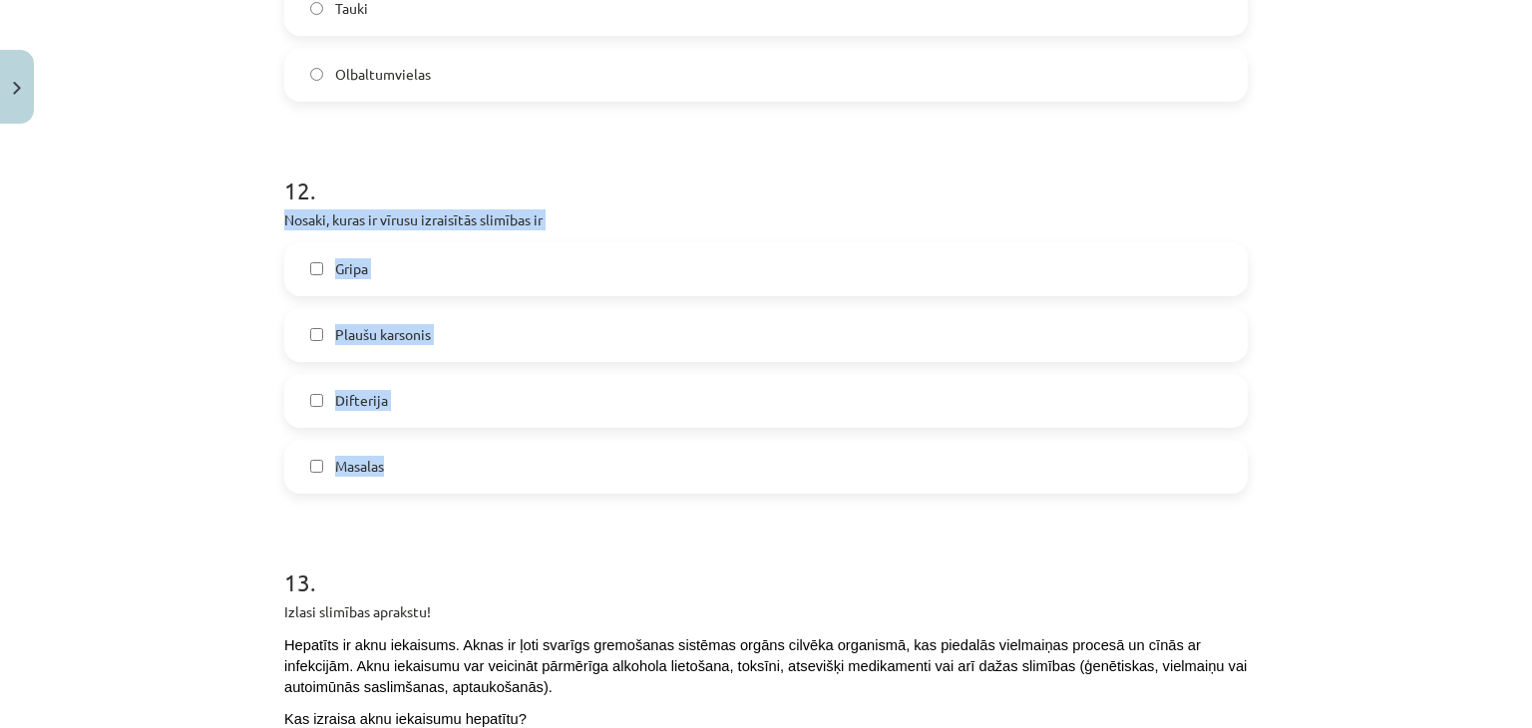
drag, startPoint x: 263, startPoint y: 215, endPoint x: 451, endPoint y: 436, distance: 289.4
click at [403, 477] on label "Masalas" at bounding box center [766, 467] width 960 height 50
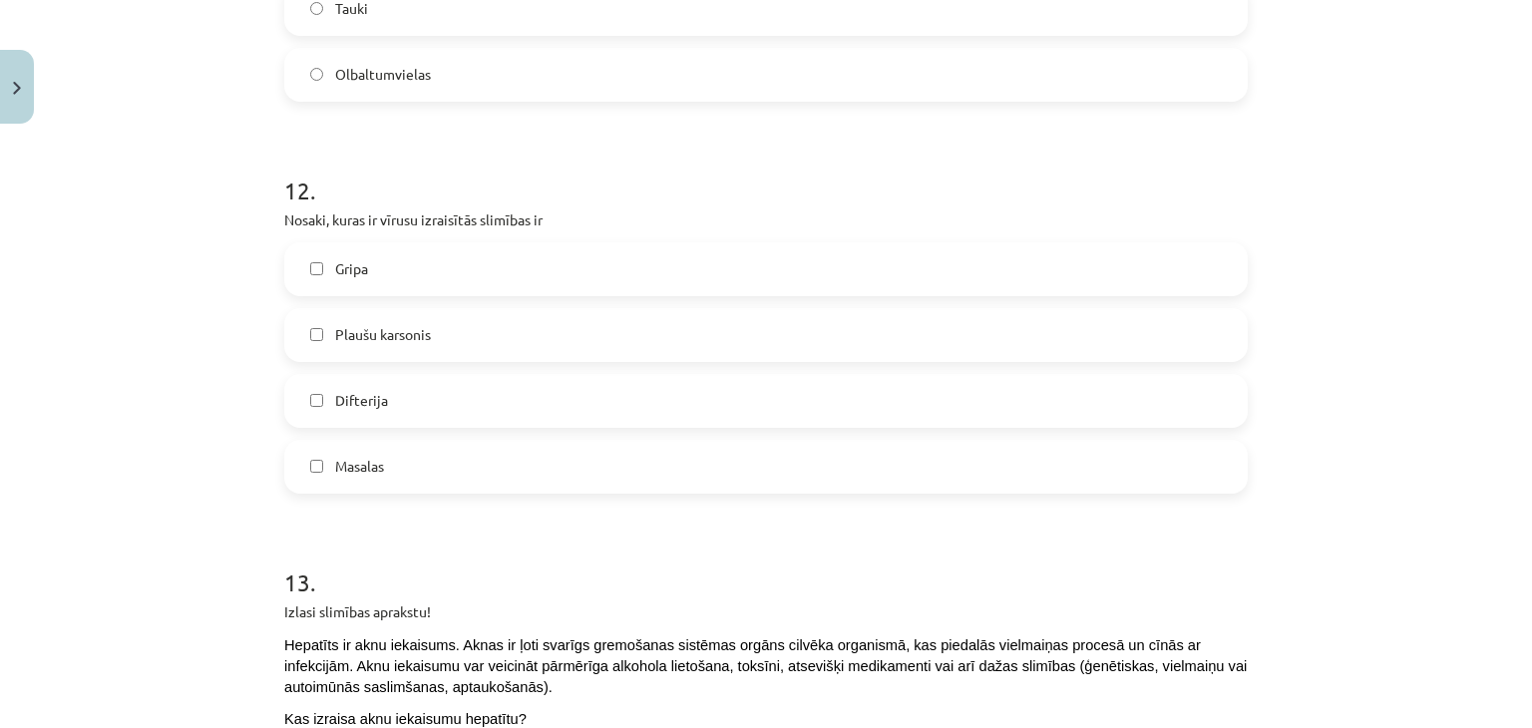
click at [409, 385] on label "Difterija" at bounding box center [766, 401] width 960 height 50
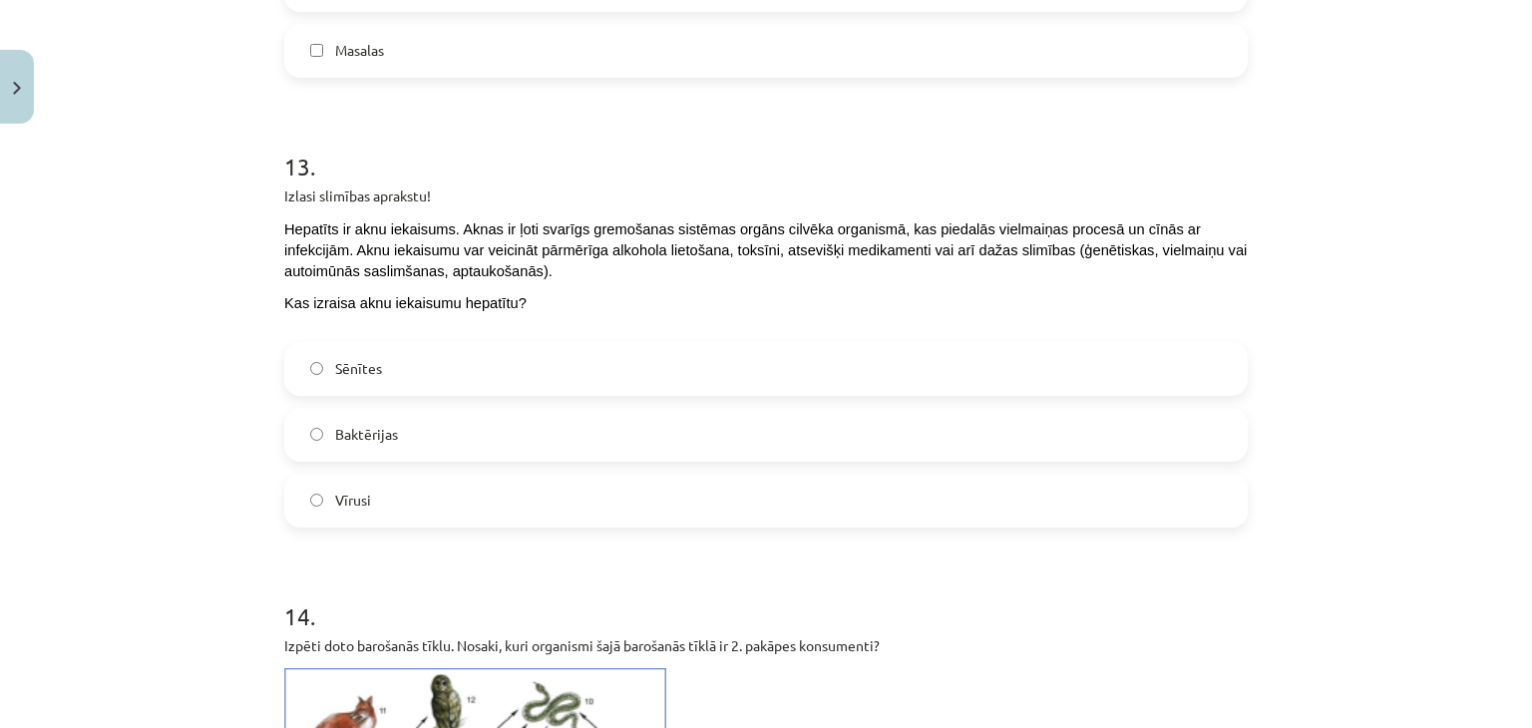
scroll to position [5183, 0]
click at [337, 509] on label "Vīrusi" at bounding box center [766, 500] width 960 height 50
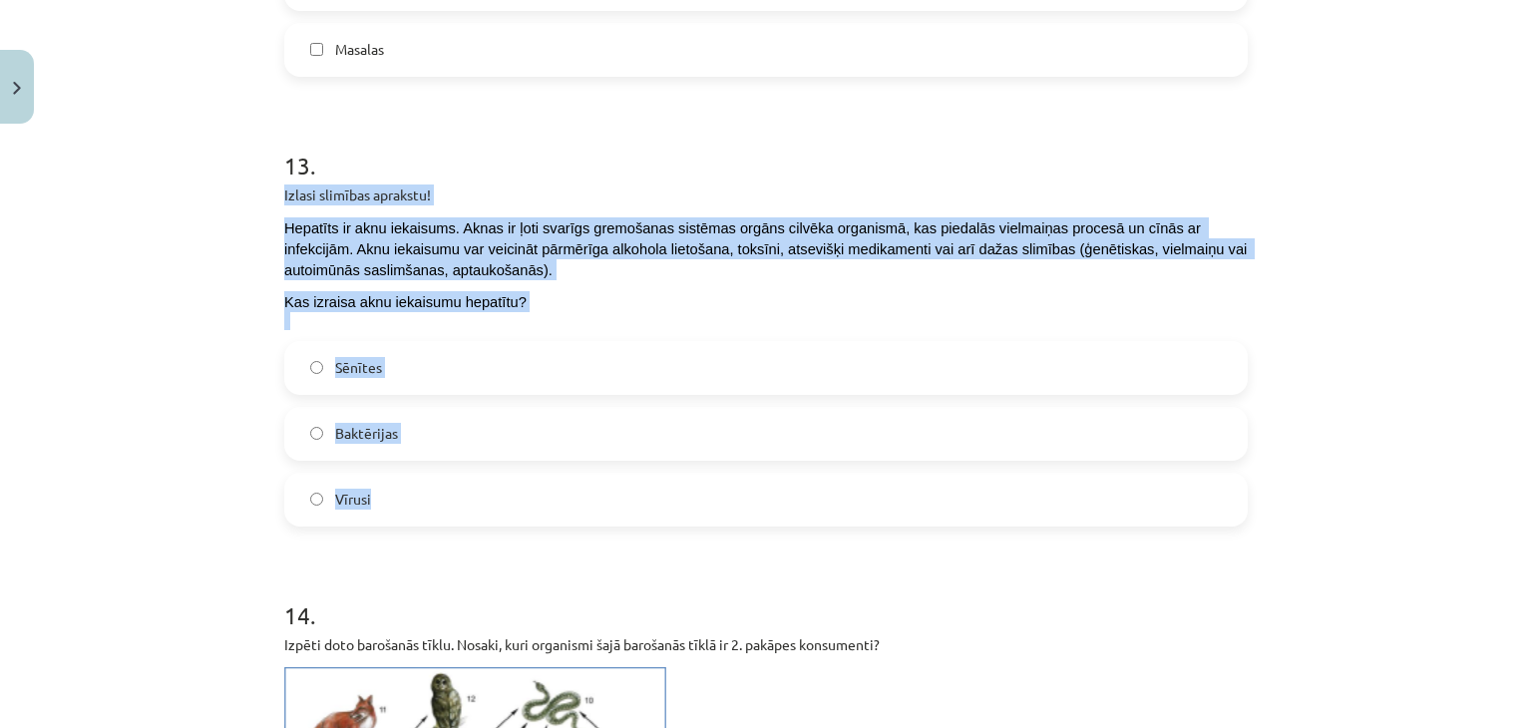
drag, startPoint x: 237, startPoint y: 192, endPoint x: 389, endPoint y: 500, distance: 343.5
click at [389, 500] on div "Mācību tēma: Dabaszinības - 11. klases 2. ieskaites mācību materiāls #2 Mācību …" at bounding box center [766, 364] width 1532 height 728
click at [133, 378] on div "Mācību tēma: Dabaszinības - 11. klases 2. ieskaites mācību materiāls #2 Mācību …" at bounding box center [766, 364] width 1532 height 728
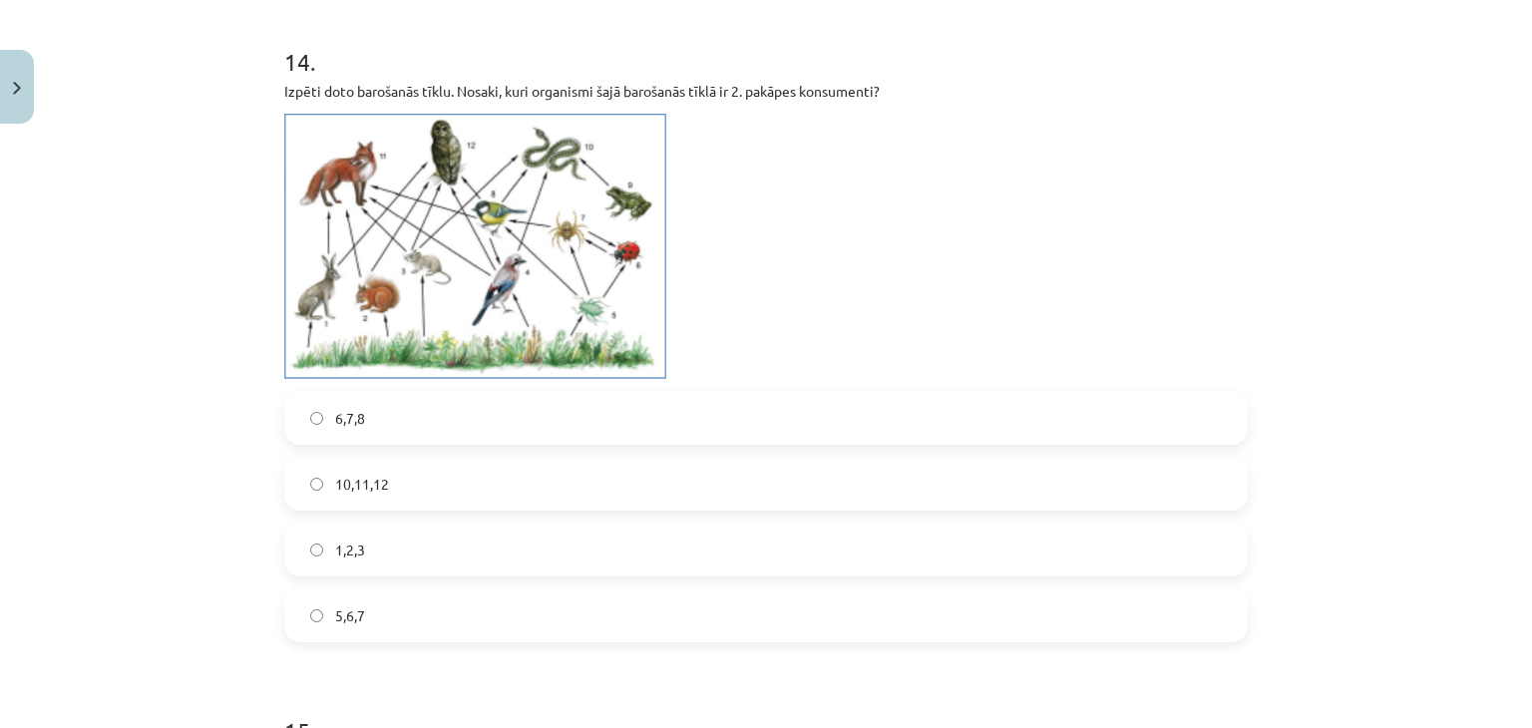
scroll to position [5739, 0]
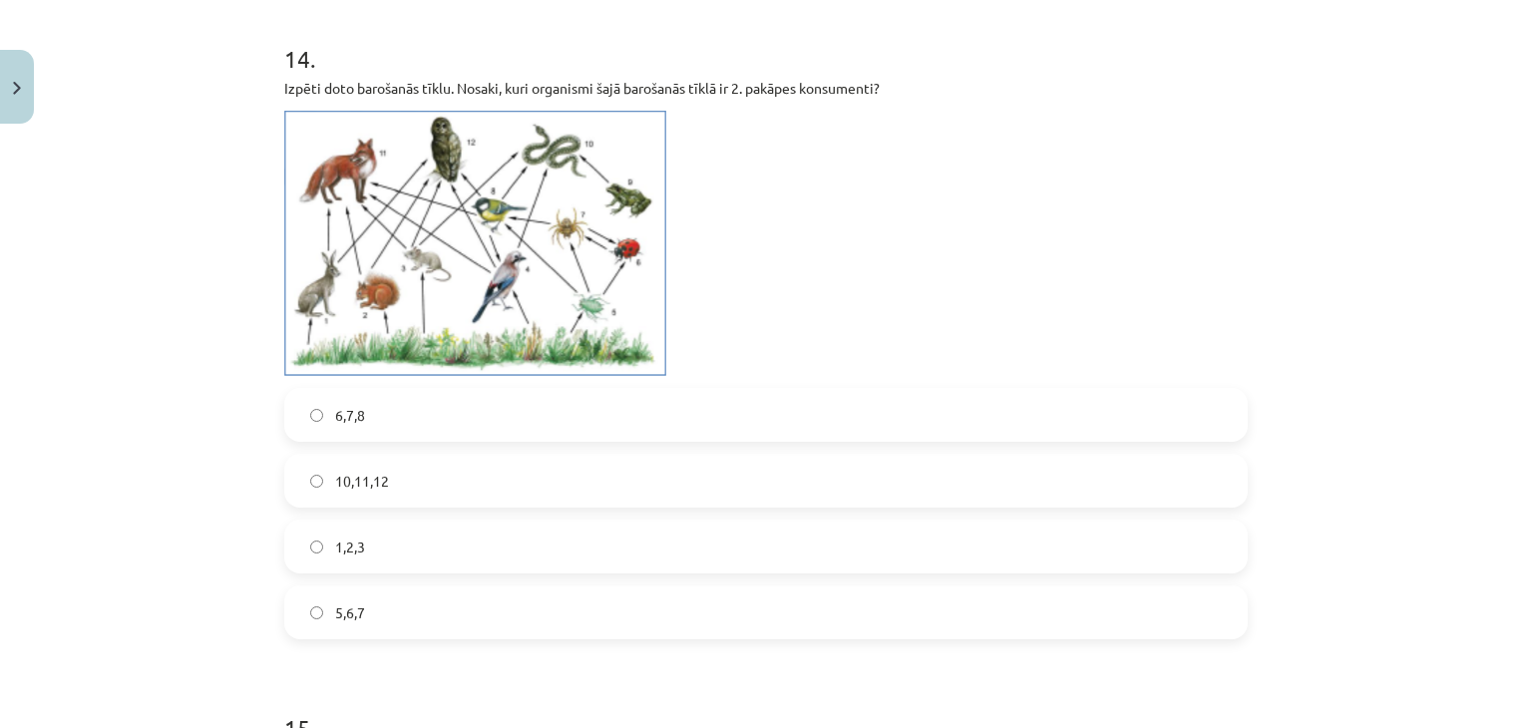
click at [614, 92] on div "Izpēti doto barošanās tīklu. Nosaki, kuri organismi šajā barošanās tīklā ir 2. …" at bounding box center [766, 227] width 964 height 298
click at [397, 538] on label "1,2,3" at bounding box center [766, 547] width 960 height 50
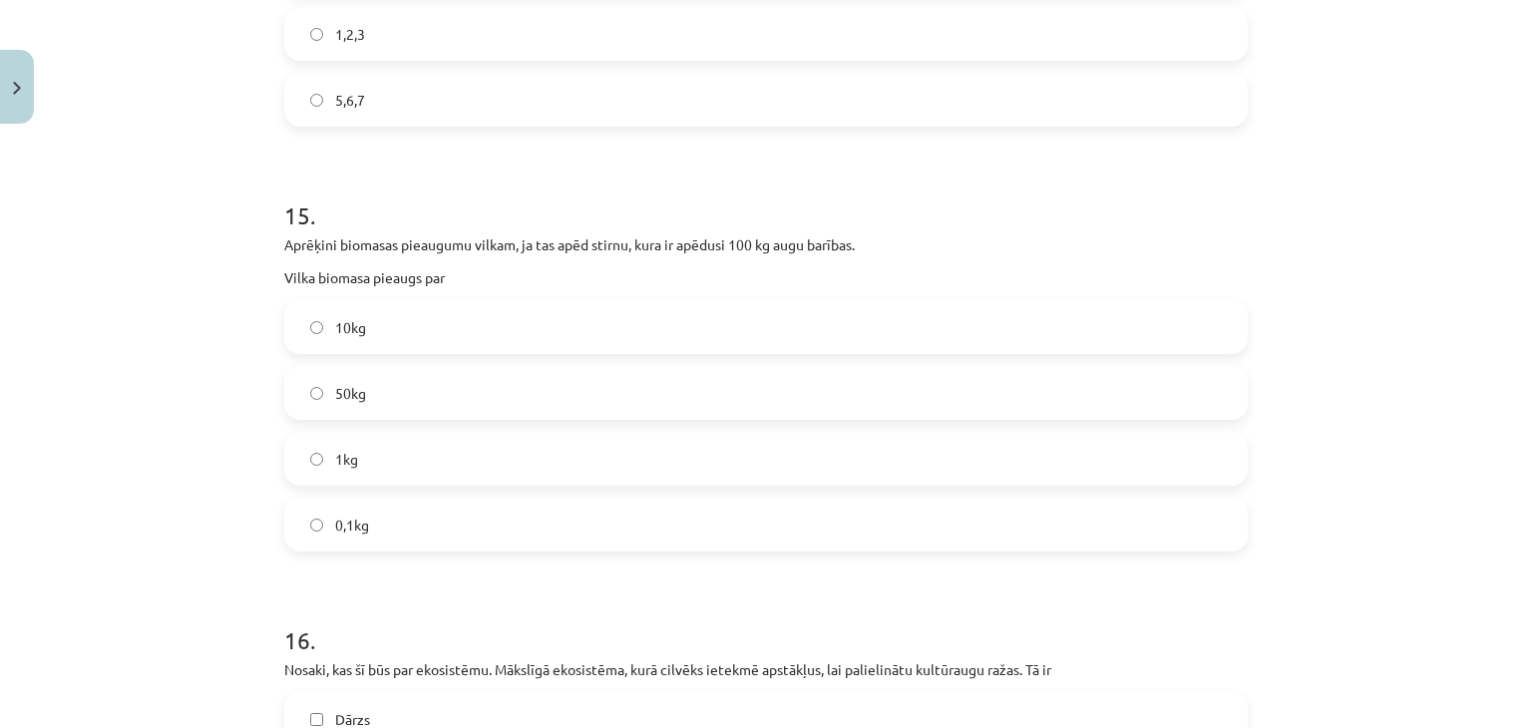
scroll to position [6255, 0]
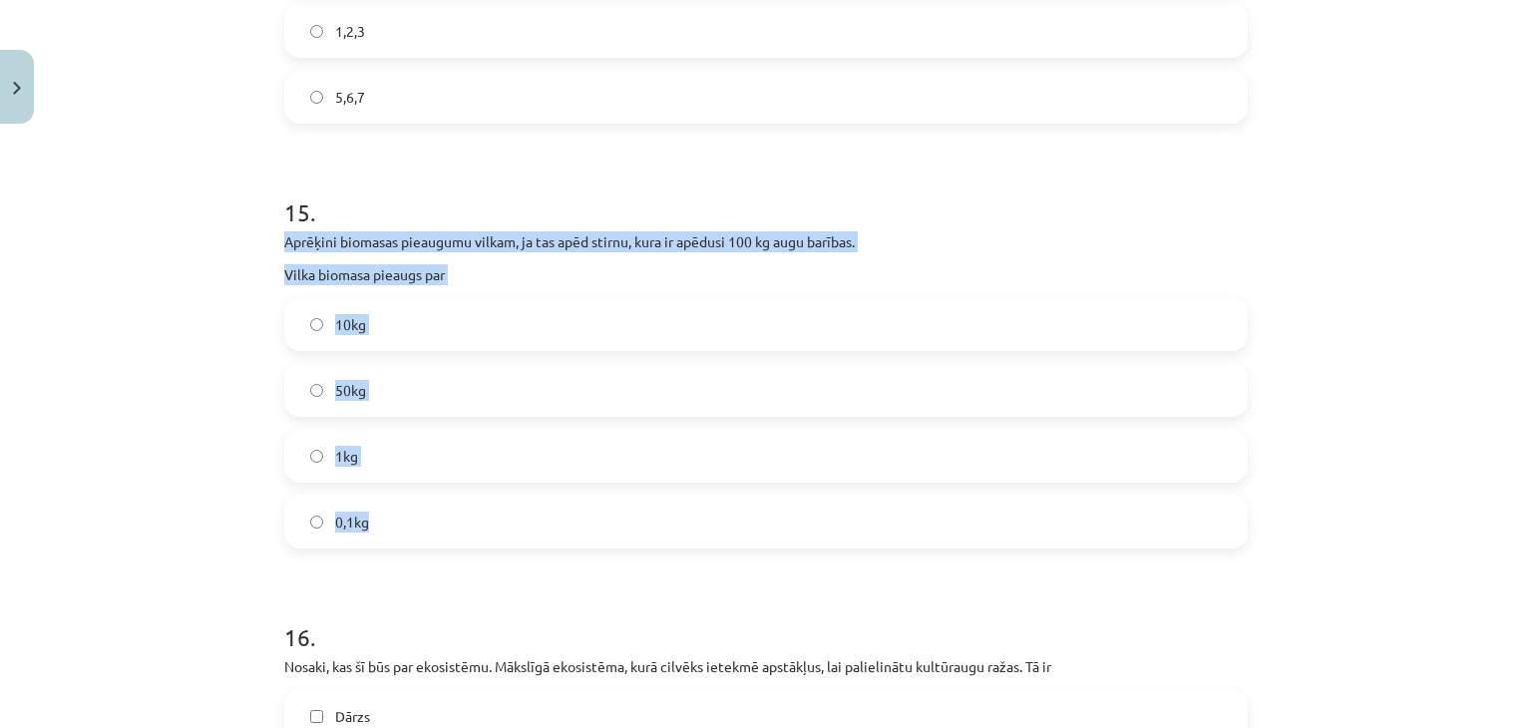
drag, startPoint x: 248, startPoint y: 228, endPoint x: 671, endPoint y: 507, distance: 506.3
click at [671, 507] on div "Mācību tēma: Dabaszinības - 11. klases 2. ieskaites mācību materiāls #2 Mācību …" at bounding box center [766, 364] width 1532 height 728
click at [546, 463] on label "1kg" at bounding box center [766, 456] width 960 height 50
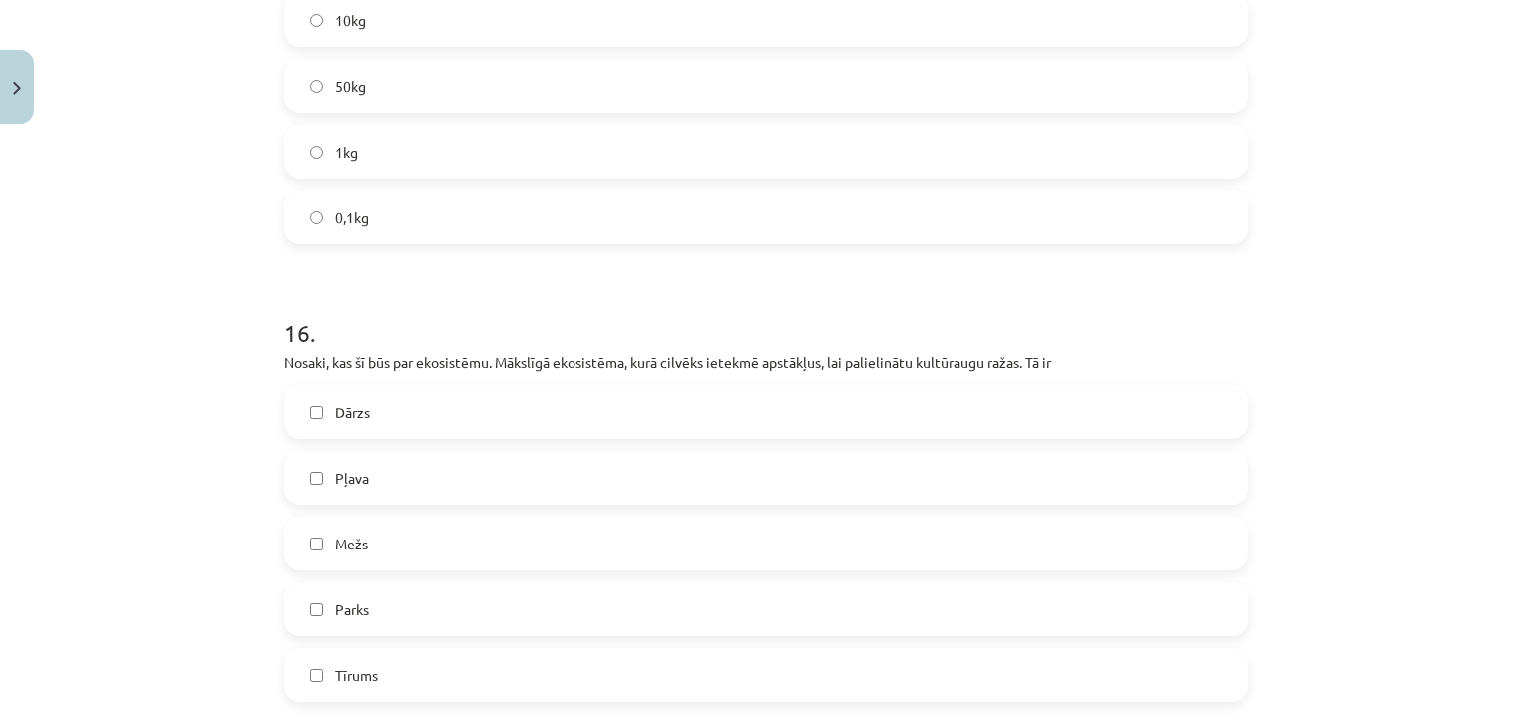
scroll to position [6740, 0]
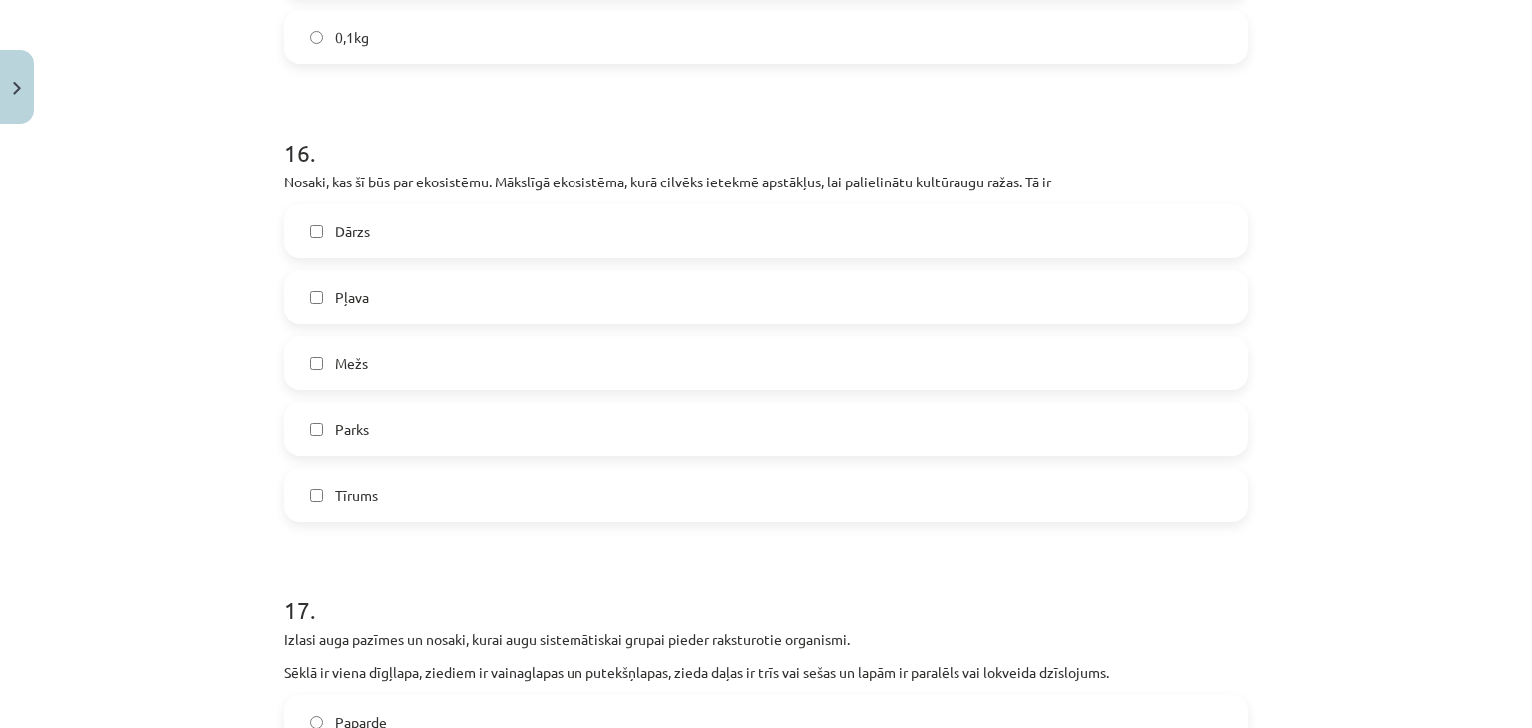
click at [654, 472] on label "Tīrums" at bounding box center [766, 495] width 960 height 50
click at [601, 433] on label "Parks" at bounding box center [766, 429] width 960 height 50
click at [561, 224] on label "Dārzs" at bounding box center [766, 231] width 960 height 50
drag, startPoint x: 231, startPoint y: 200, endPoint x: 494, endPoint y: 466, distance: 373.1
click at [494, 466] on div "Mācību tēma: Dabaszinības - 11. klases 2. ieskaites mācību materiāls #2 Mācību …" at bounding box center [766, 364] width 1532 height 728
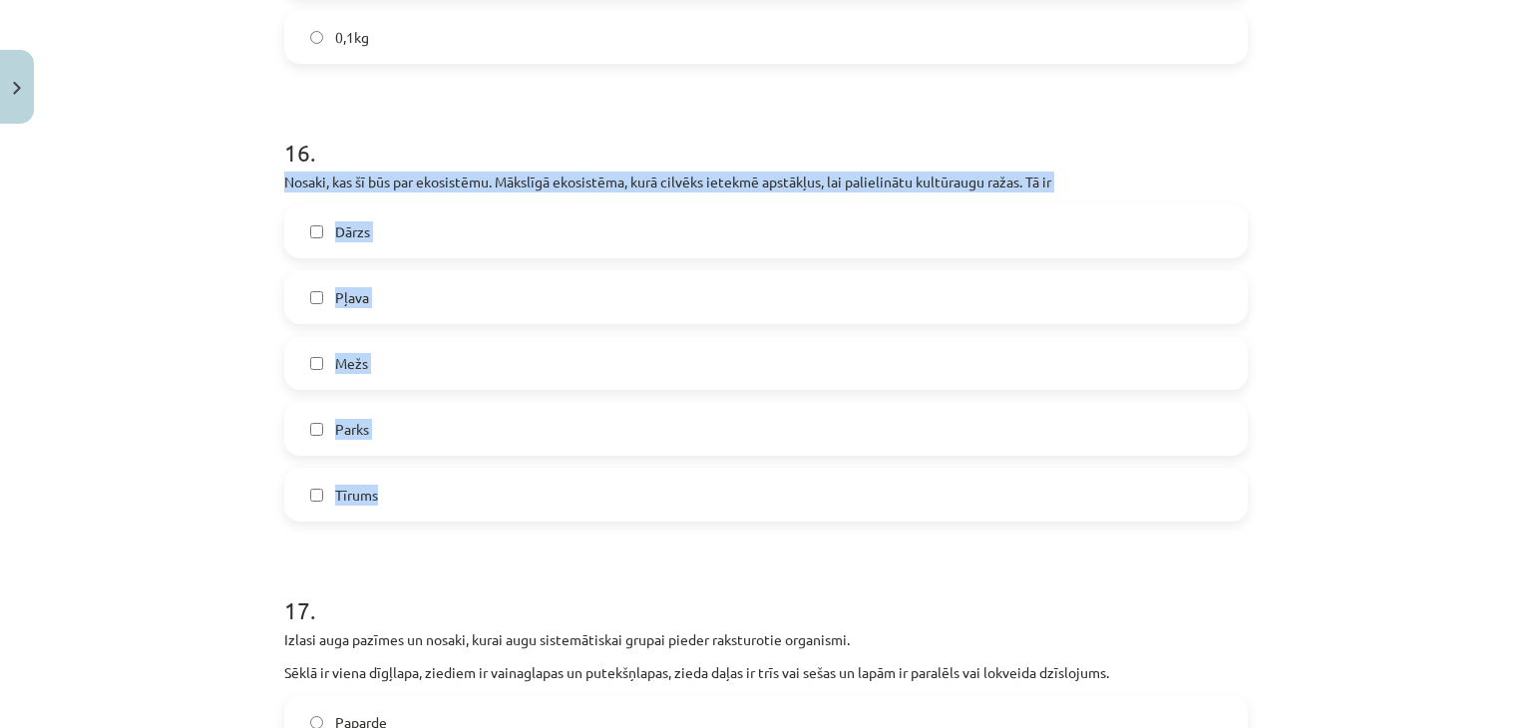
drag, startPoint x: 261, startPoint y: 171, endPoint x: 567, endPoint y: 509, distance: 455.5
click at [567, 509] on div "Mācību tēma: Dabaszinības - 11. klases 2. ieskaites mācību materiāls #2 Mācību …" at bounding box center [766, 364] width 1532 height 728
click at [25, 296] on div "Mācību tēma: Dabaszinības - 11. klases 2. ieskaites mācību materiāls #2 Mācību …" at bounding box center [766, 364] width 1532 height 728
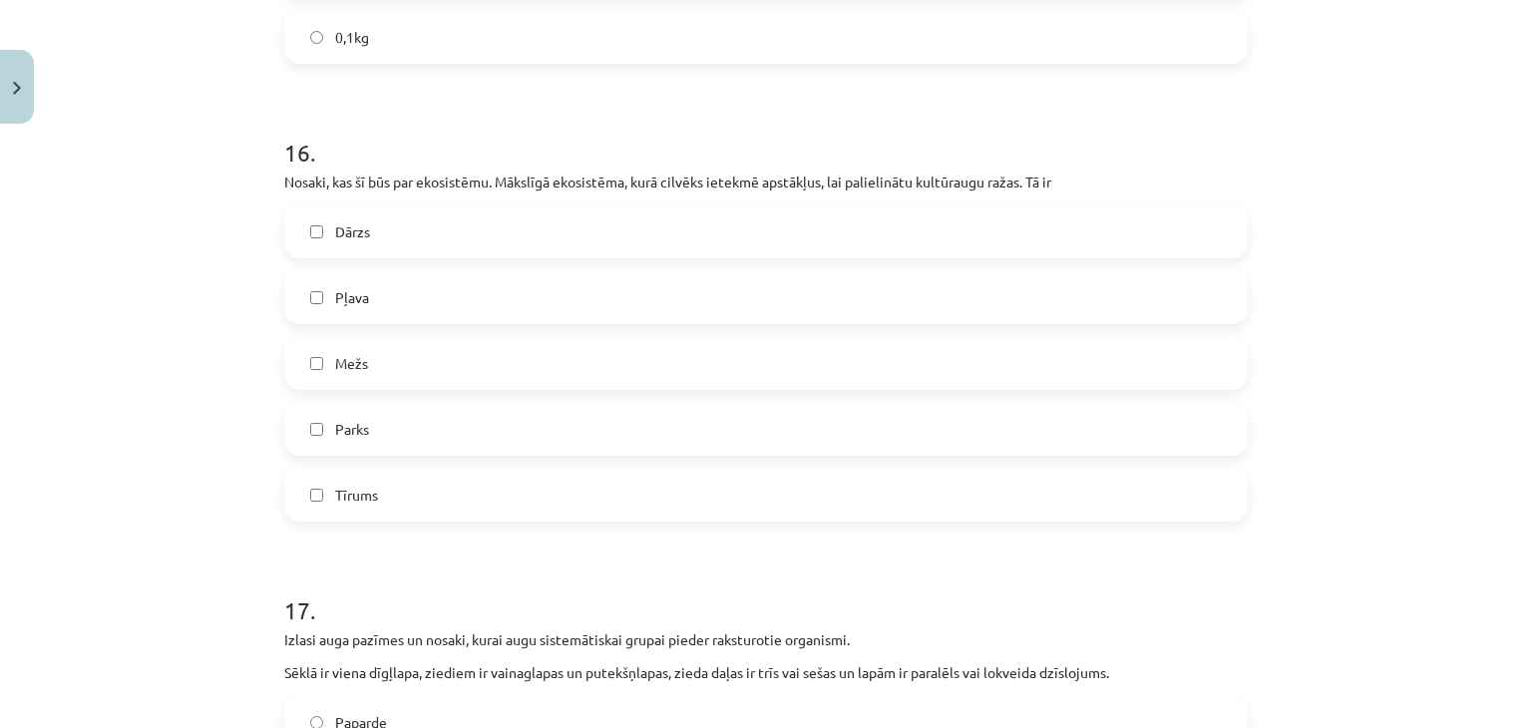
click at [371, 418] on label "Parks" at bounding box center [766, 429] width 960 height 50
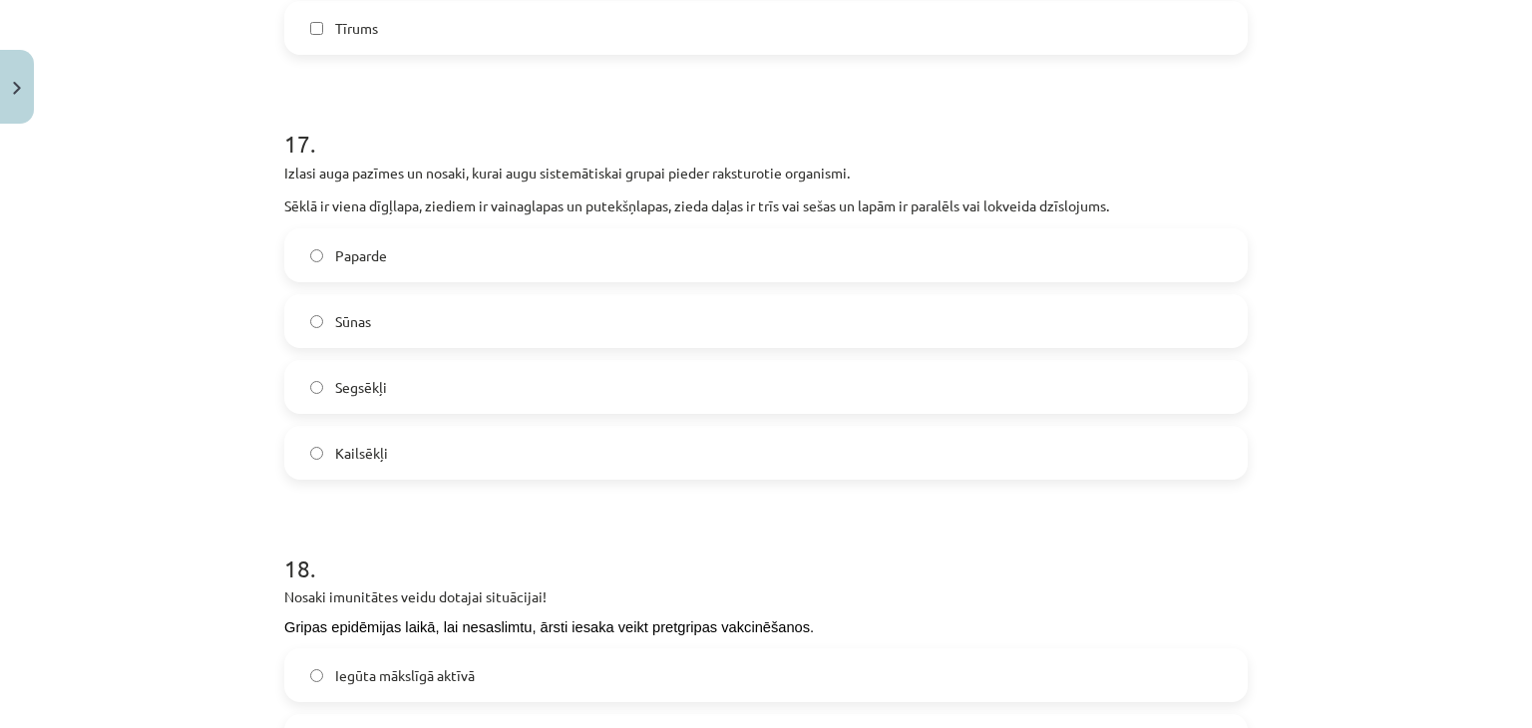
scroll to position [7238, 0]
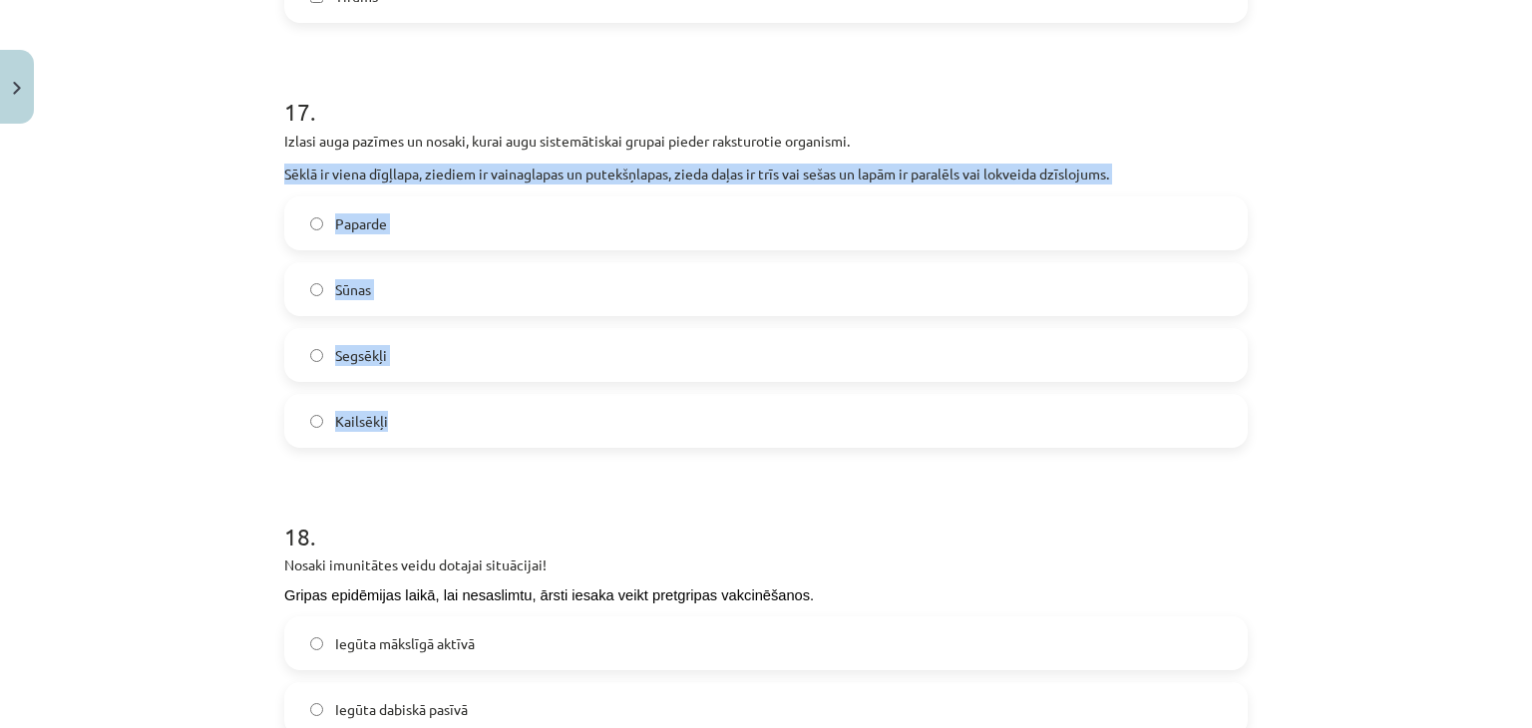
drag, startPoint x: 253, startPoint y: 156, endPoint x: 483, endPoint y: 408, distance: 341.0
click at [483, 408] on div "Mācību tēma: Dabaszinības - 11. klases 2. ieskaites mācību materiāls #2 Mācību …" at bounding box center [766, 364] width 1532 height 728
click at [487, 358] on label "Segsēkļi" at bounding box center [766, 355] width 960 height 50
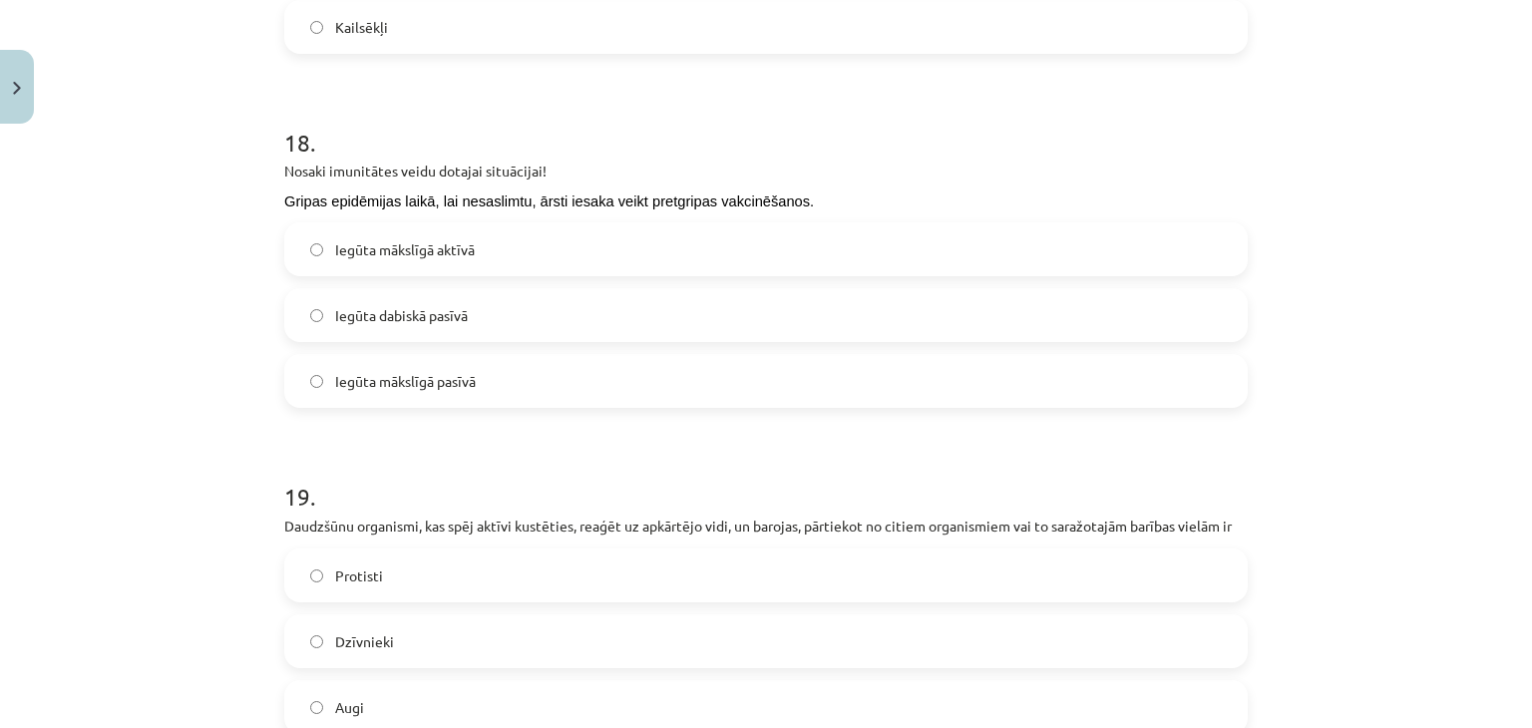
scroll to position [7637, 0]
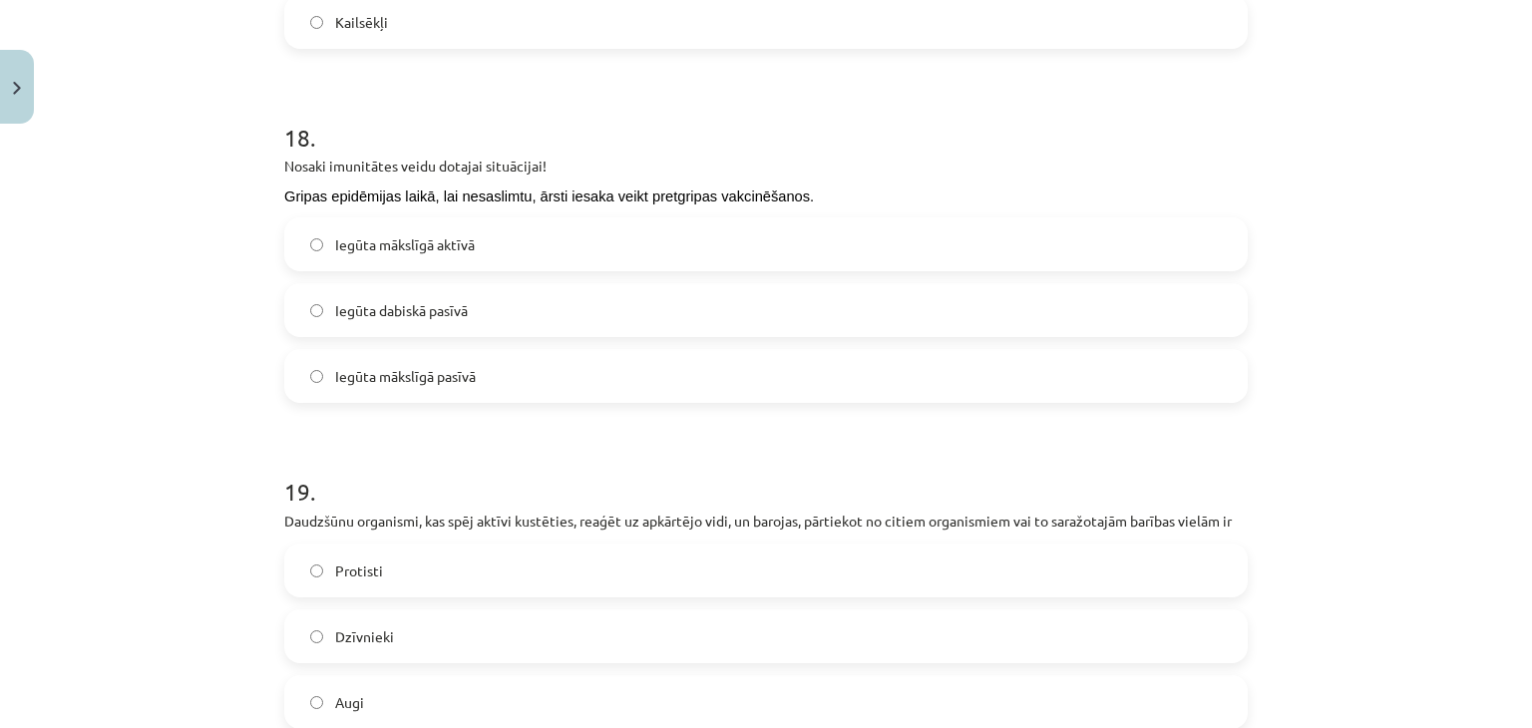
click at [391, 239] on span "Iegūta mākslīgā aktīvā" at bounding box center [405, 244] width 140 height 21
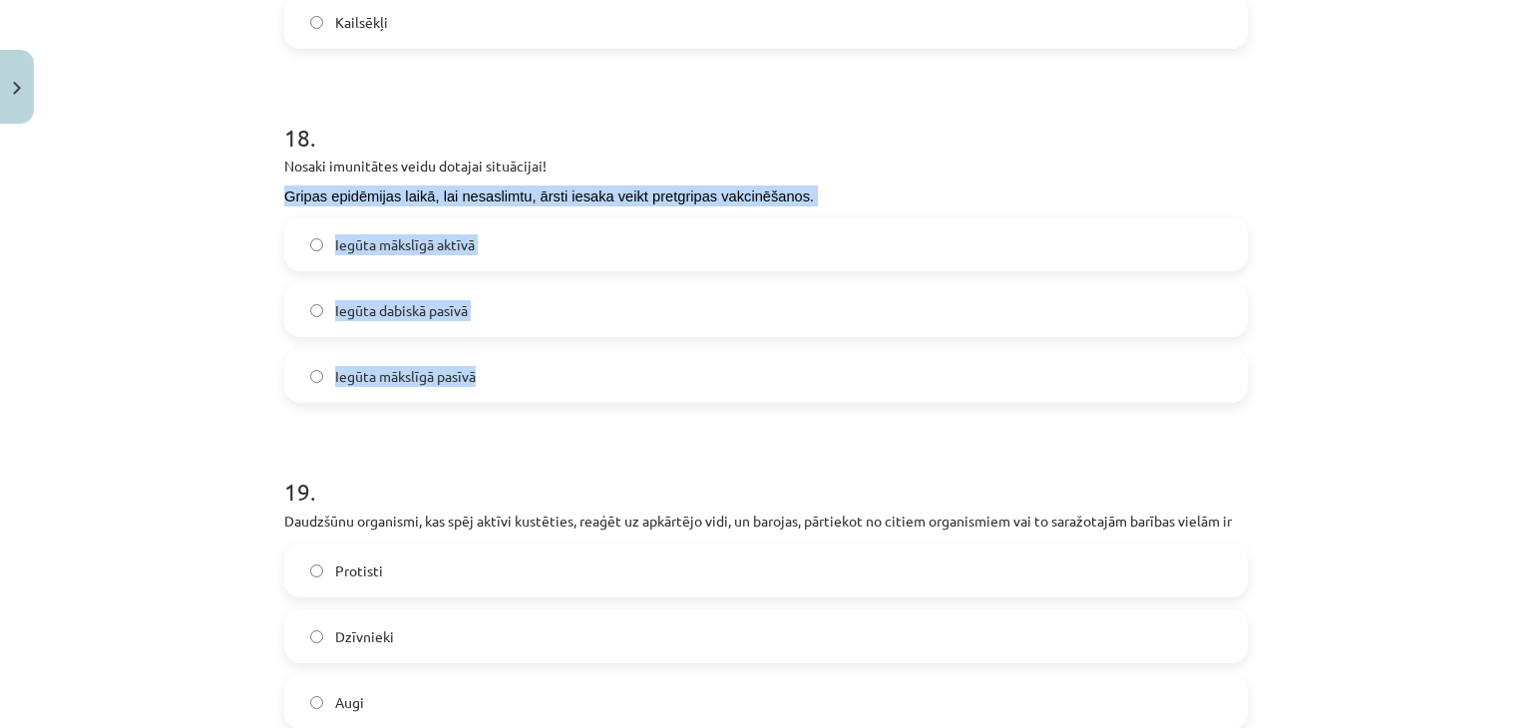
drag, startPoint x: 243, startPoint y: 183, endPoint x: 493, endPoint y: 354, distance: 302.7
click at [493, 354] on div "Mācību tēma: Dabaszinības - 11. klases 2. ieskaites mācību materiāls #2 Mācību …" at bounding box center [766, 364] width 1532 height 728
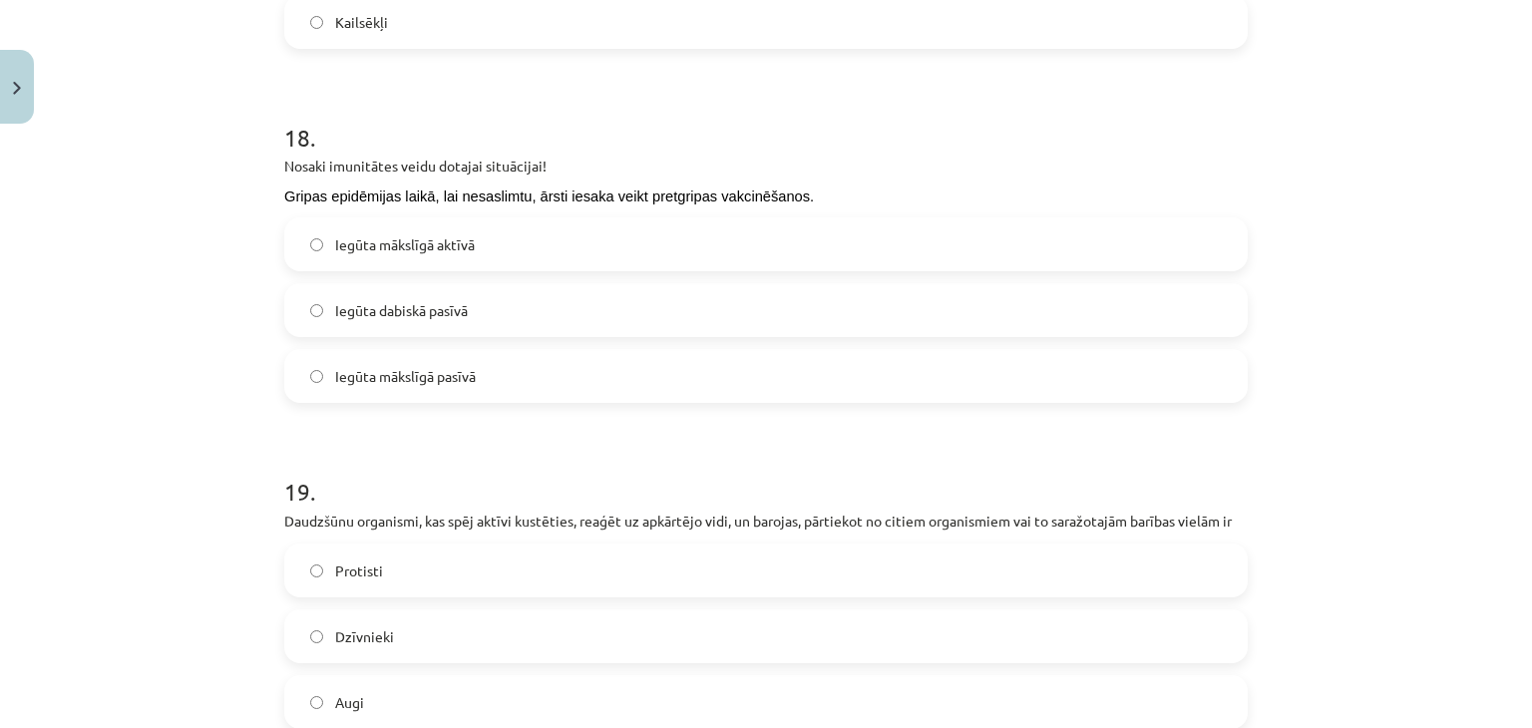
click at [797, 448] on h1 "19 ." at bounding box center [766, 474] width 964 height 62
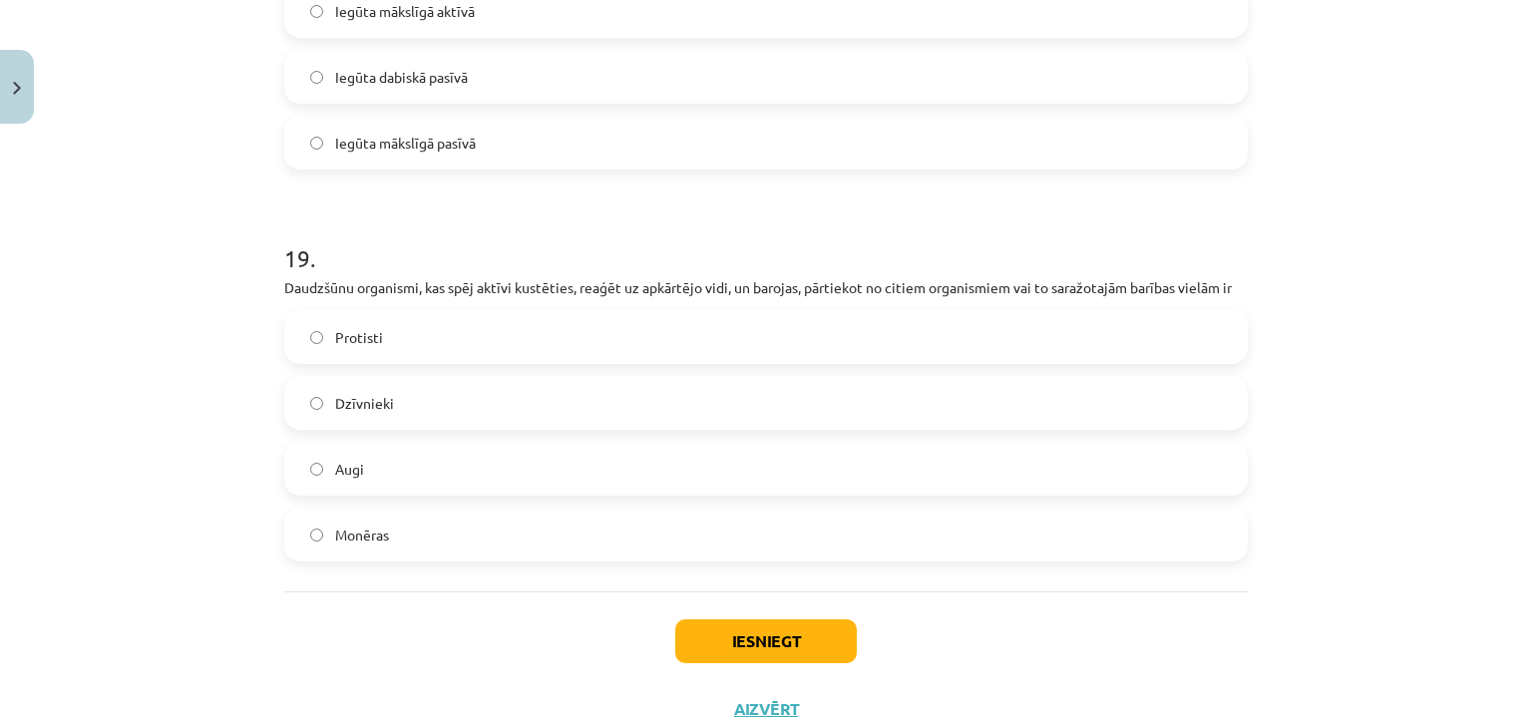
scroll to position [7927, 0]
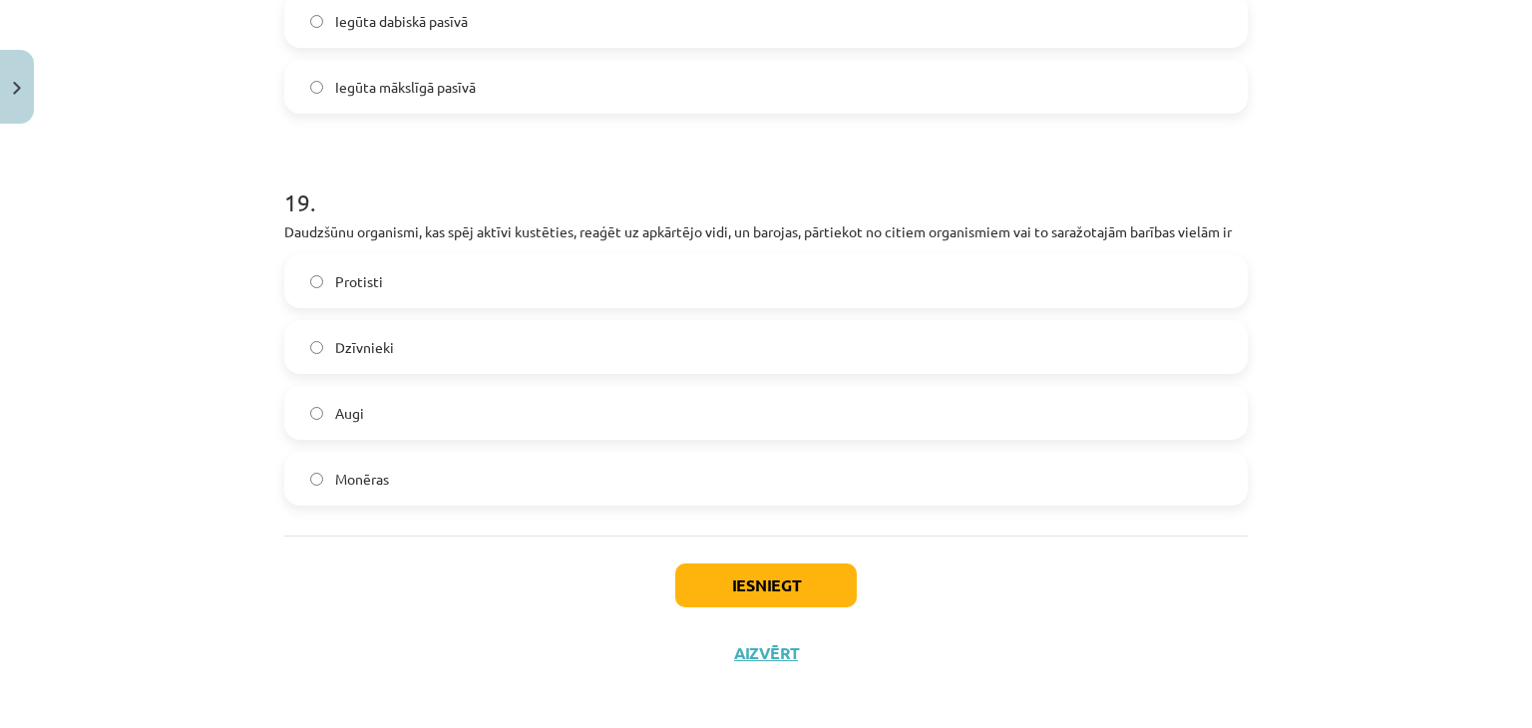
drag, startPoint x: 535, startPoint y: 269, endPoint x: 624, endPoint y: 196, distance: 115.6
click at [623, 196] on h1 "19 ." at bounding box center [766, 185] width 964 height 62
click at [458, 352] on label "Dzīvnieki" at bounding box center [766, 347] width 960 height 50
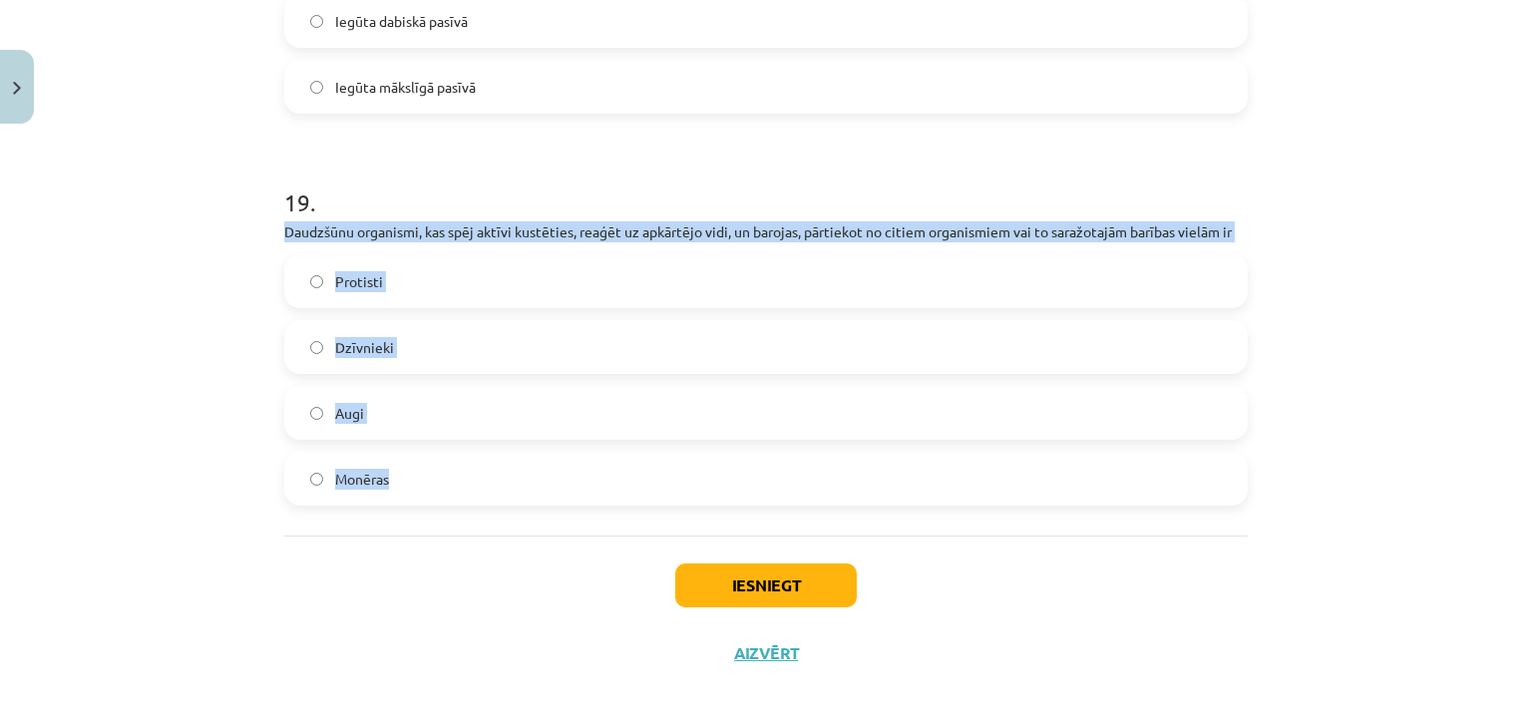
drag, startPoint x: 266, startPoint y: 212, endPoint x: 622, endPoint y: 476, distance: 442.9
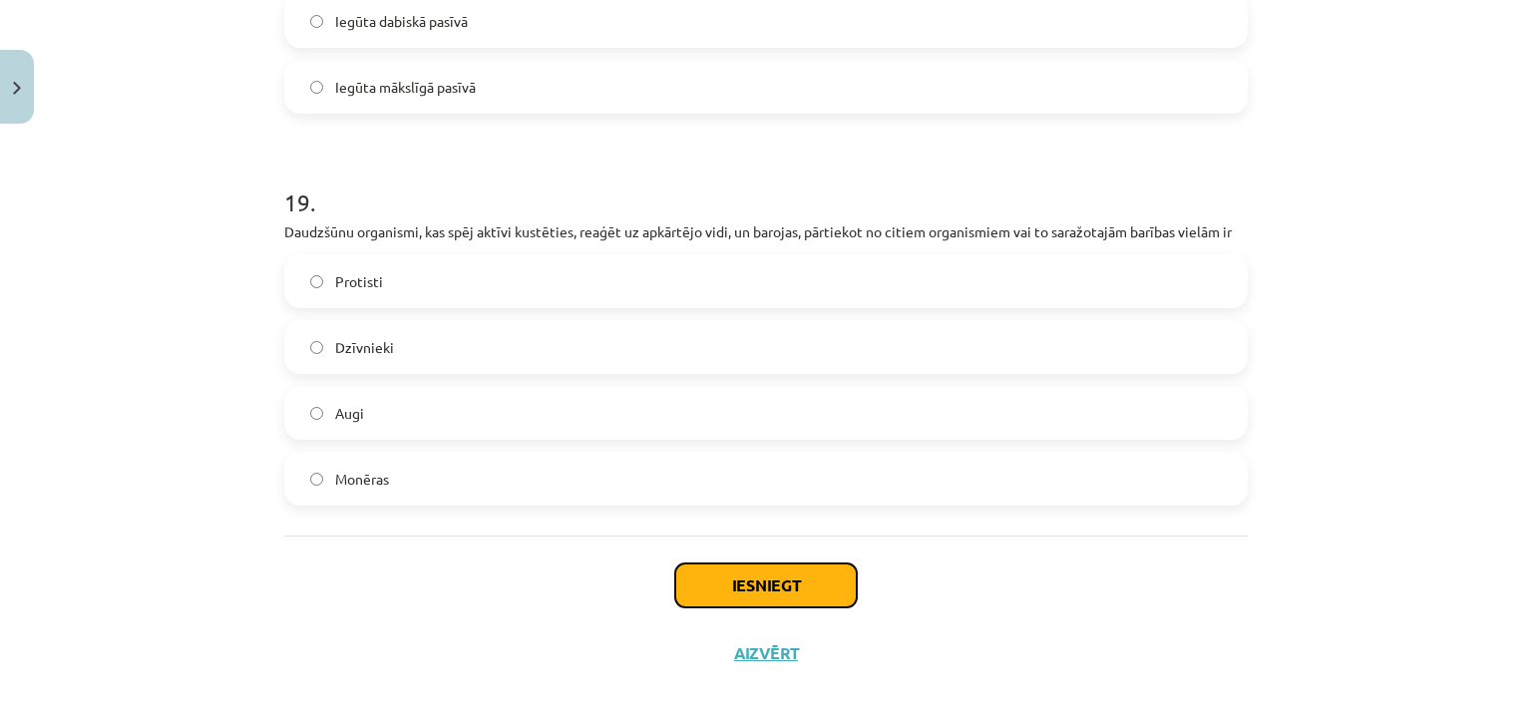
click at [774, 580] on button "Iesniegt" at bounding box center [766, 586] width 182 height 44
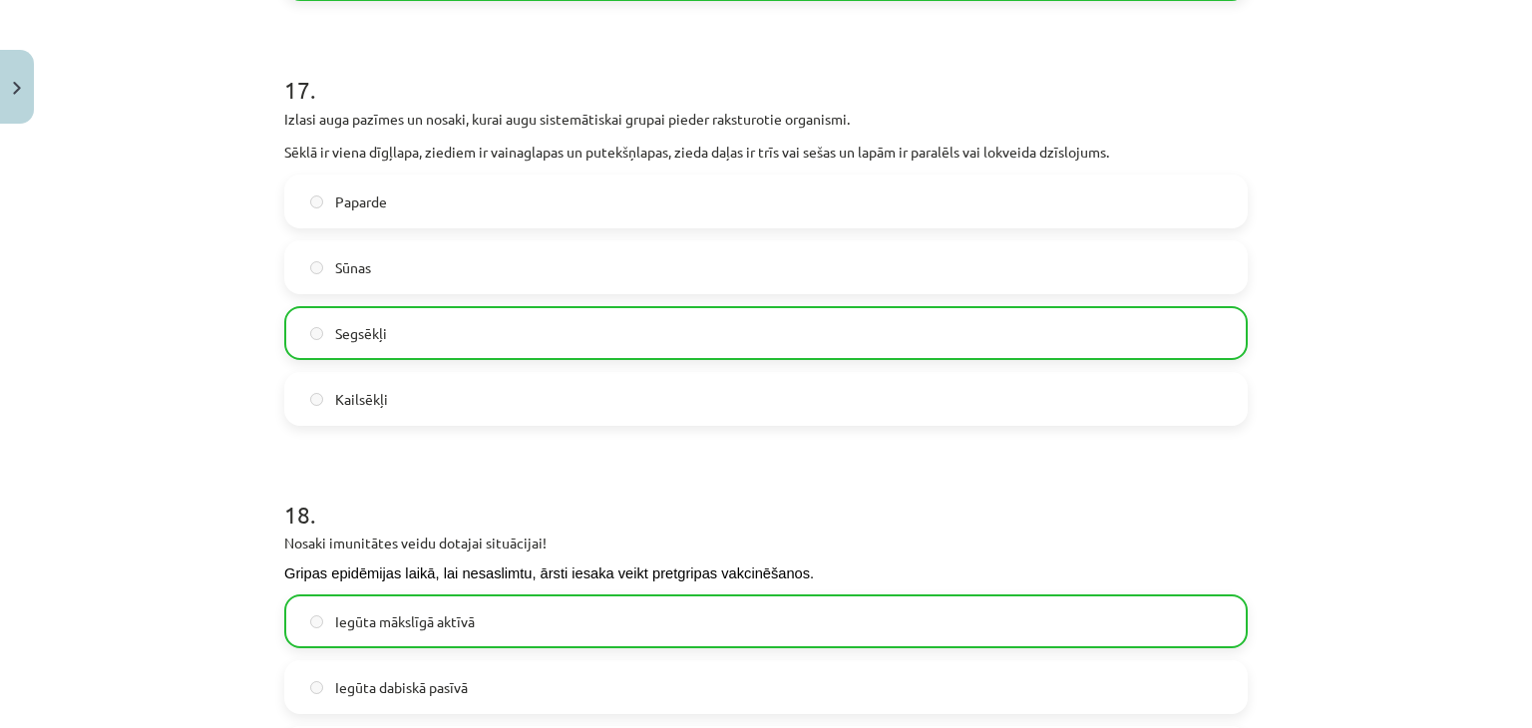
scroll to position [7989, 0]
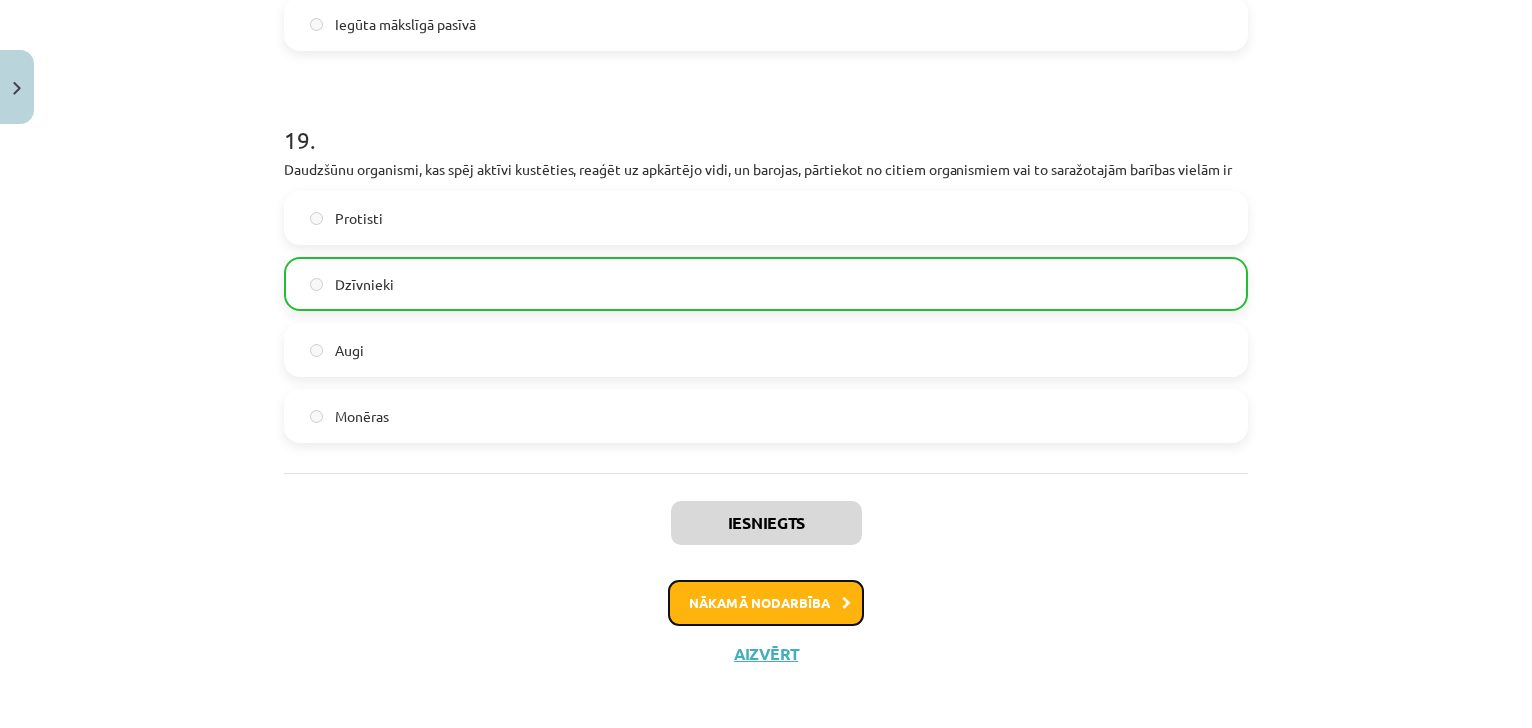
click at [762, 595] on button "Nākamā nodarbība" at bounding box center [765, 604] width 195 height 46
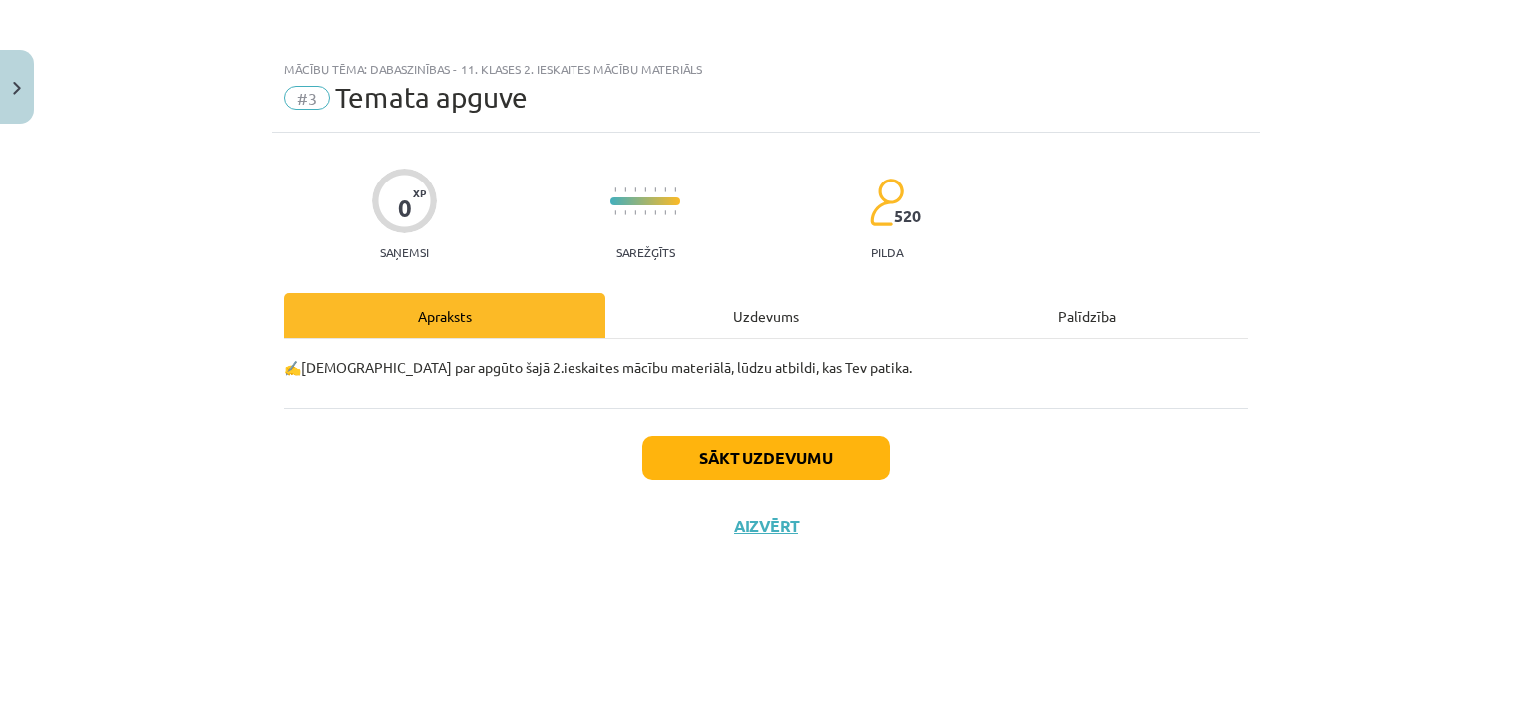
scroll to position [0, 0]
click at [862, 436] on button "Sākt uzdevumu" at bounding box center [765, 458] width 247 height 44
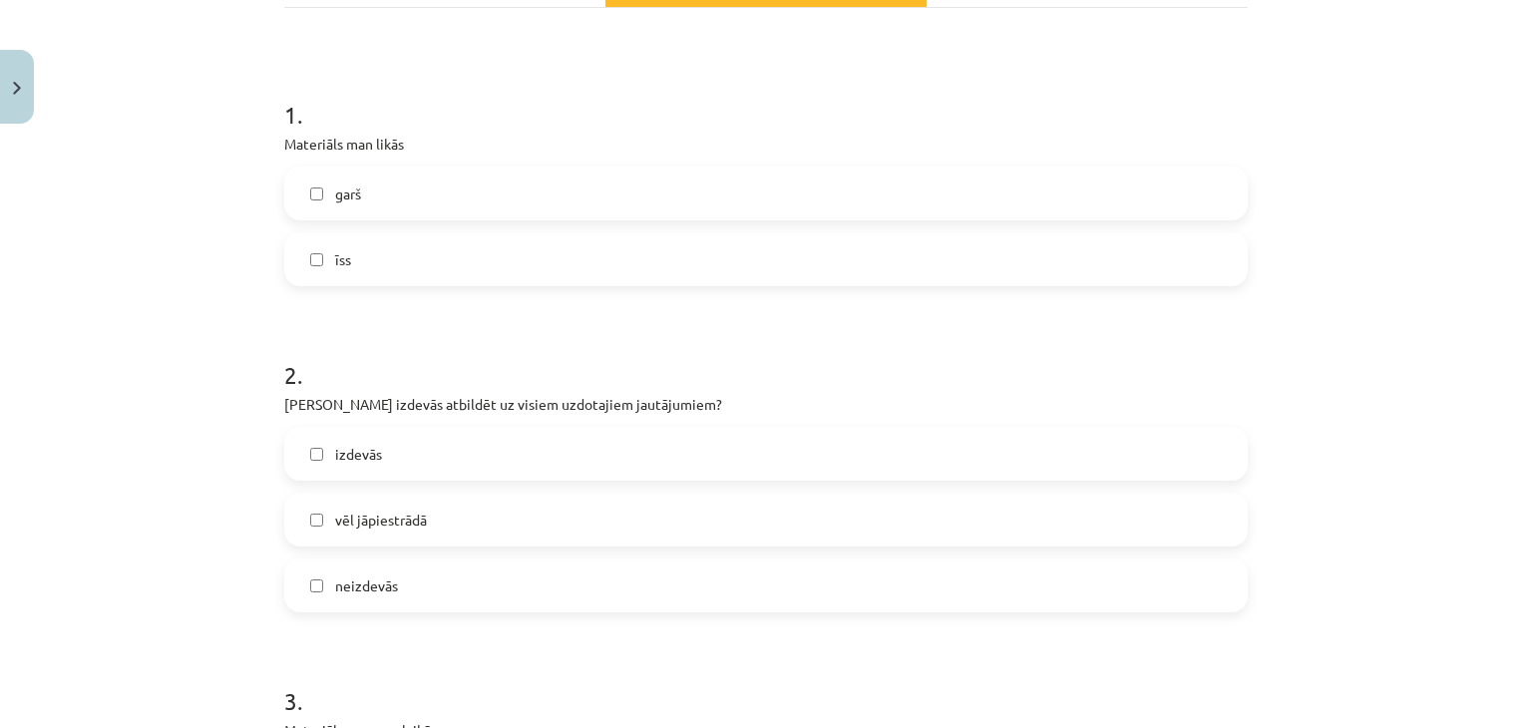
scroll to position [299, 0]
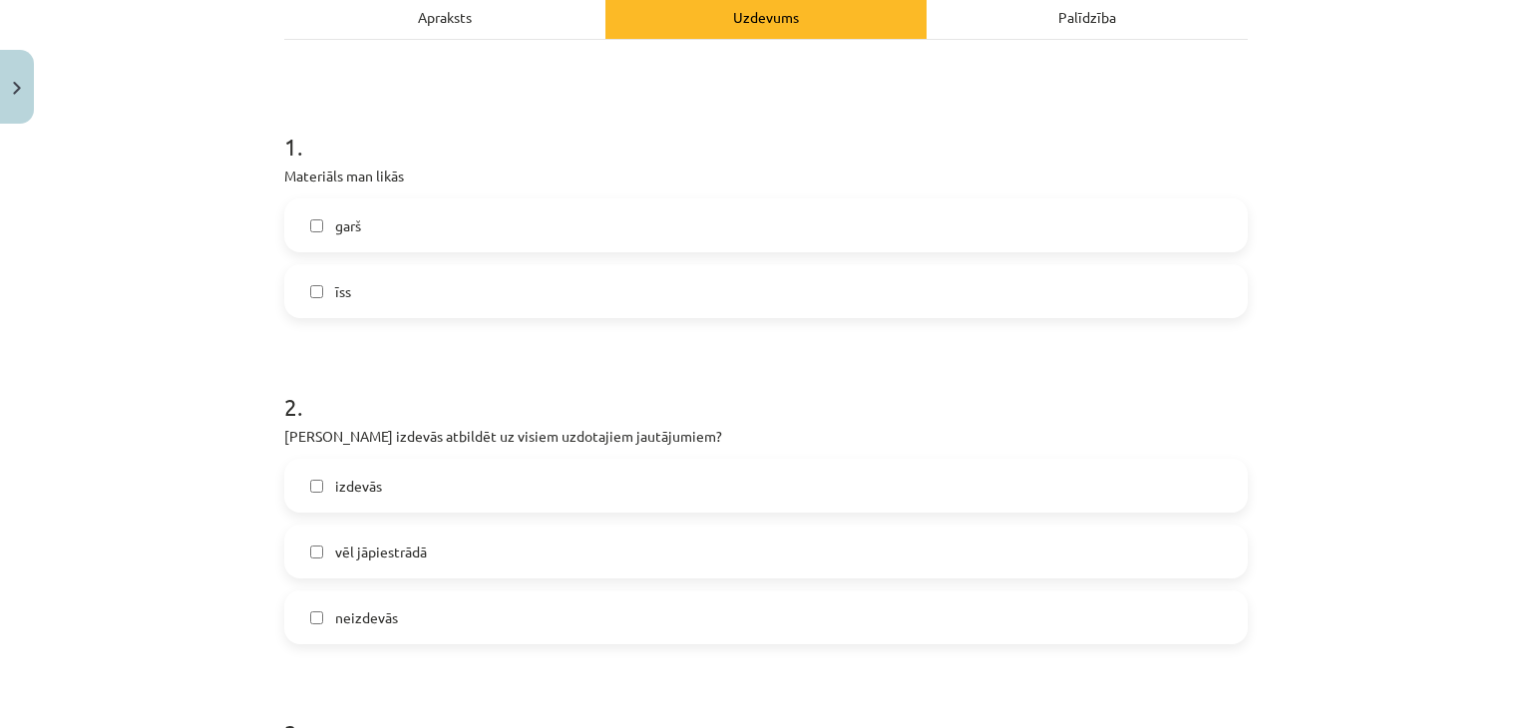
click at [438, 297] on label "īss" at bounding box center [766, 291] width 960 height 50
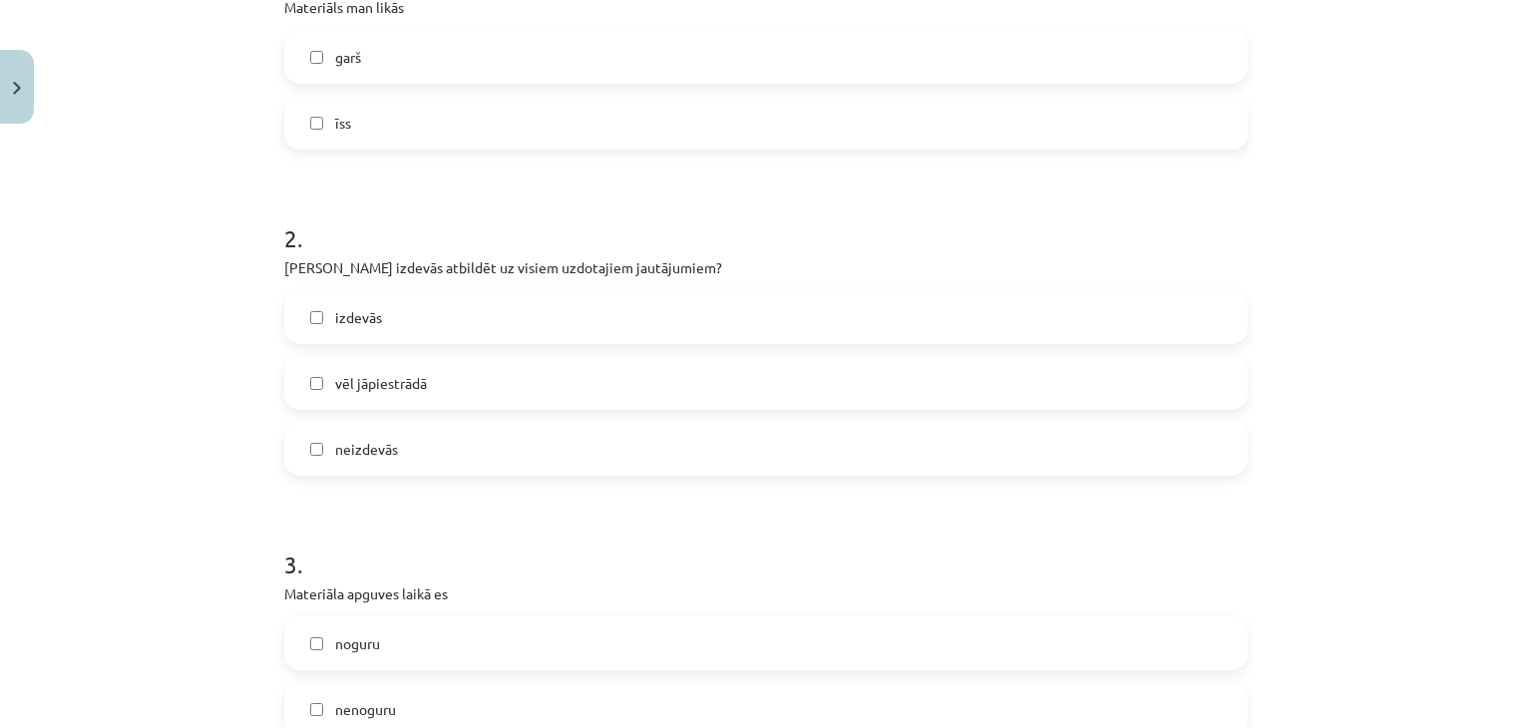
scroll to position [499, 0]
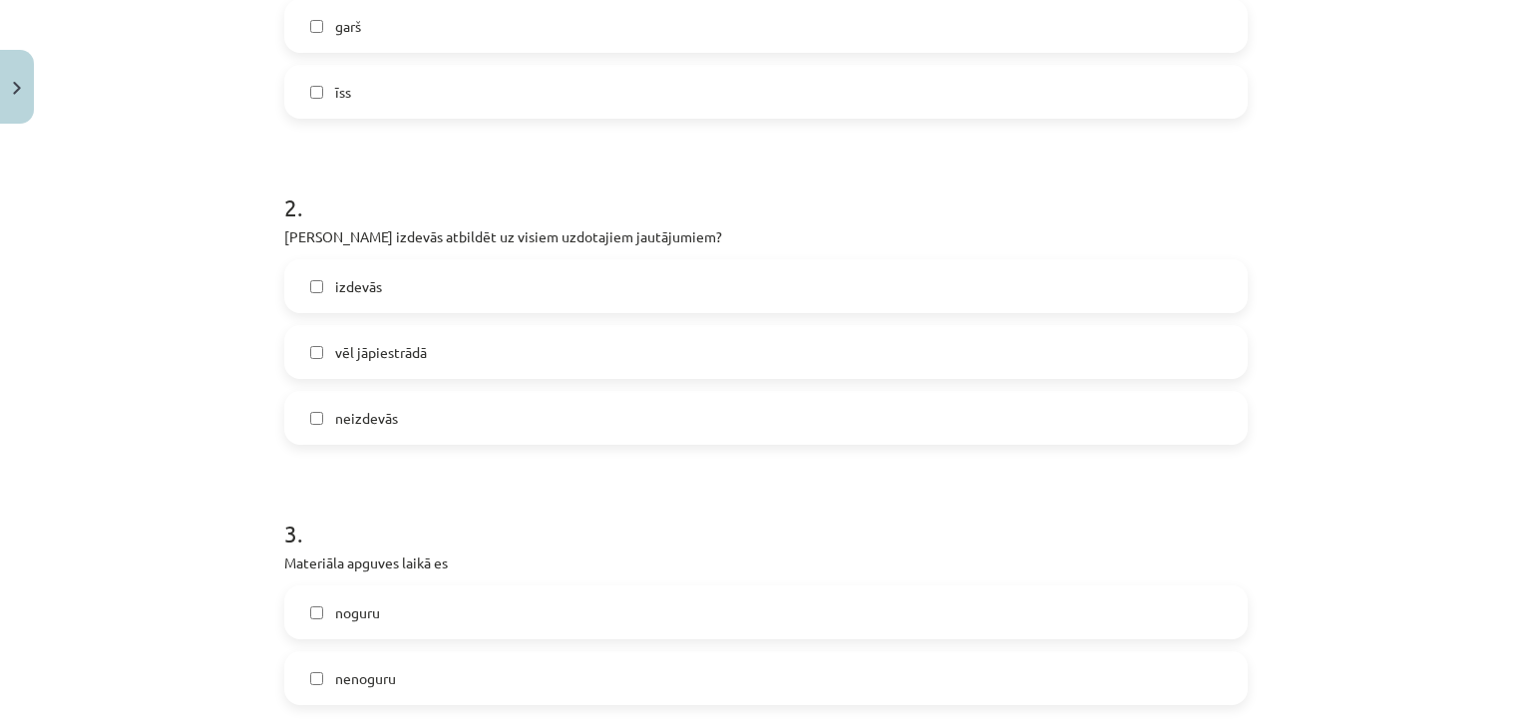
click at [447, 292] on label "izdevās" at bounding box center [766, 286] width 960 height 50
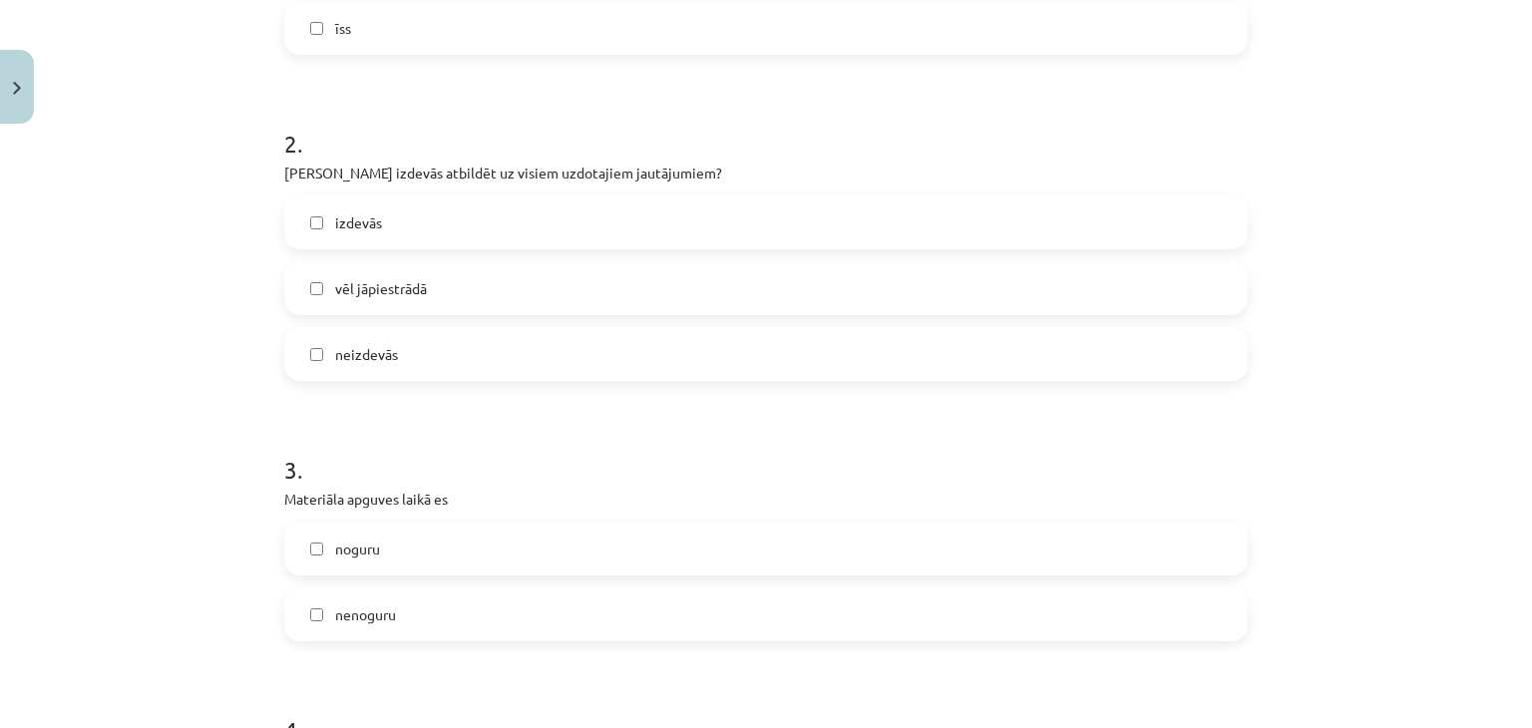
scroll to position [698, 0]
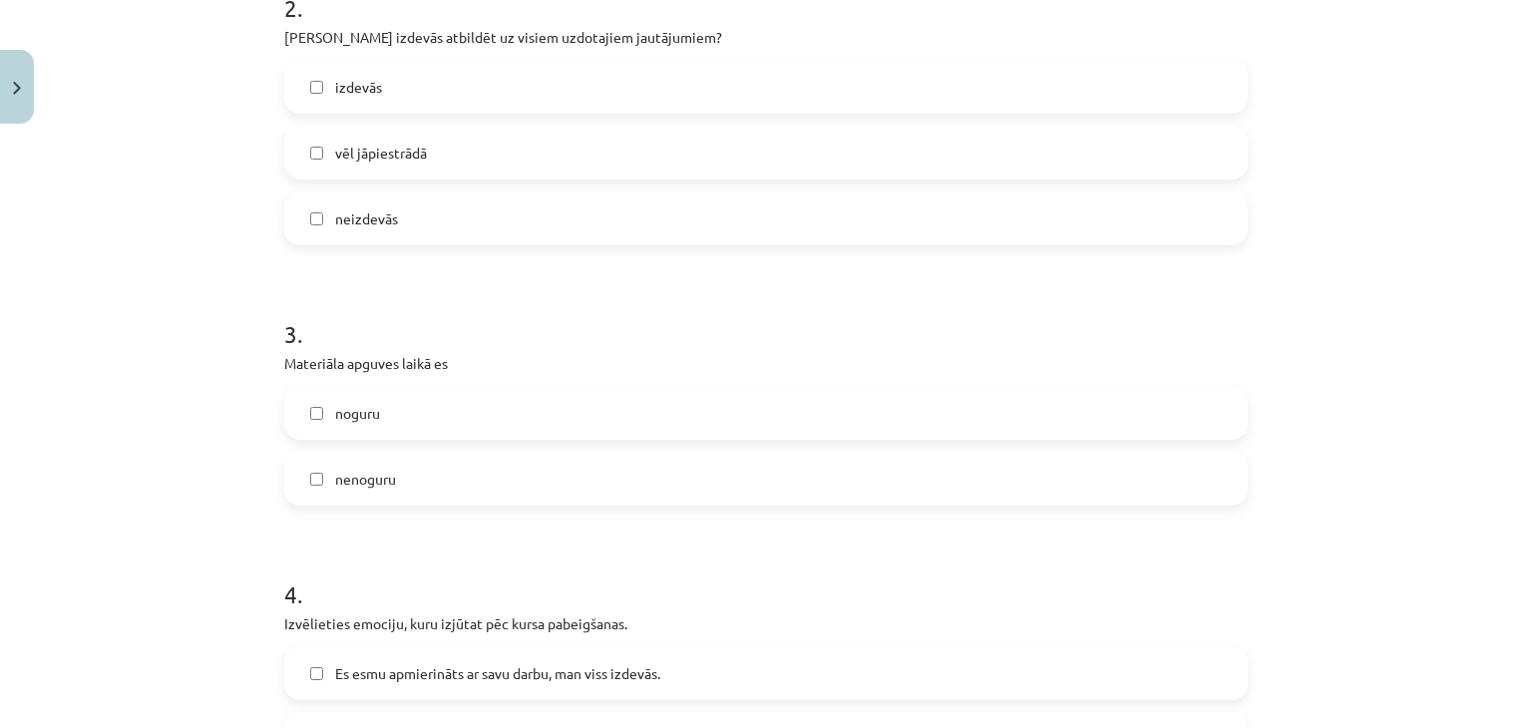
click at [394, 500] on label "nenoguru" at bounding box center [766, 479] width 960 height 50
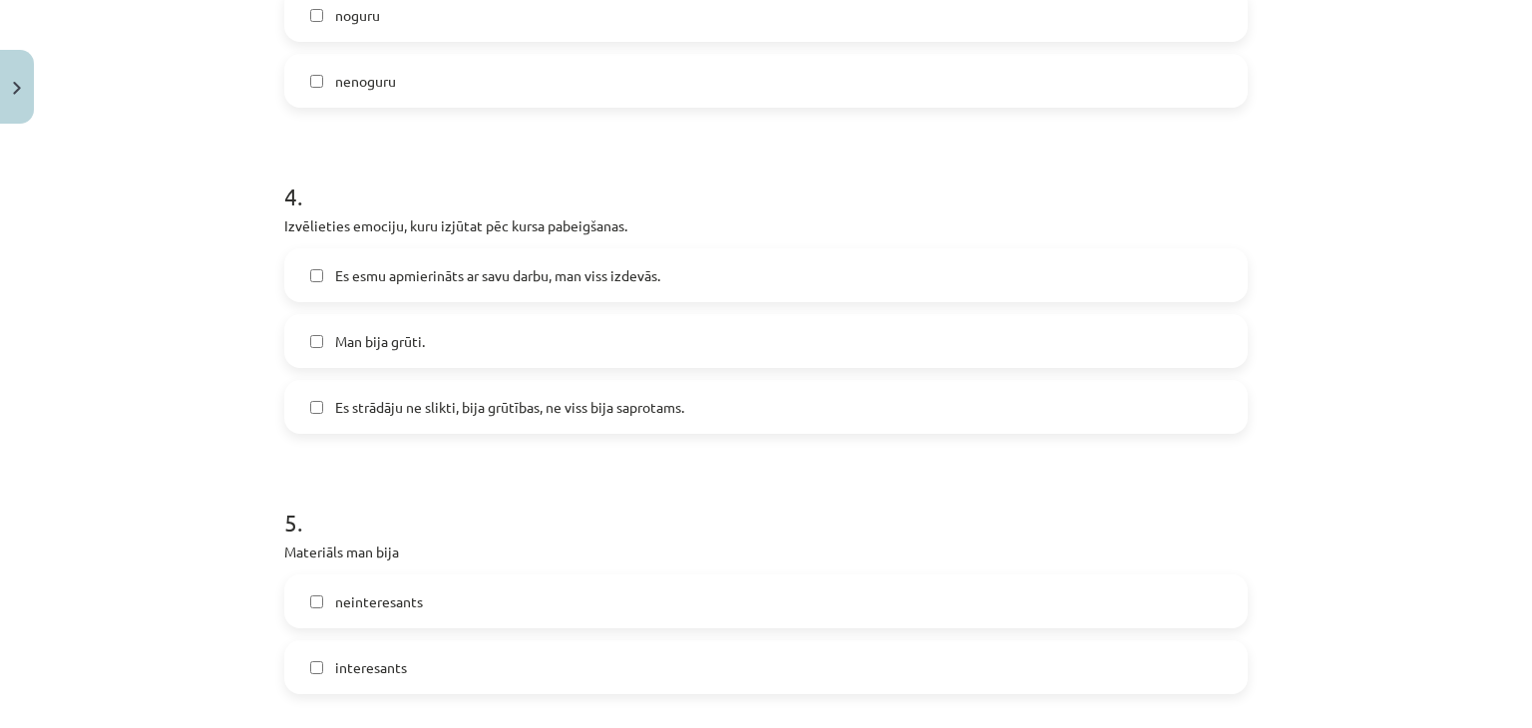
scroll to position [1097, 0]
click at [438, 287] on label "Es esmu apmierināts ar savu darbu, man viss izdevās." at bounding box center [766, 274] width 960 height 50
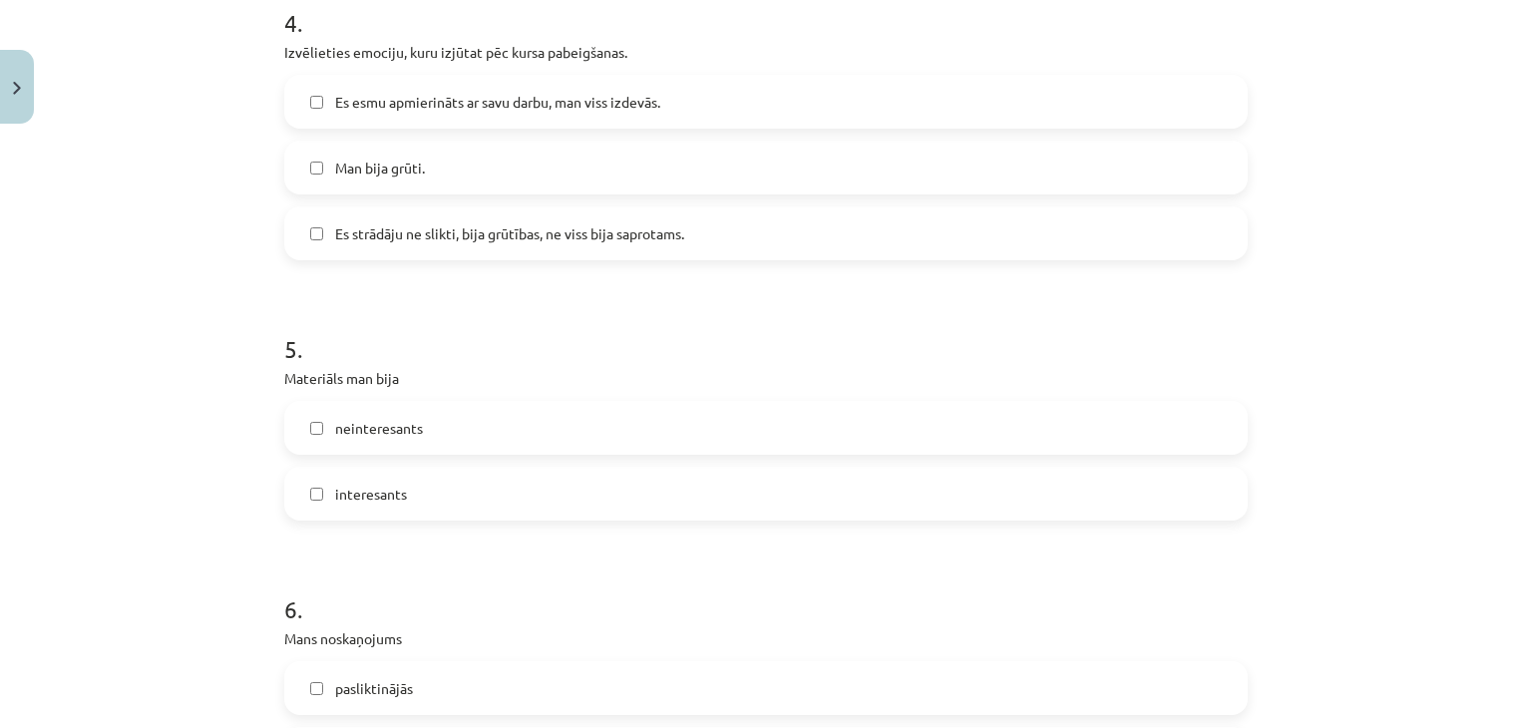
scroll to position [1396, 0]
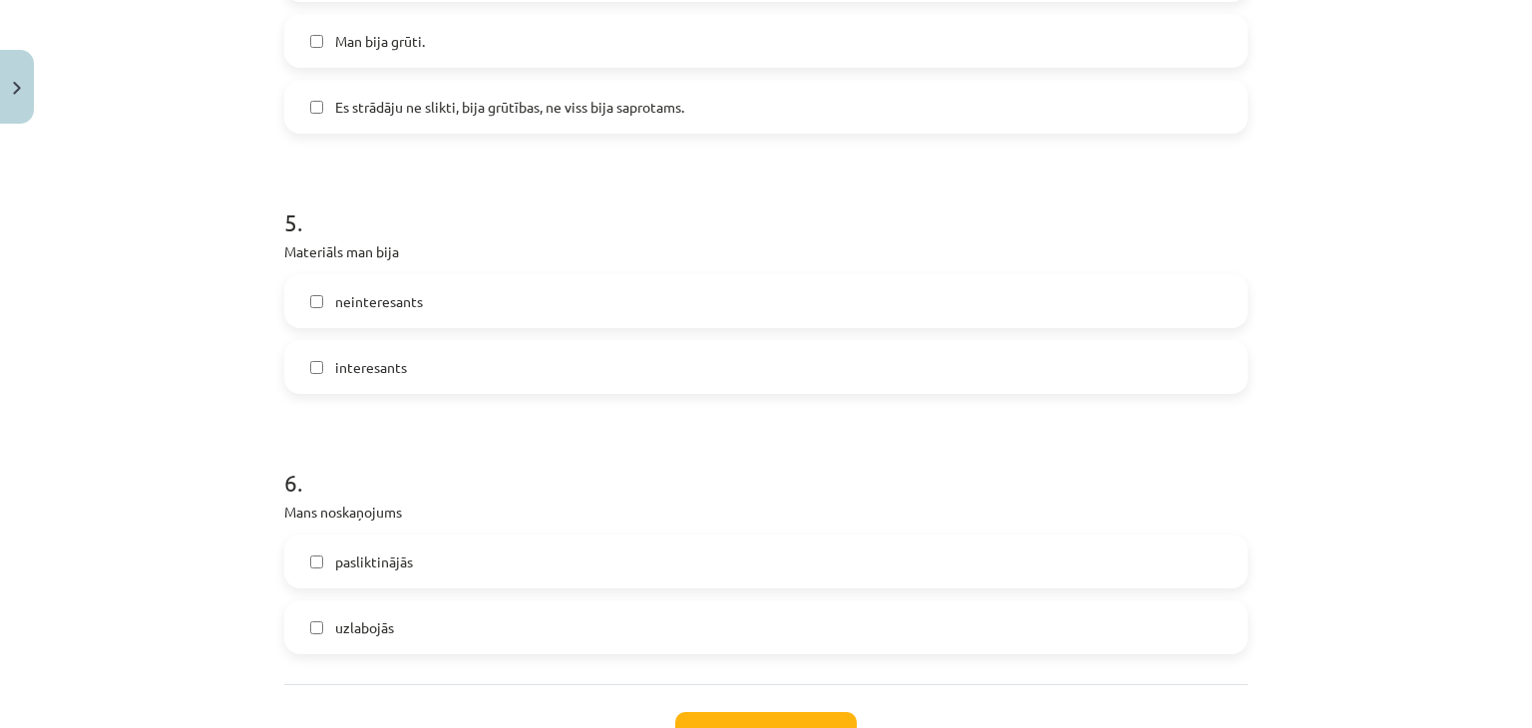
click at [436, 370] on label "interesants" at bounding box center [766, 367] width 960 height 50
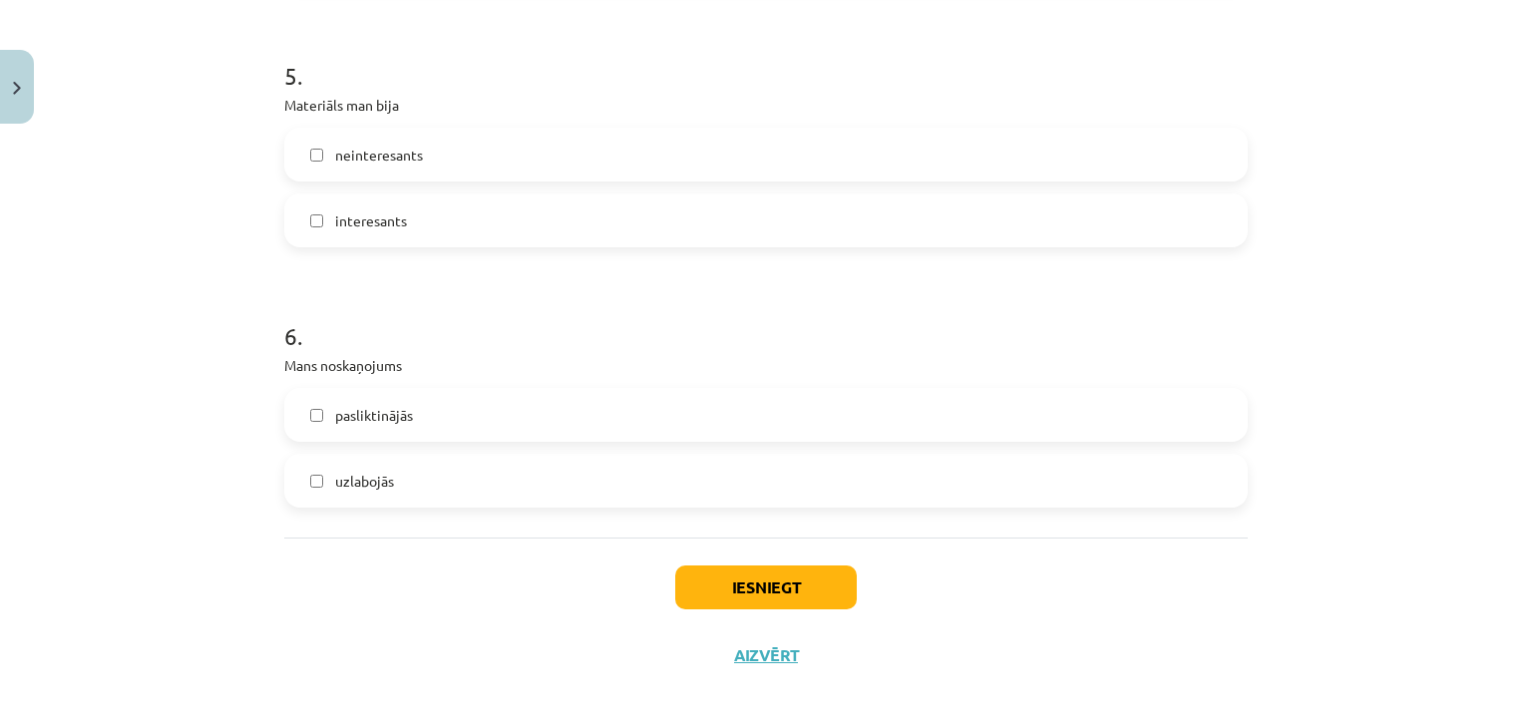
scroll to position [1553, 0]
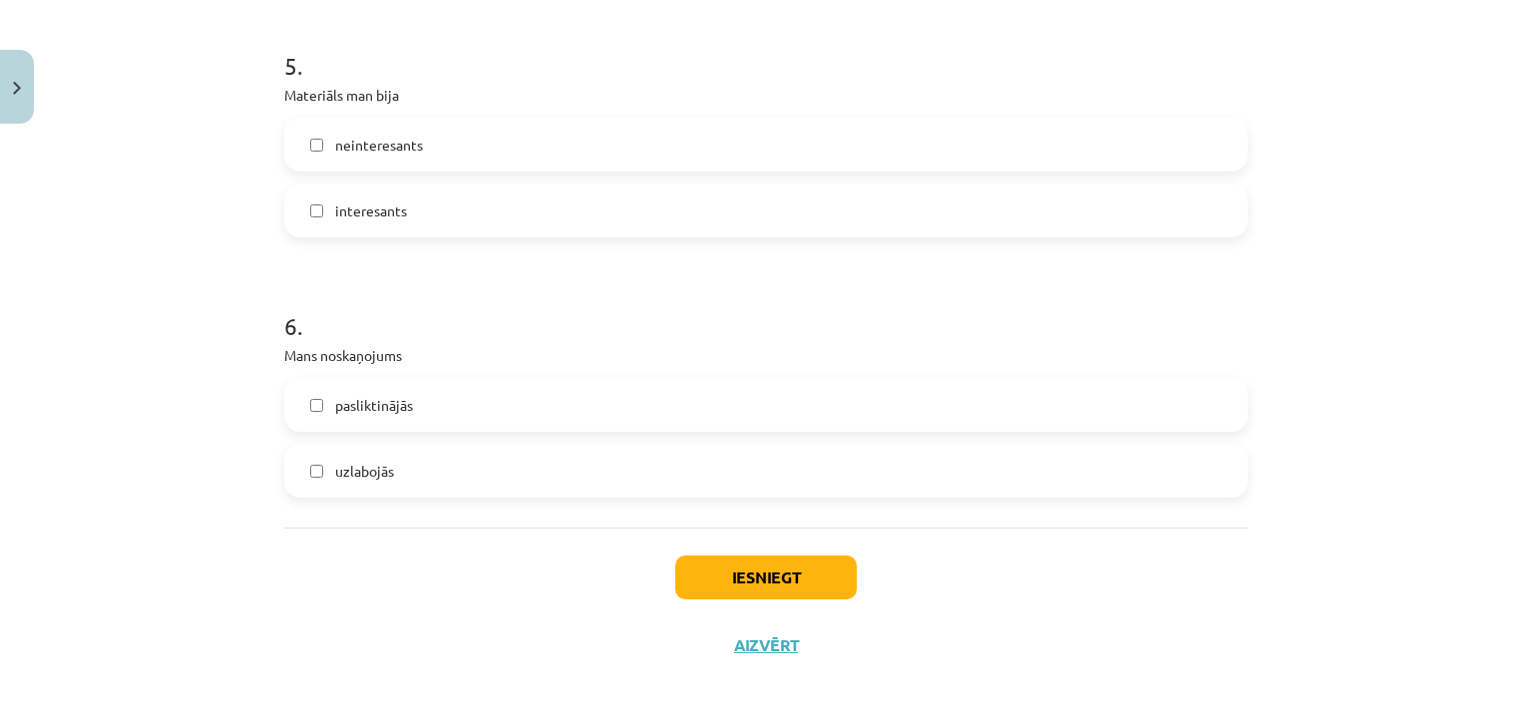
drag, startPoint x: 435, startPoint y: 462, endPoint x: 493, endPoint y: 481, distance: 60.9
click at [435, 462] on label "uzlabojās" at bounding box center [766, 471] width 960 height 50
click at [766, 544] on div "Iesniegt Aizvērt" at bounding box center [766, 598] width 964 height 140
click at [766, 571] on button "Iesniegt" at bounding box center [766, 578] width 182 height 44
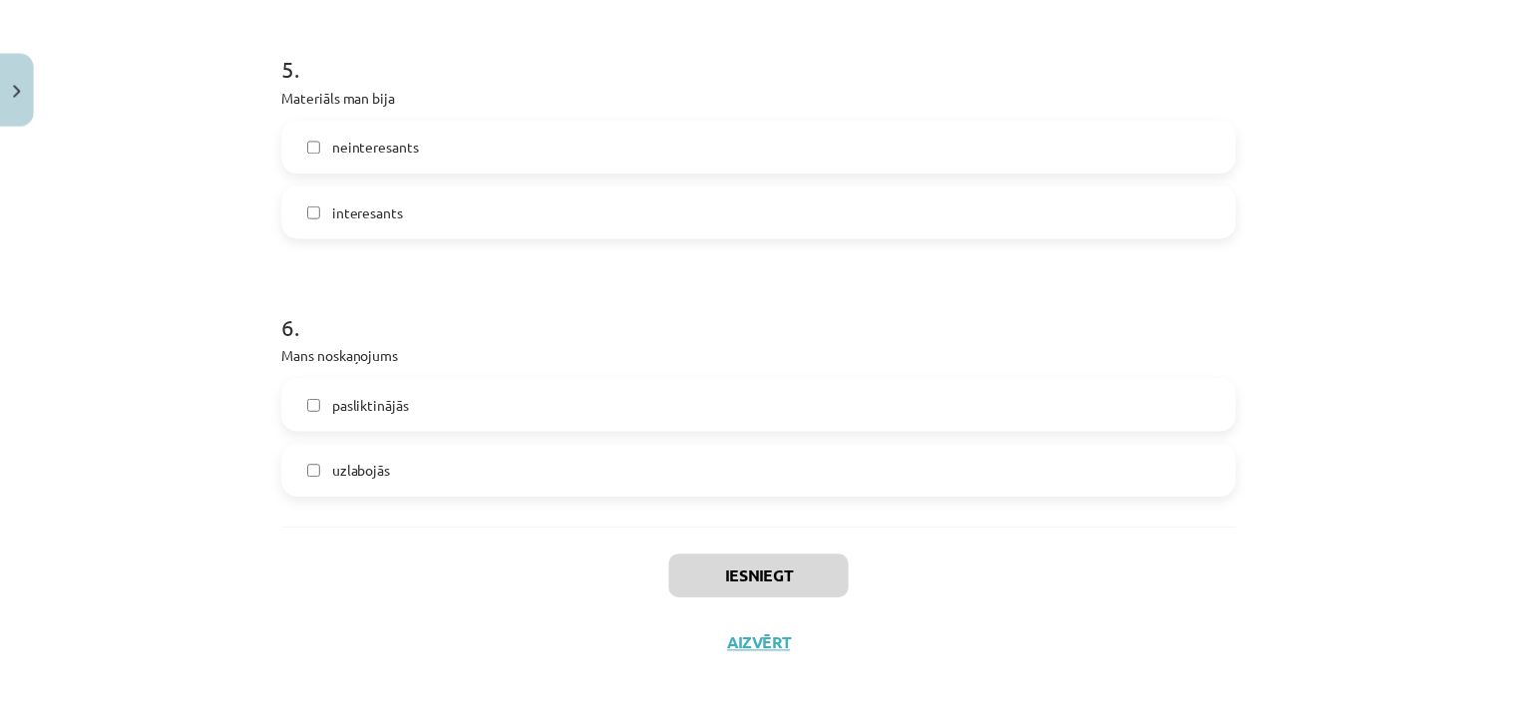
scroll to position [596, 0]
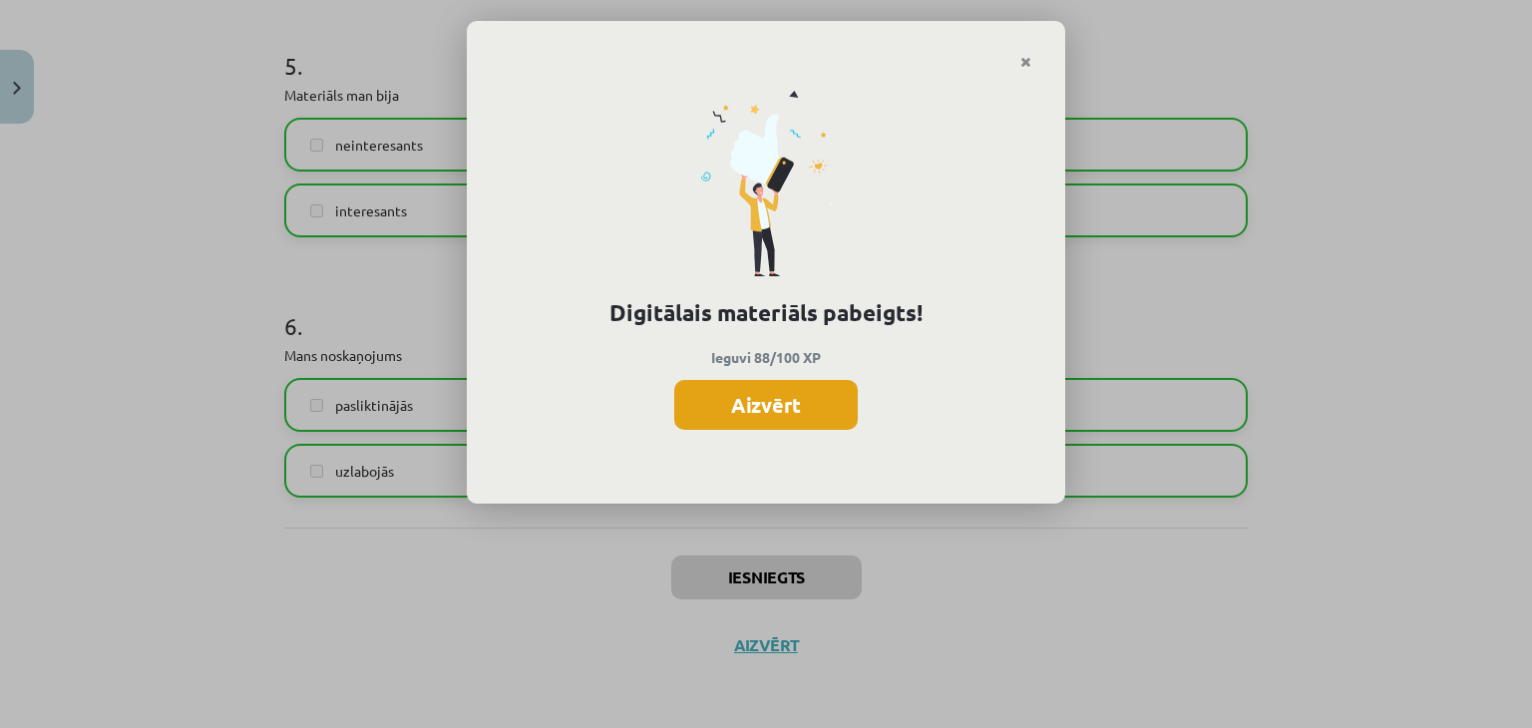
click at [791, 412] on button "Aizvērt" at bounding box center [766, 405] width 184 height 50
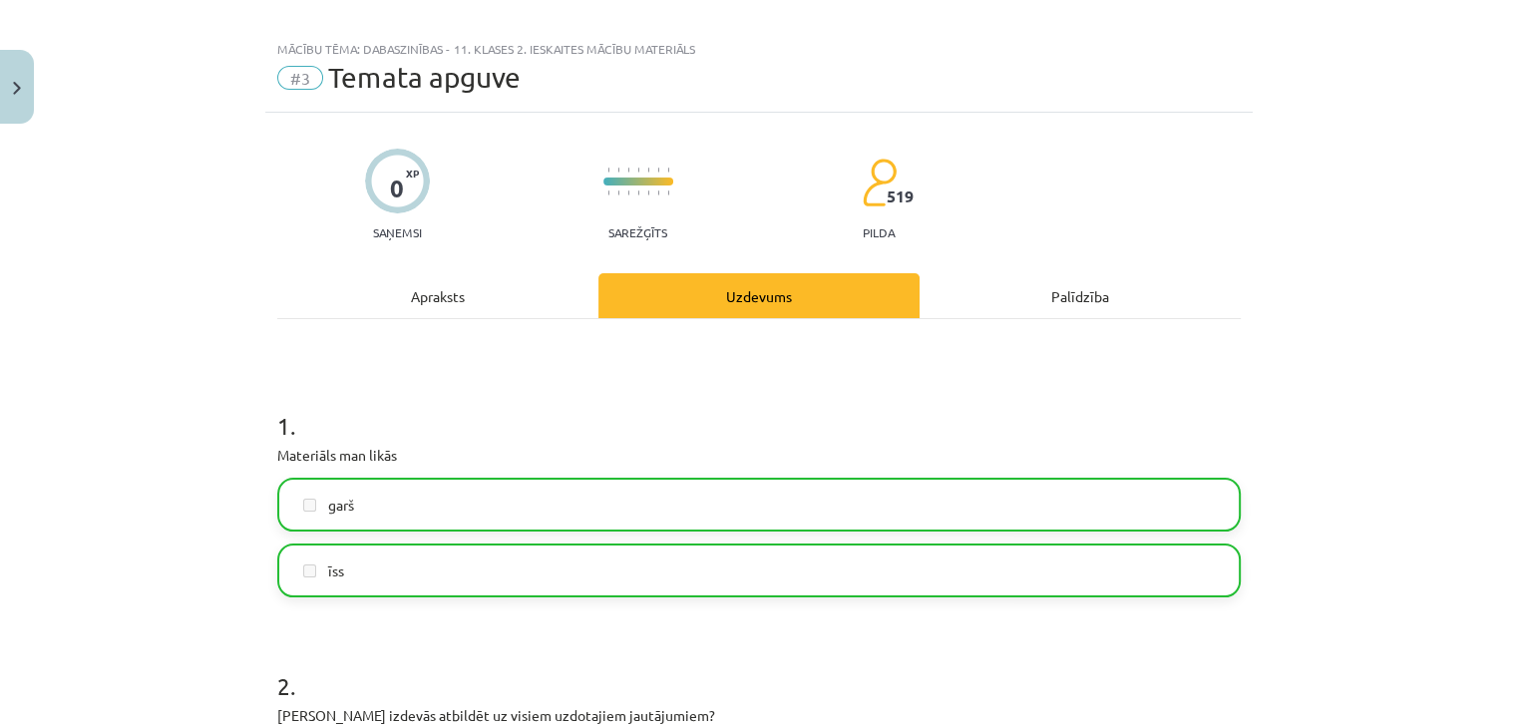
scroll to position [0, 0]
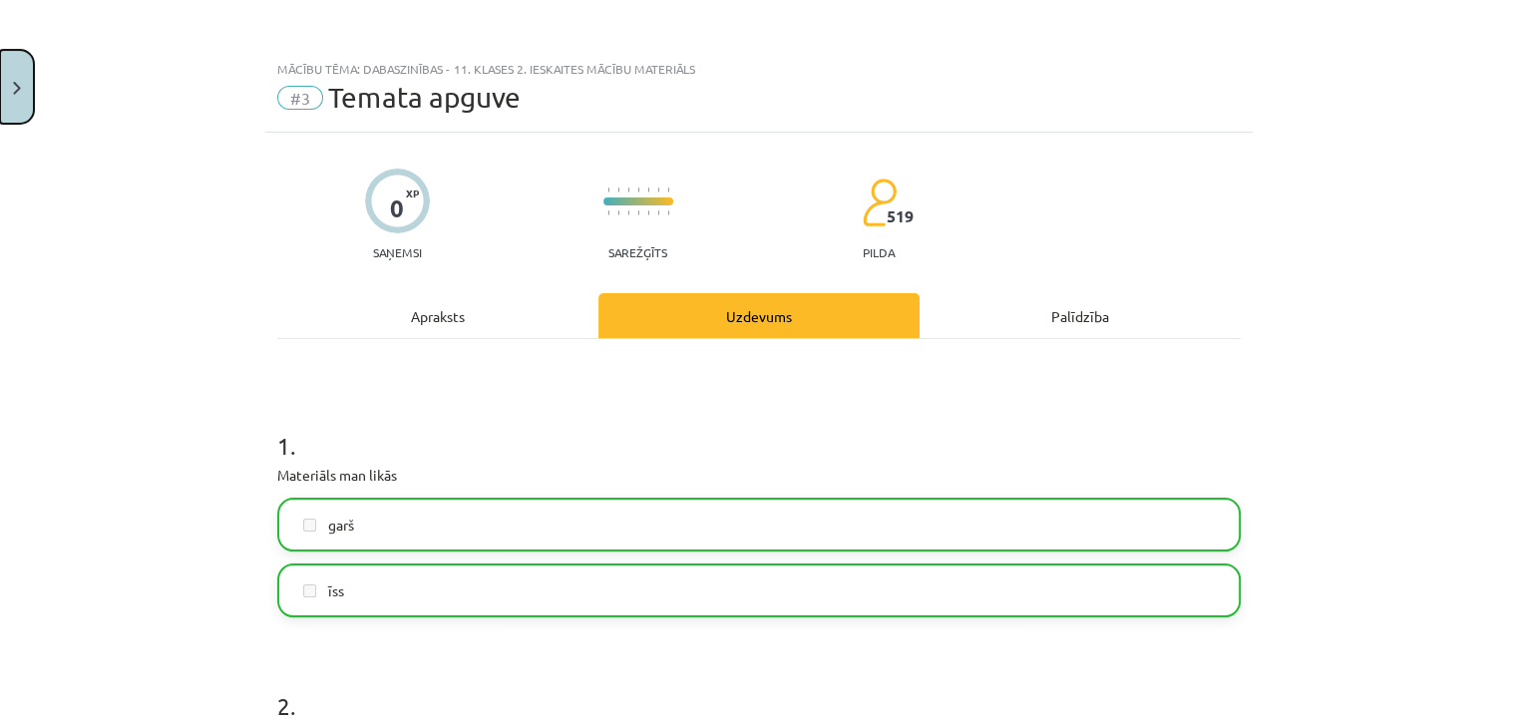
click at [20, 107] on button "Close" at bounding box center [17, 87] width 34 height 74
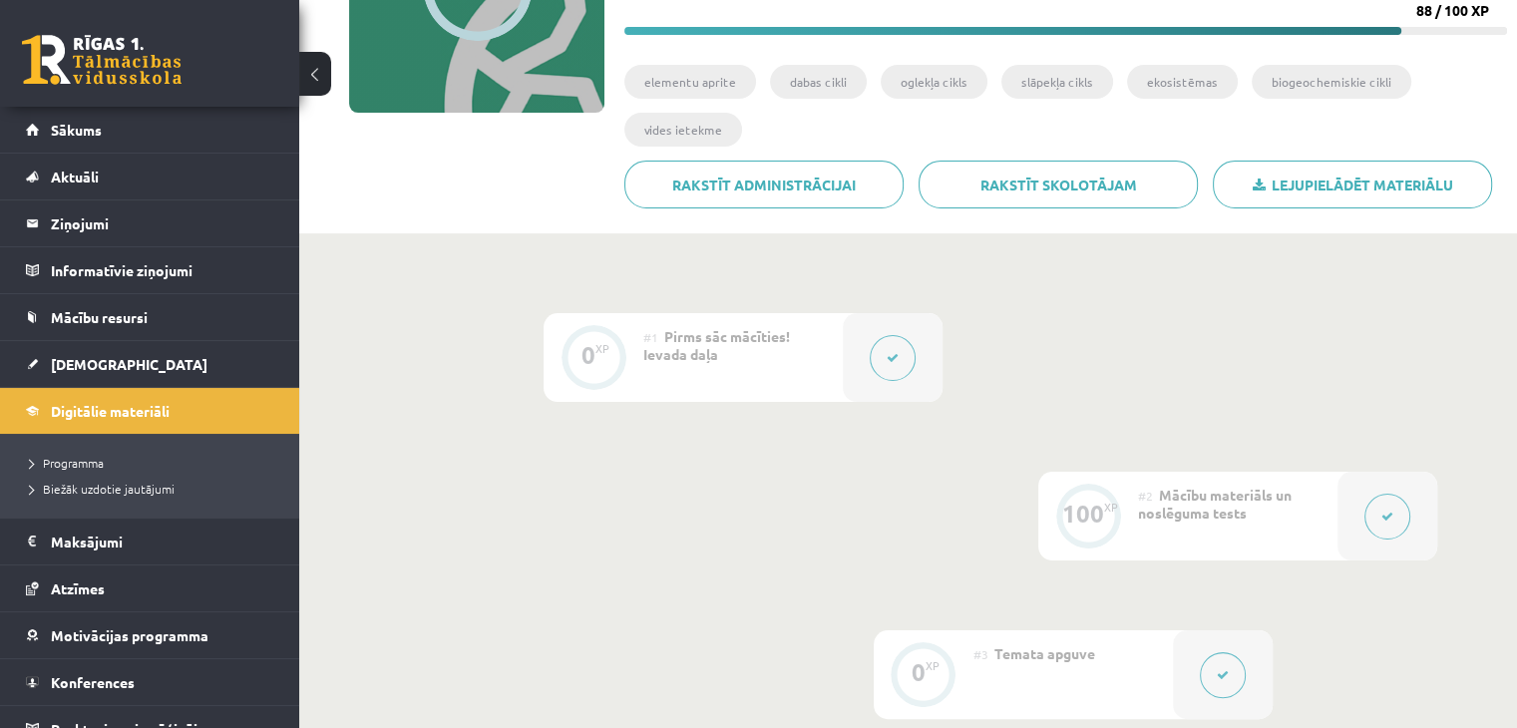
scroll to position [37, 0]
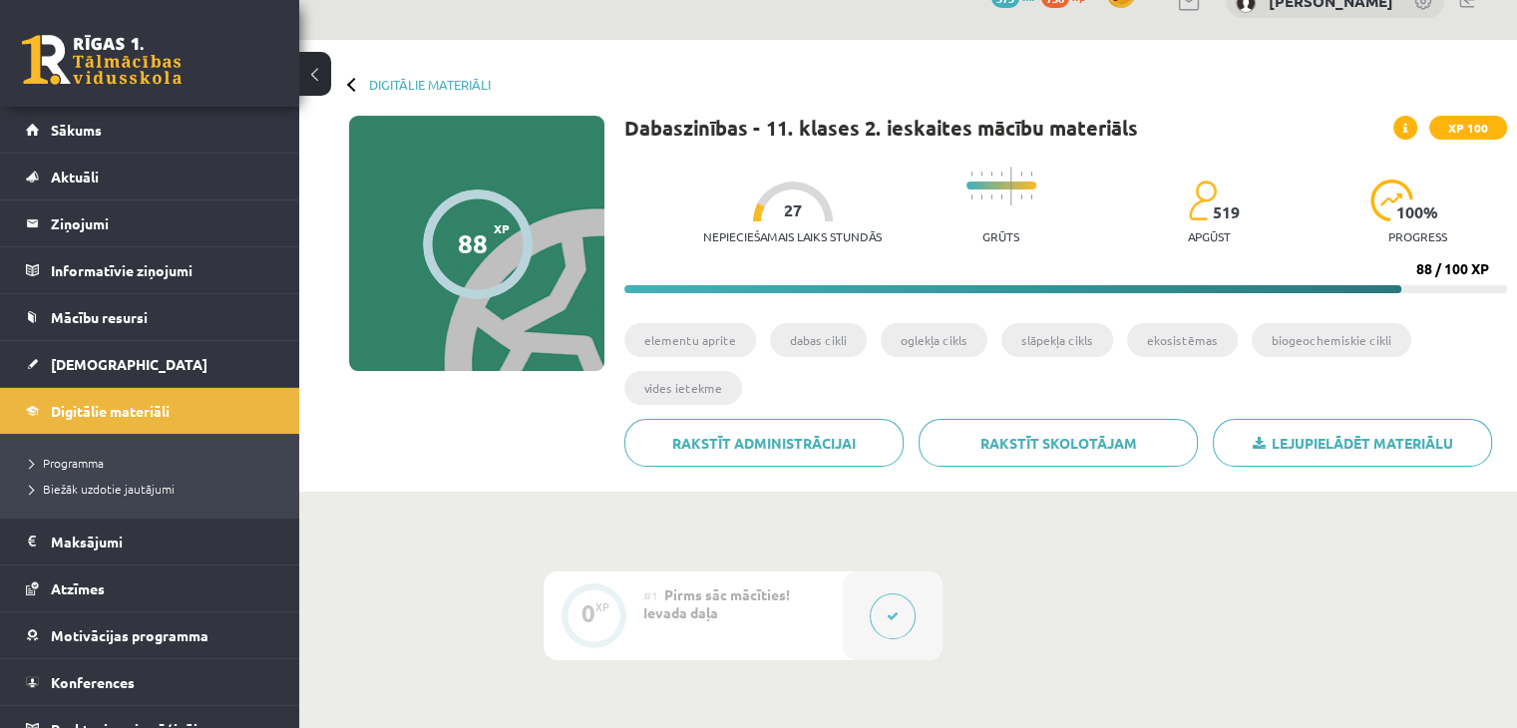
click at [365, 84] on div "Digitālie materiāli" at bounding box center [420, 84] width 142 height 15
click at [399, 88] on link "Digitālie materiāli" at bounding box center [430, 84] width 122 height 15
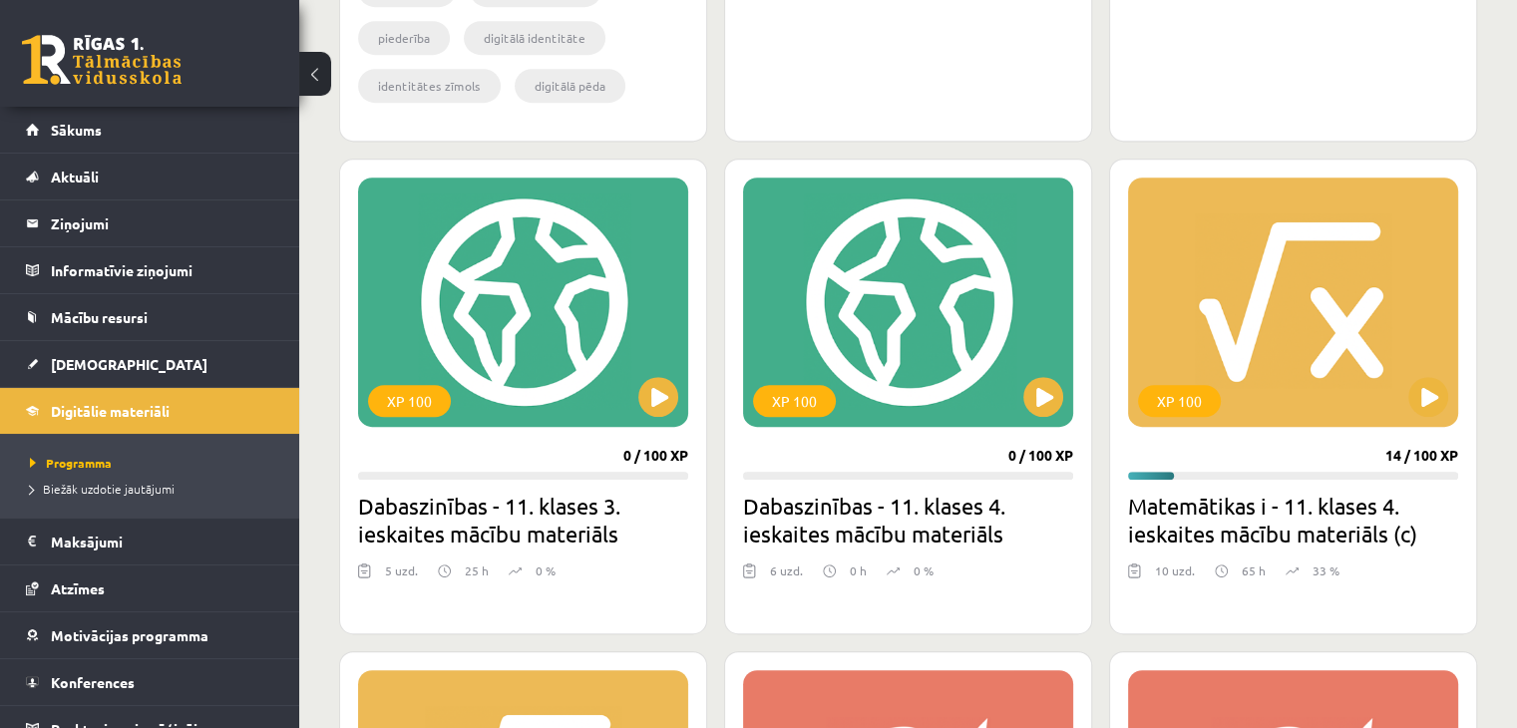
scroll to position [1197, 0]
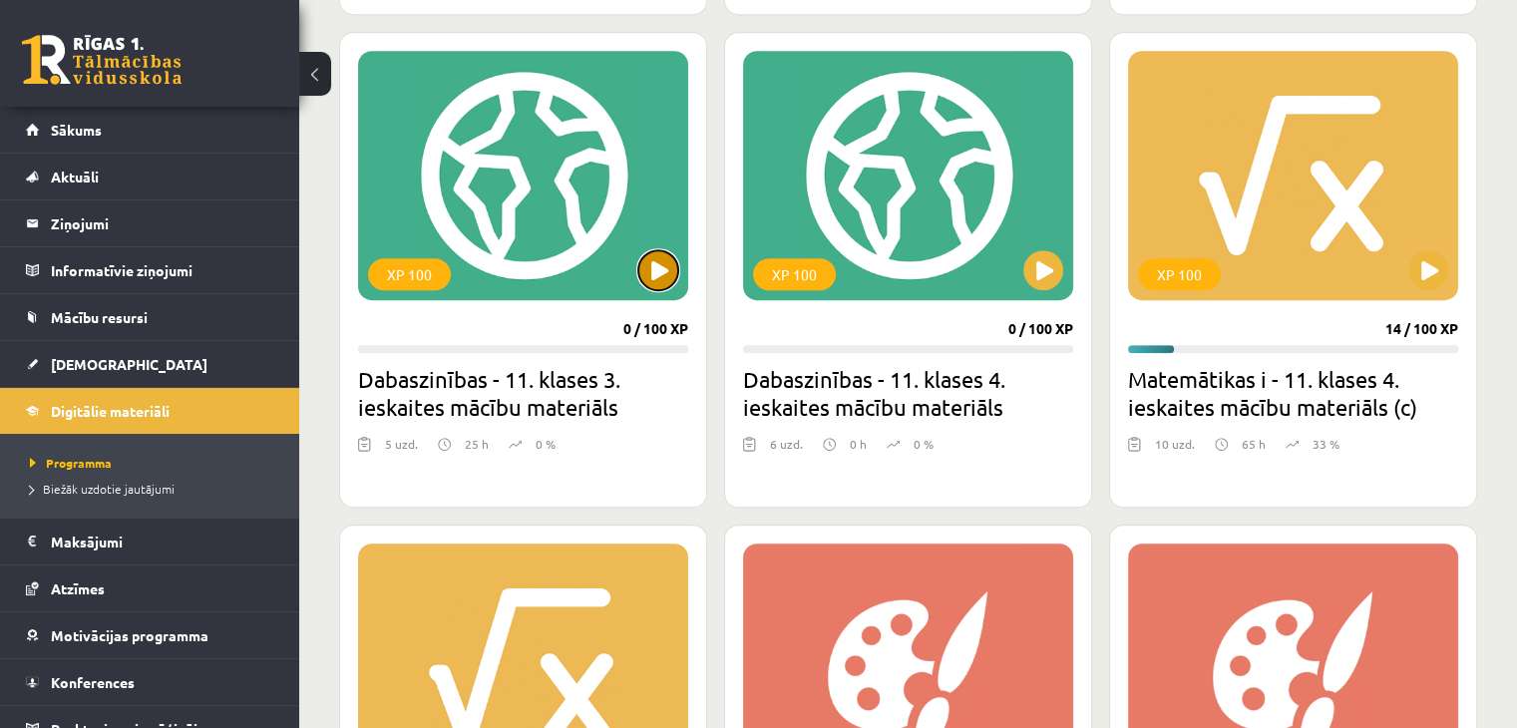
click at [641, 280] on button at bounding box center [658, 270] width 40 height 40
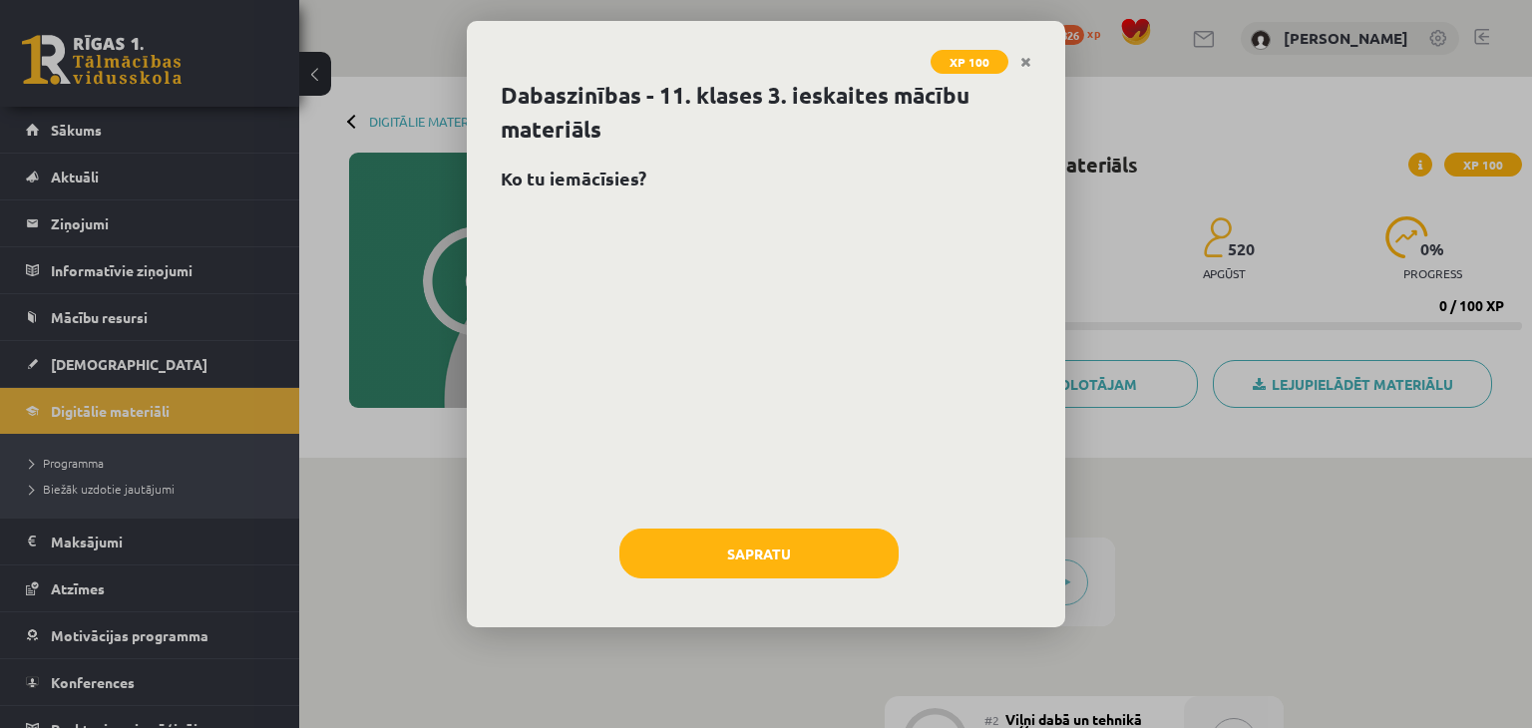
click at [786, 578] on div "Sapratu" at bounding box center [766, 561] width 531 height 65
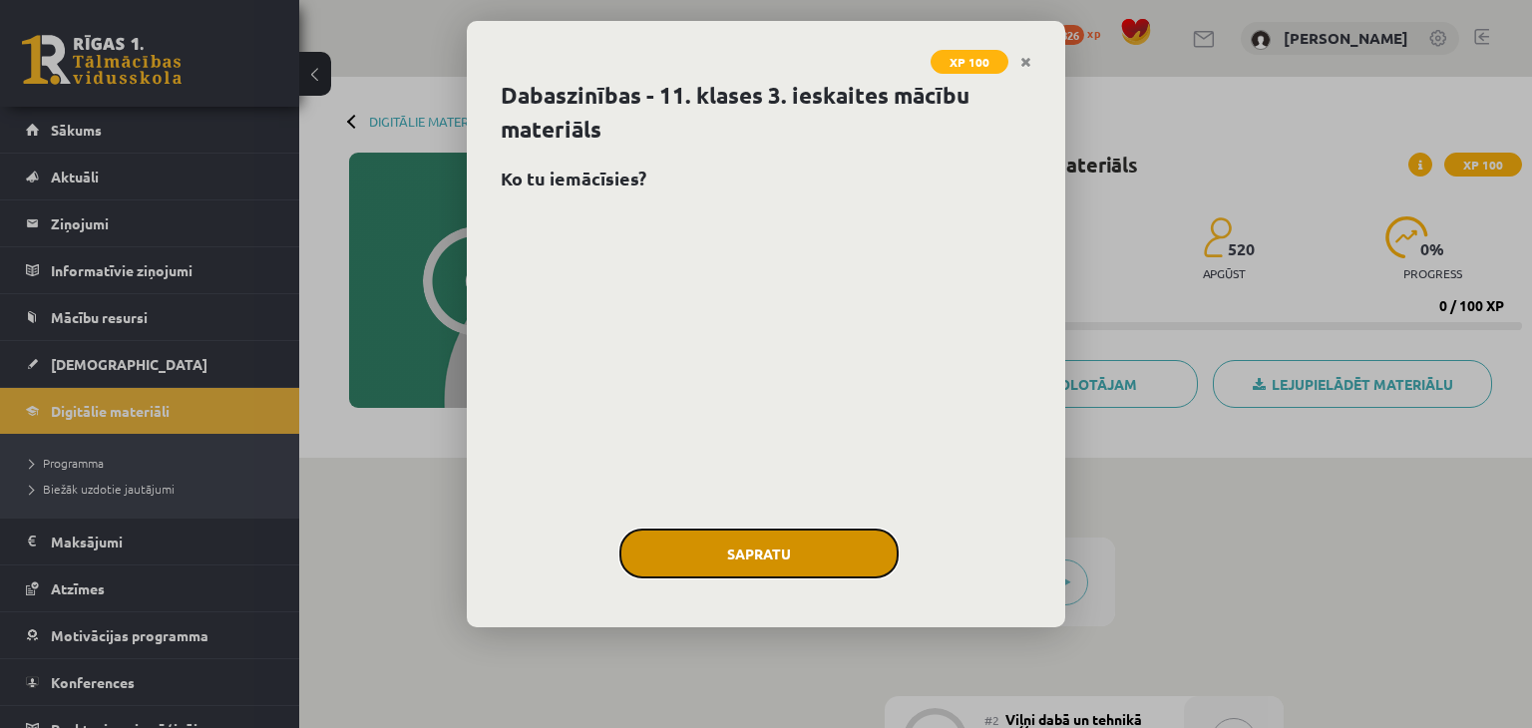
click at [815, 540] on button "Sapratu" at bounding box center [758, 554] width 279 height 50
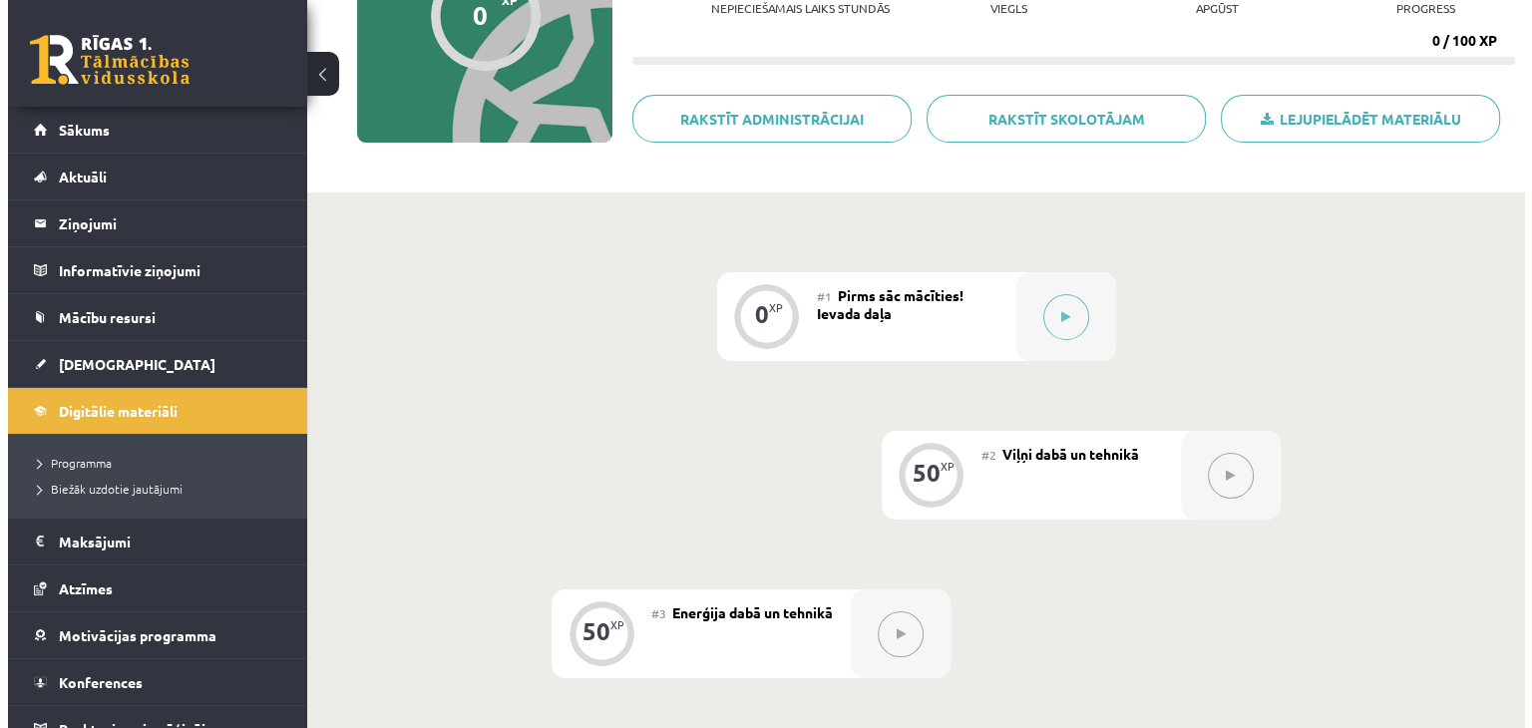
scroll to position [299, 0]
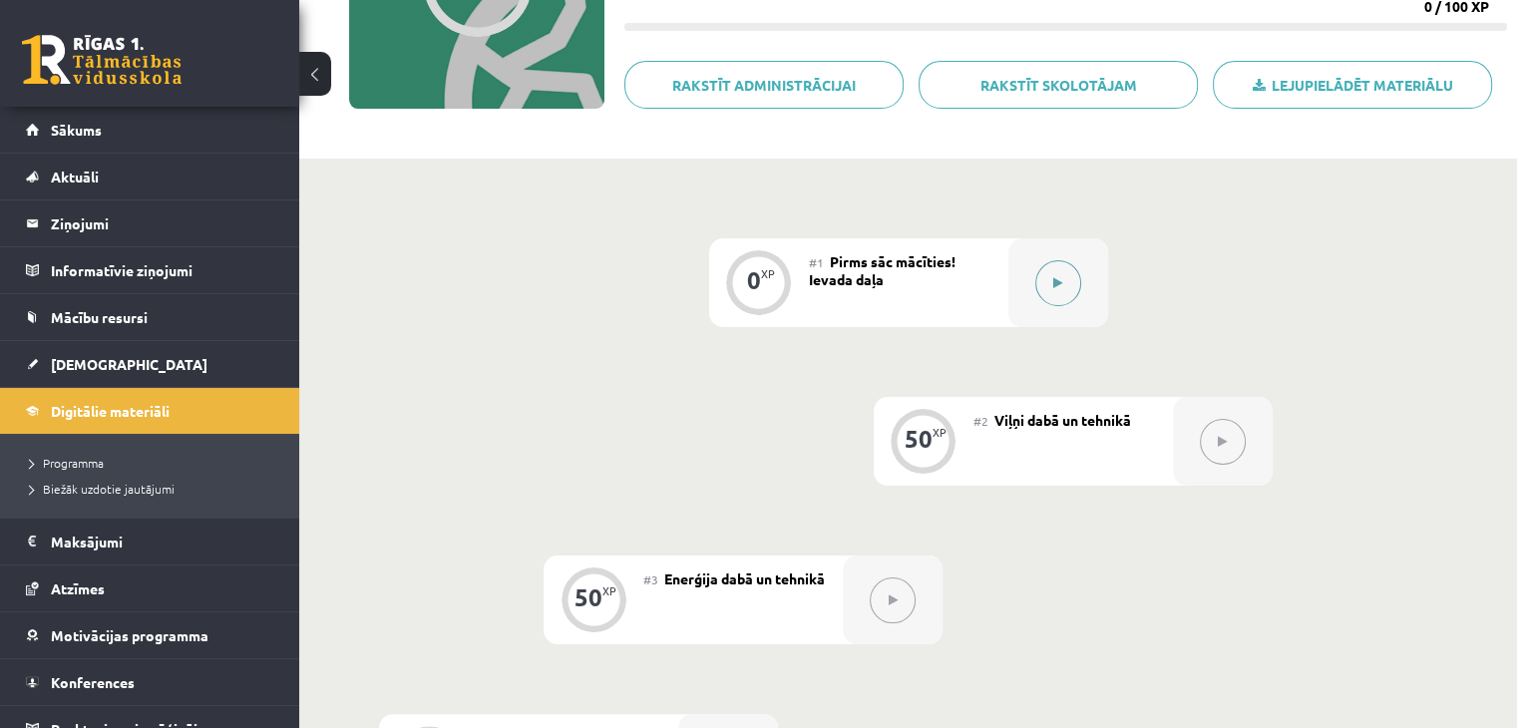
click at [1037, 282] on button at bounding box center [1058, 283] width 46 height 46
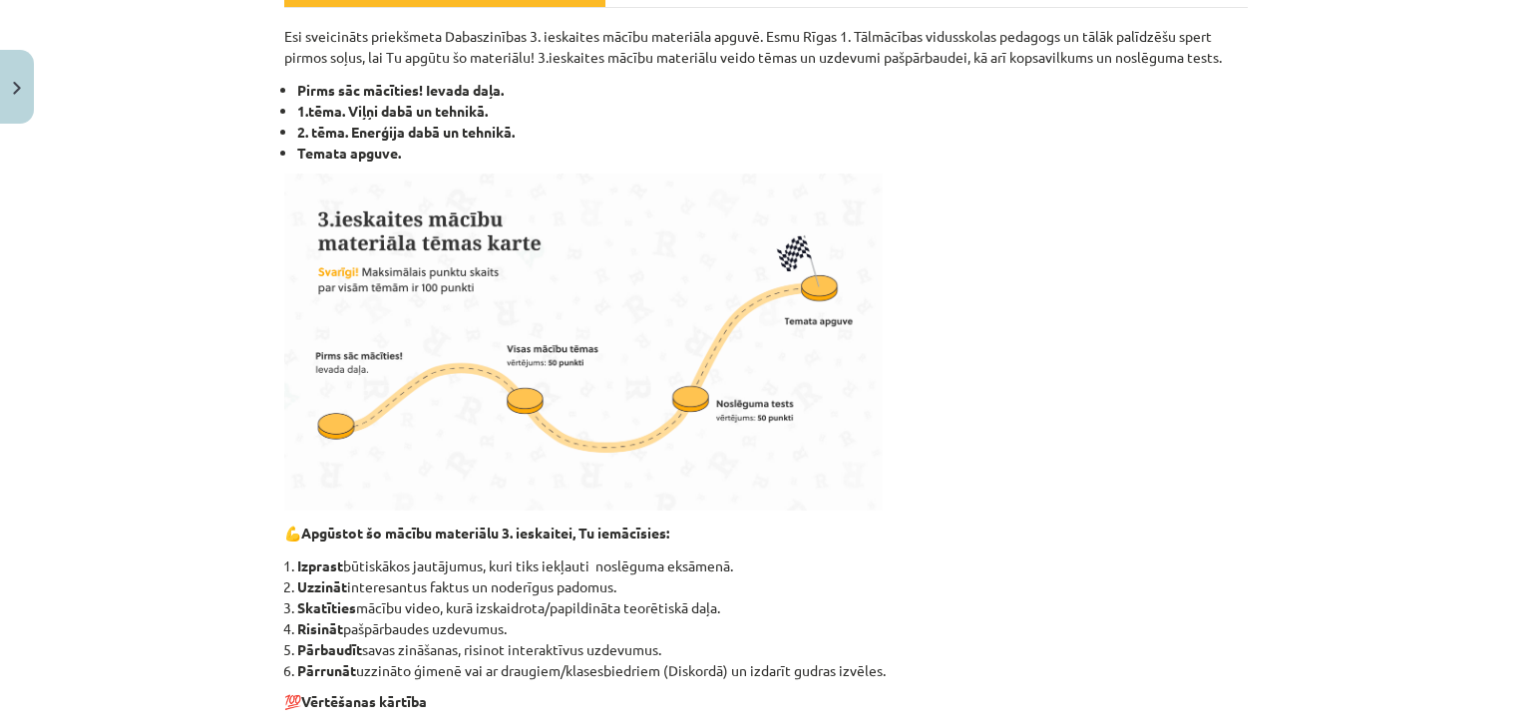
scroll to position [0, 0]
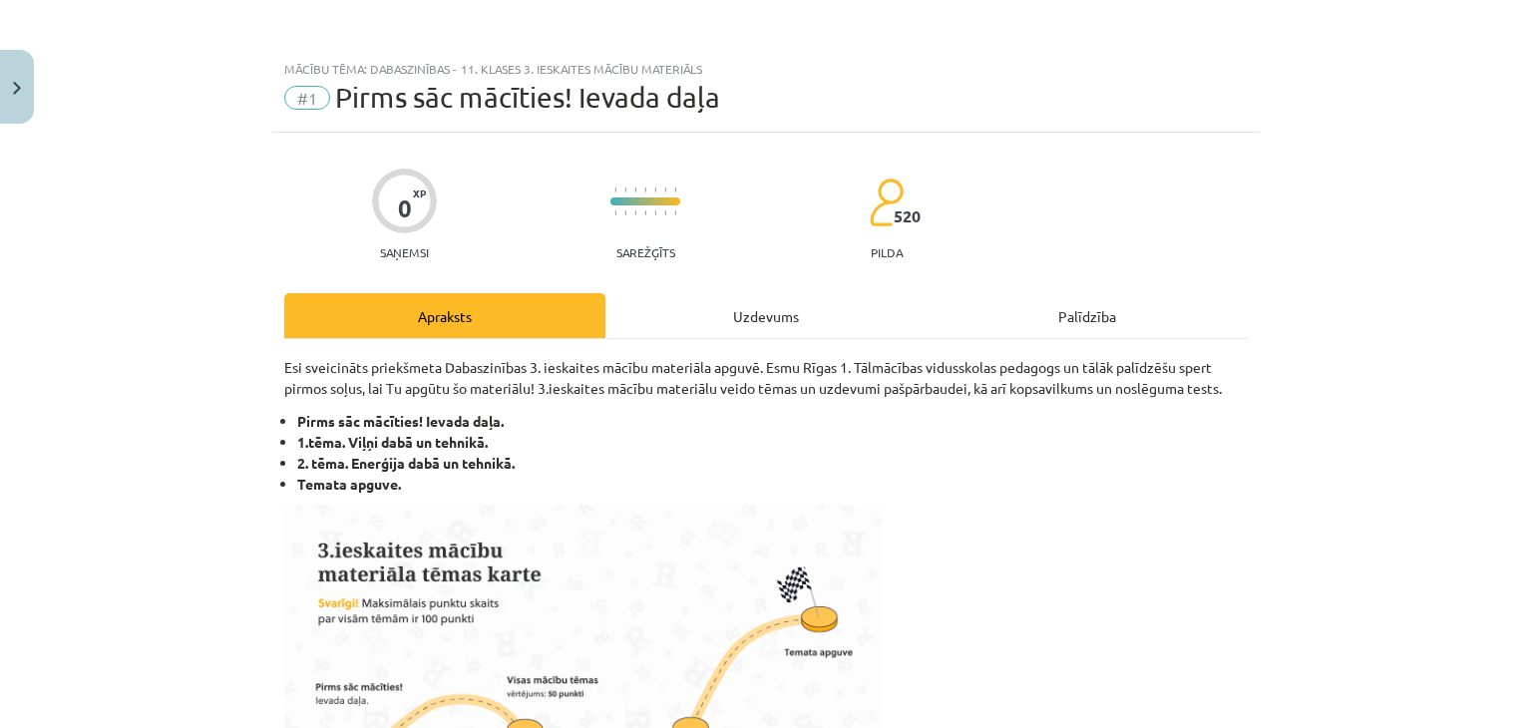
click at [689, 325] on div "Uzdevums" at bounding box center [765, 315] width 321 height 45
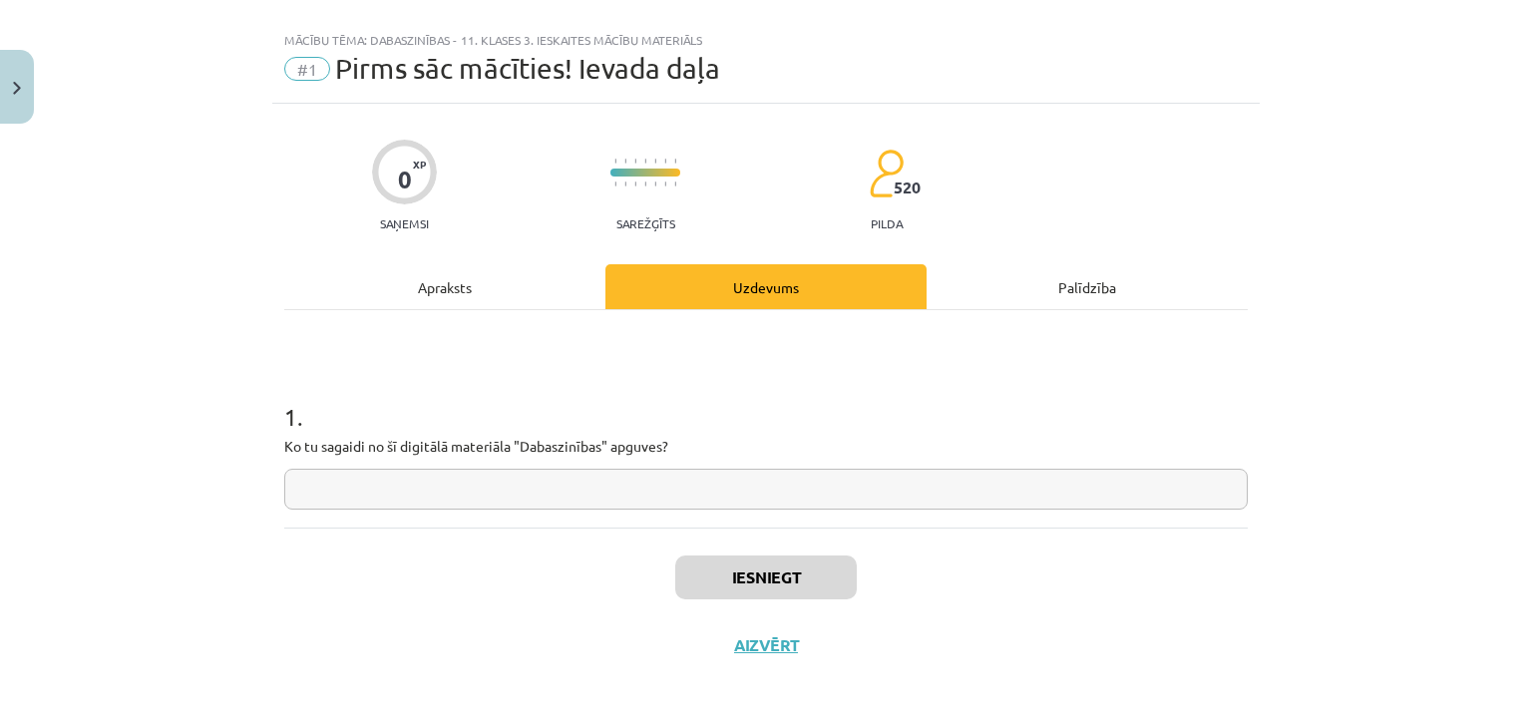
click at [519, 485] on input "text" at bounding box center [766, 489] width 964 height 41
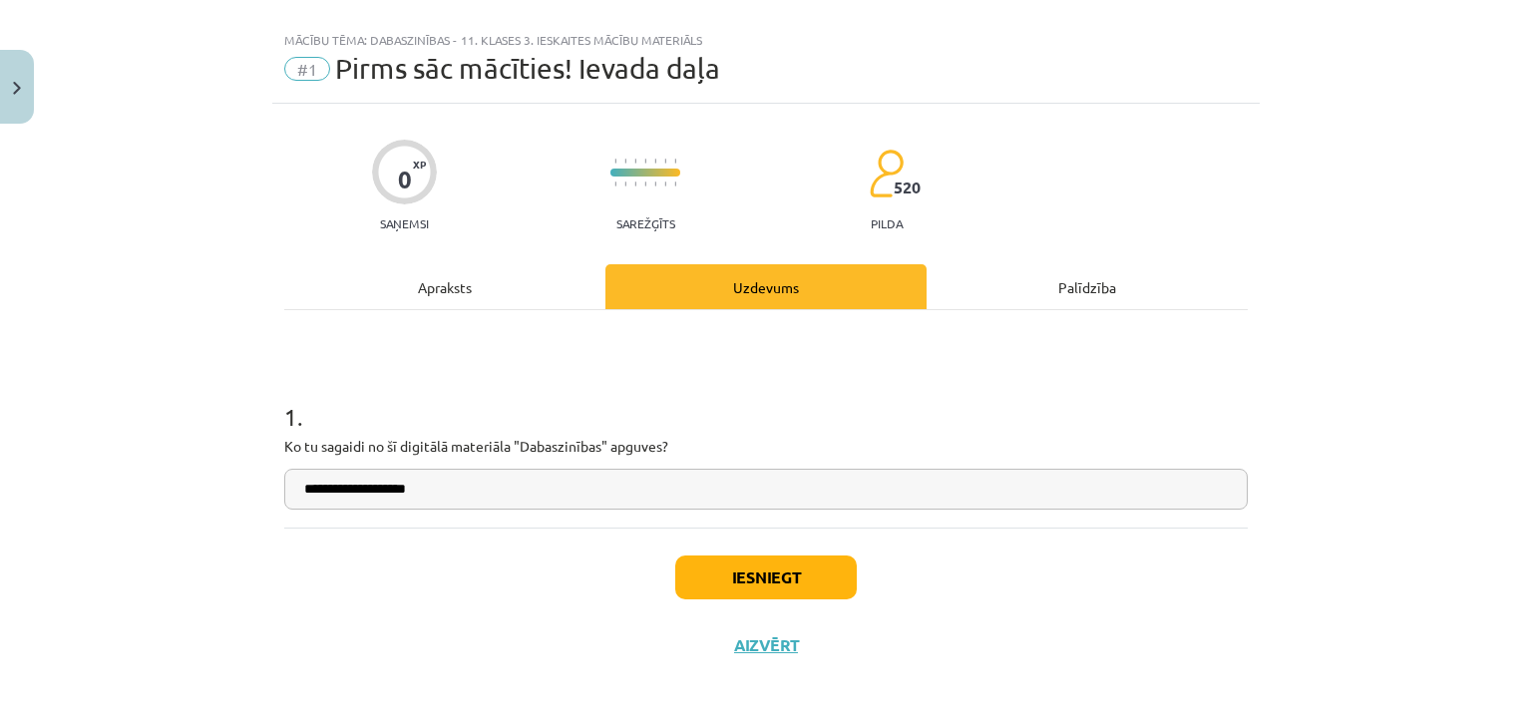
type input "**********"
click at [710, 562] on button "Iesniegt" at bounding box center [766, 578] width 182 height 44
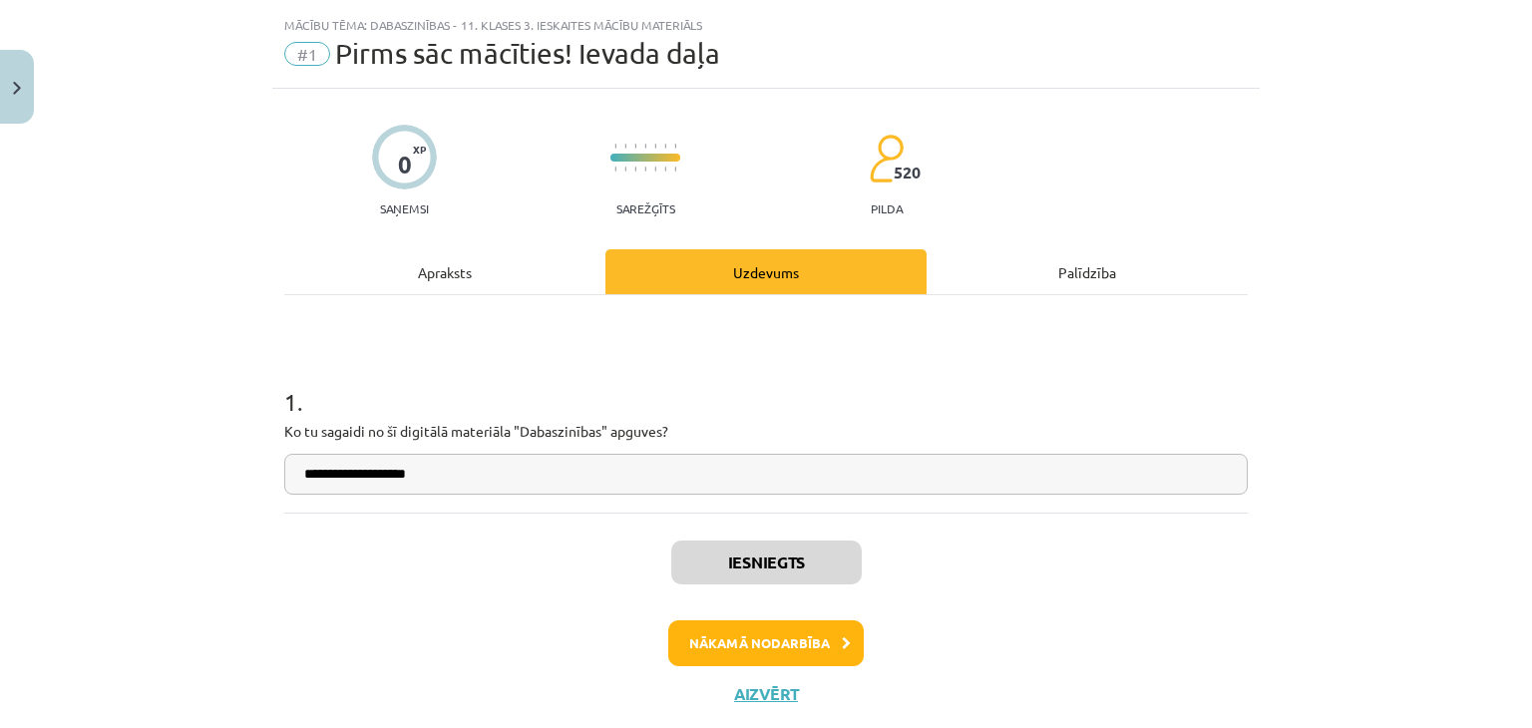
scroll to position [44, 0]
click at [826, 639] on button "Nākamā nodarbība" at bounding box center [765, 643] width 195 height 46
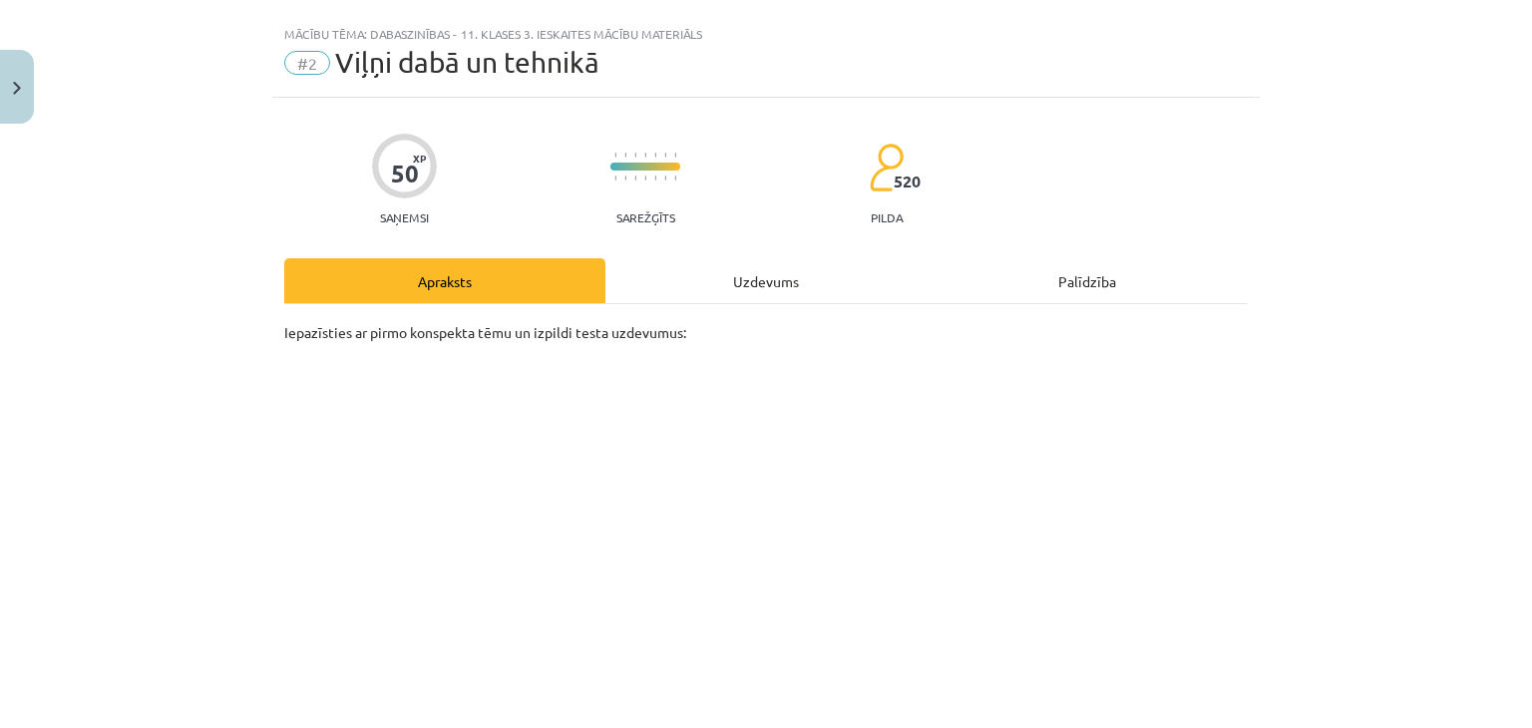
scroll to position [0, 0]
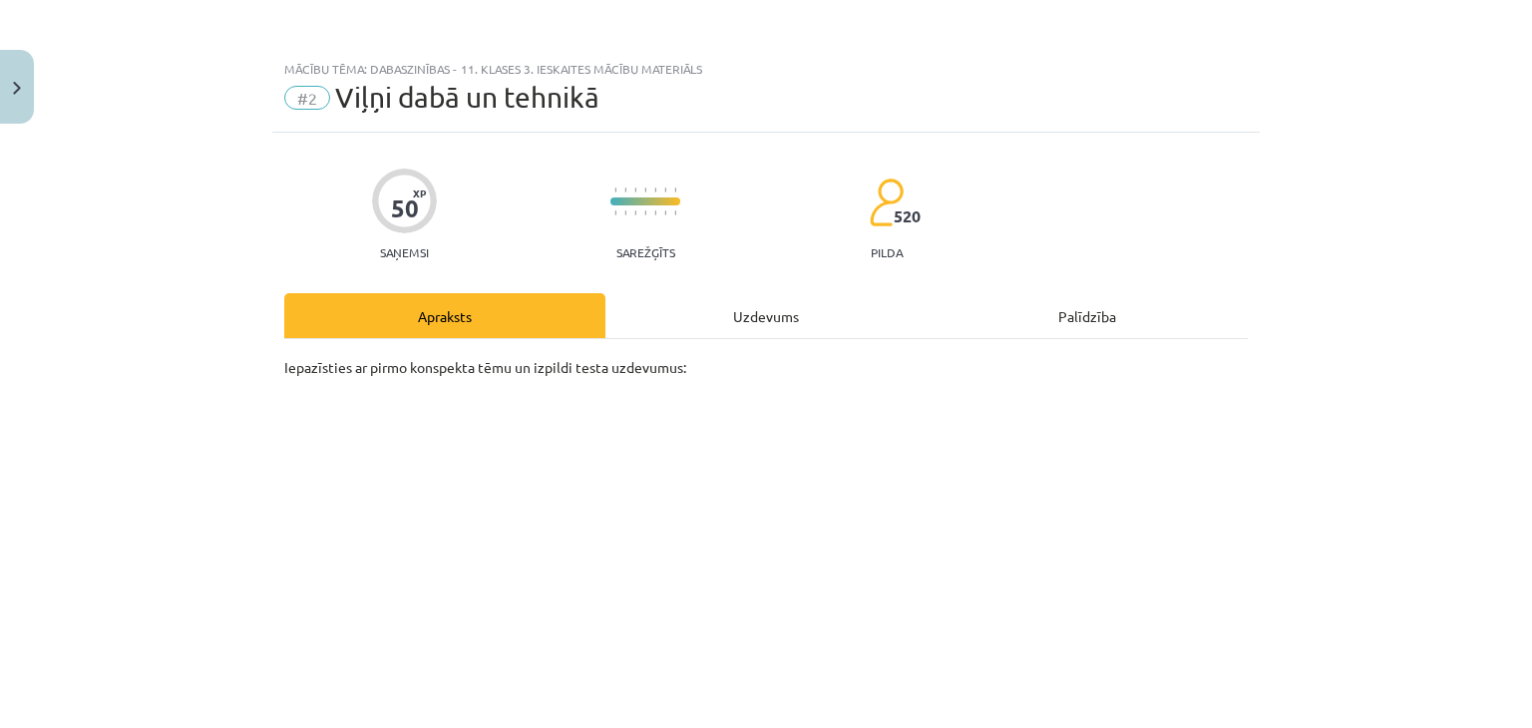
click at [794, 321] on div "Uzdevums" at bounding box center [765, 315] width 321 height 45
